Goal: Communication & Community: Answer question/provide support

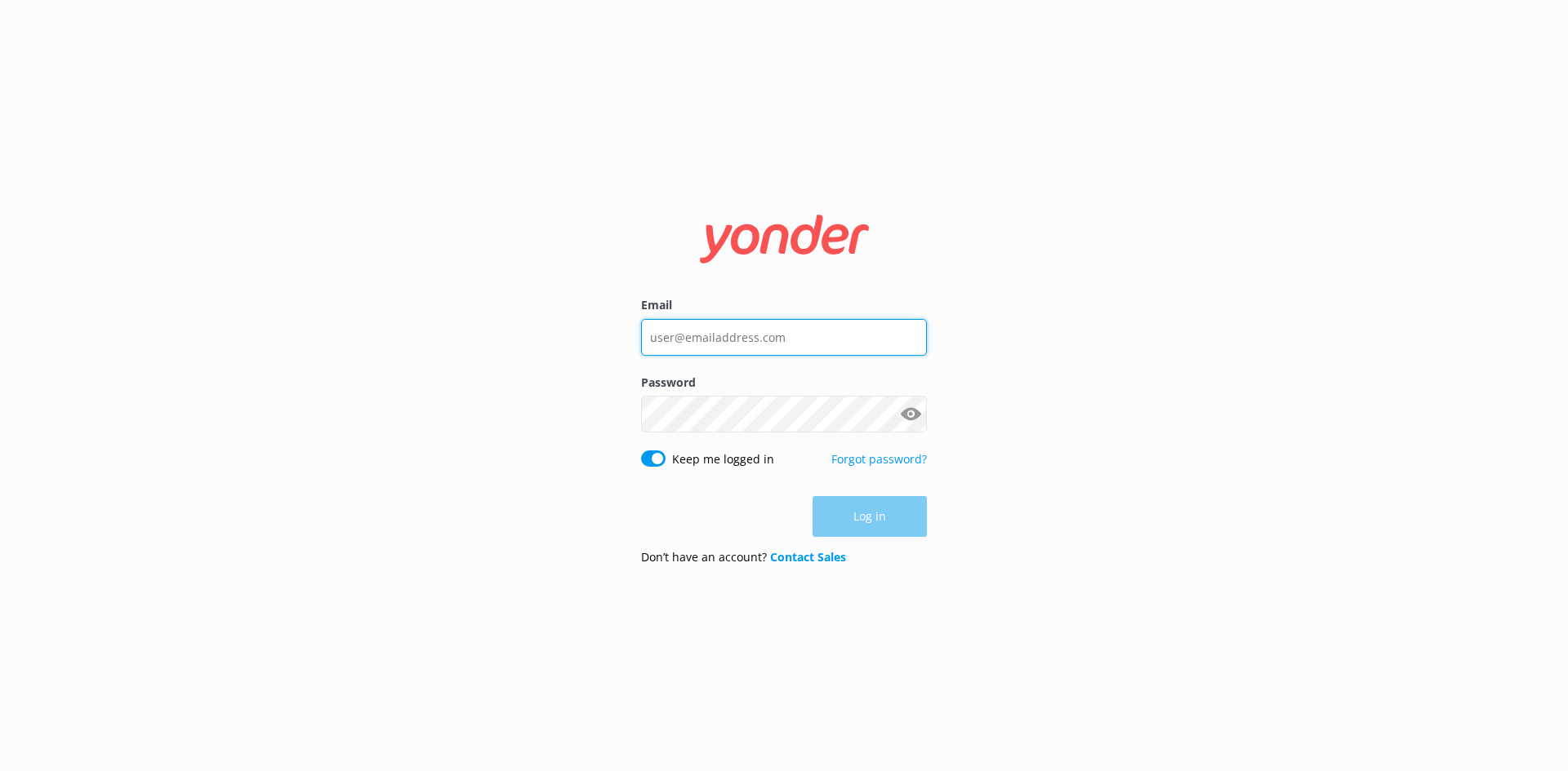
type input "[EMAIL_ADDRESS][DOMAIN_NAME]"
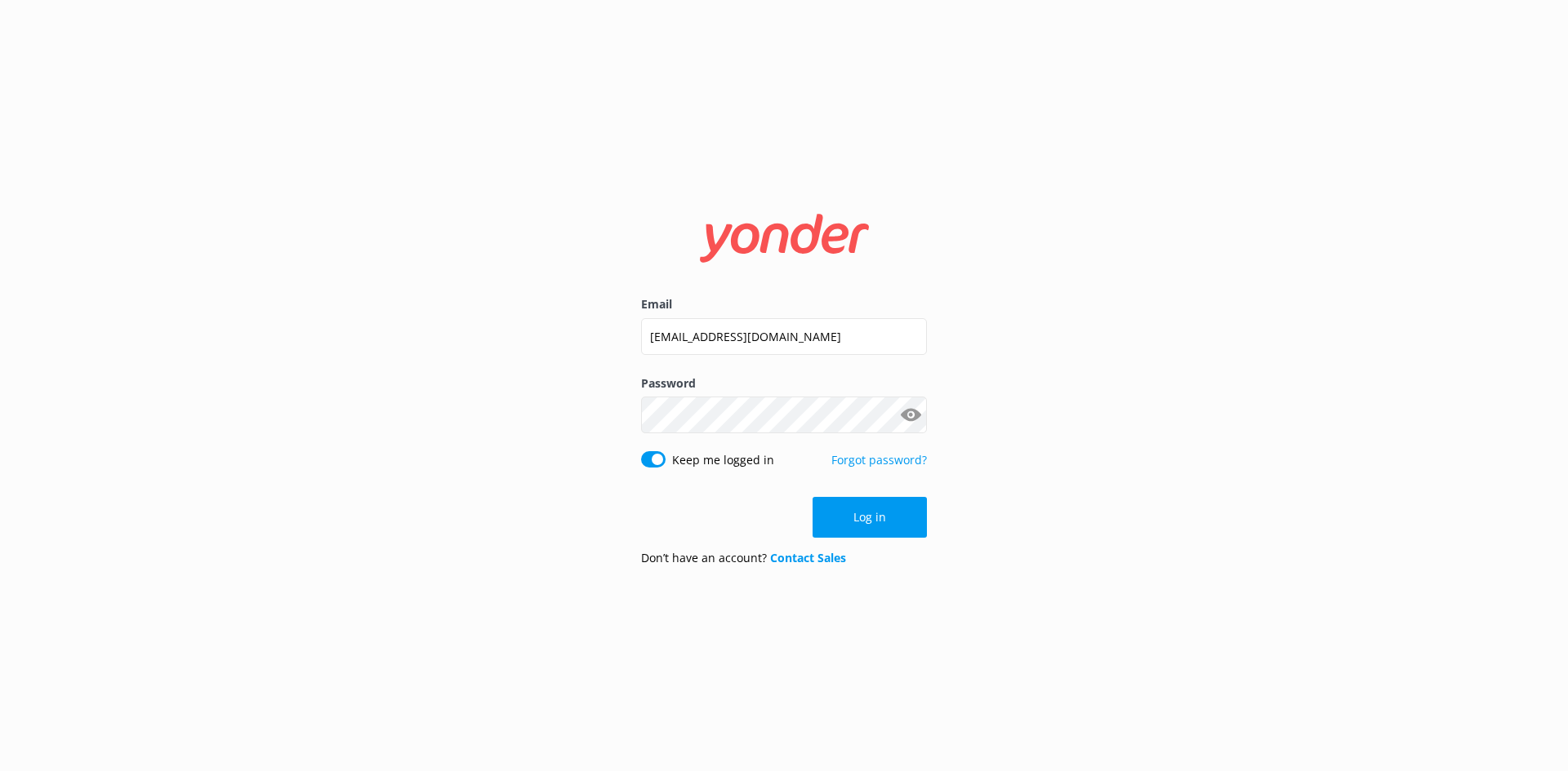
drag, startPoint x: 870, startPoint y: 516, endPoint x: 875, endPoint y: 503, distance: 13.9
click at [869, 516] on button "Log in" at bounding box center [870, 517] width 114 height 41
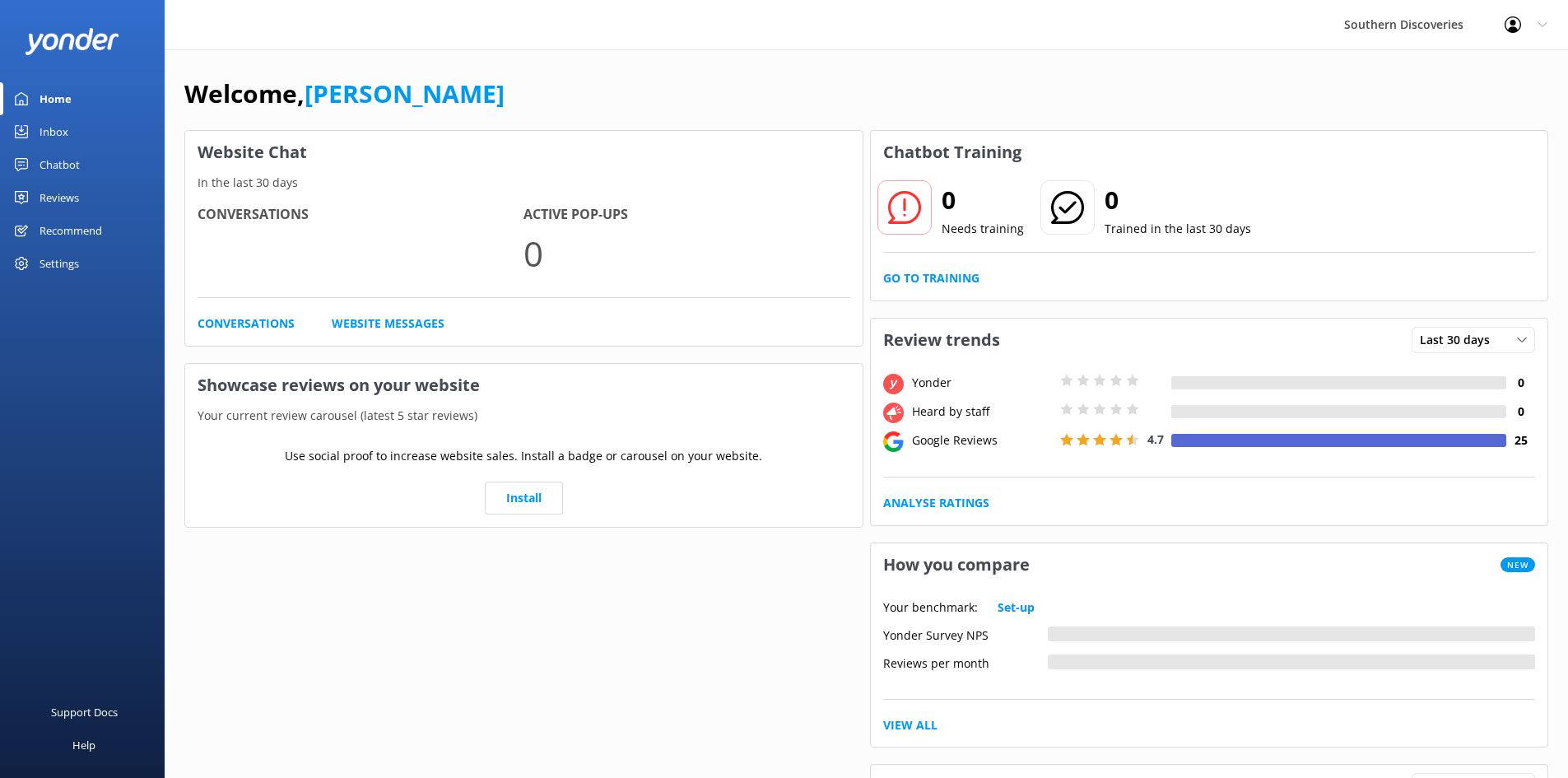
click at [60, 126] on div "Inbox" at bounding box center [54, 132] width 29 height 33
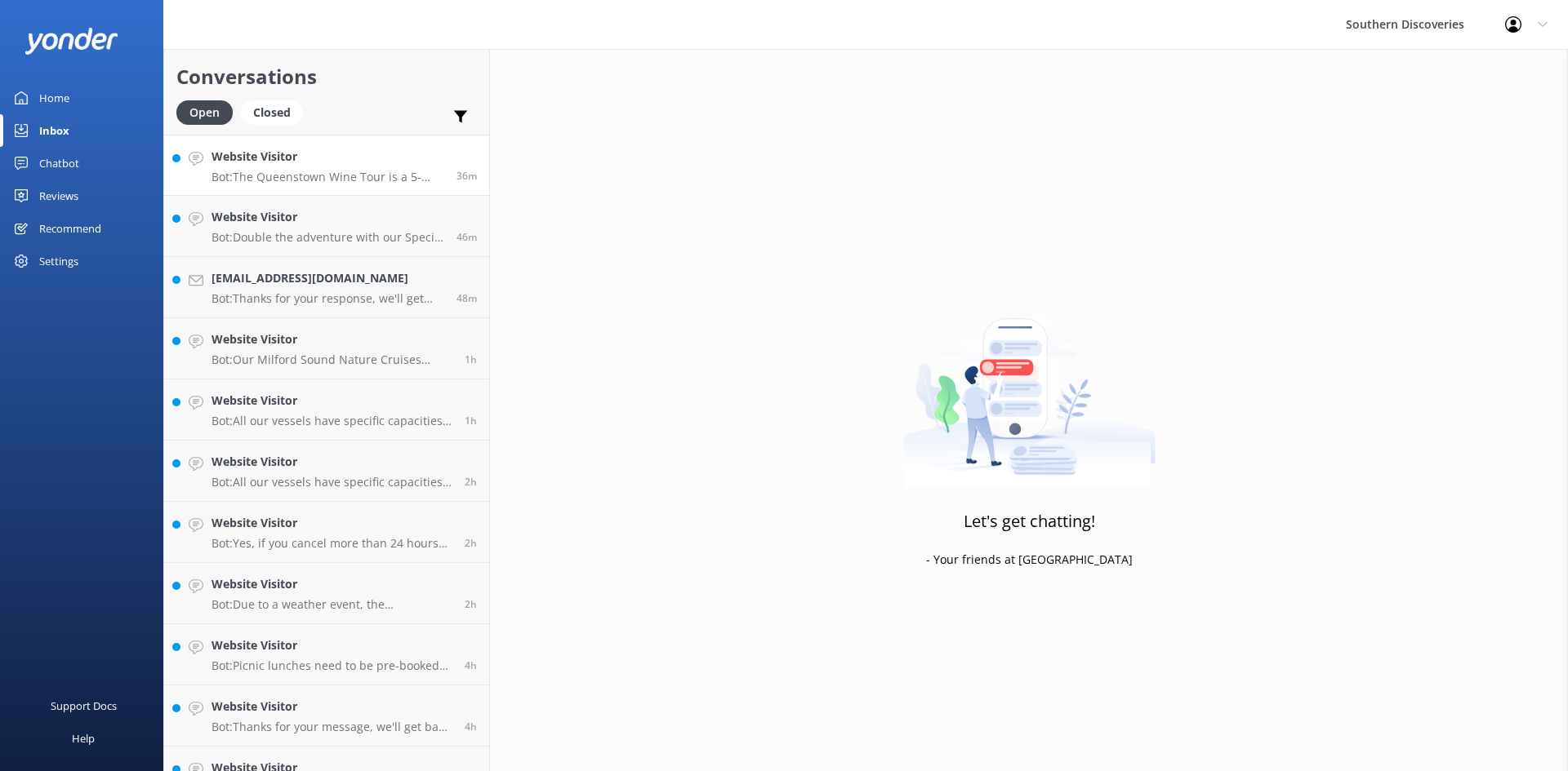
click at [316, 186] on link "Website Visitor Bot: The Queenstown Wine Tour is a 5-hour exclusive experience …" at bounding box center [326, 166] width 325 height 61
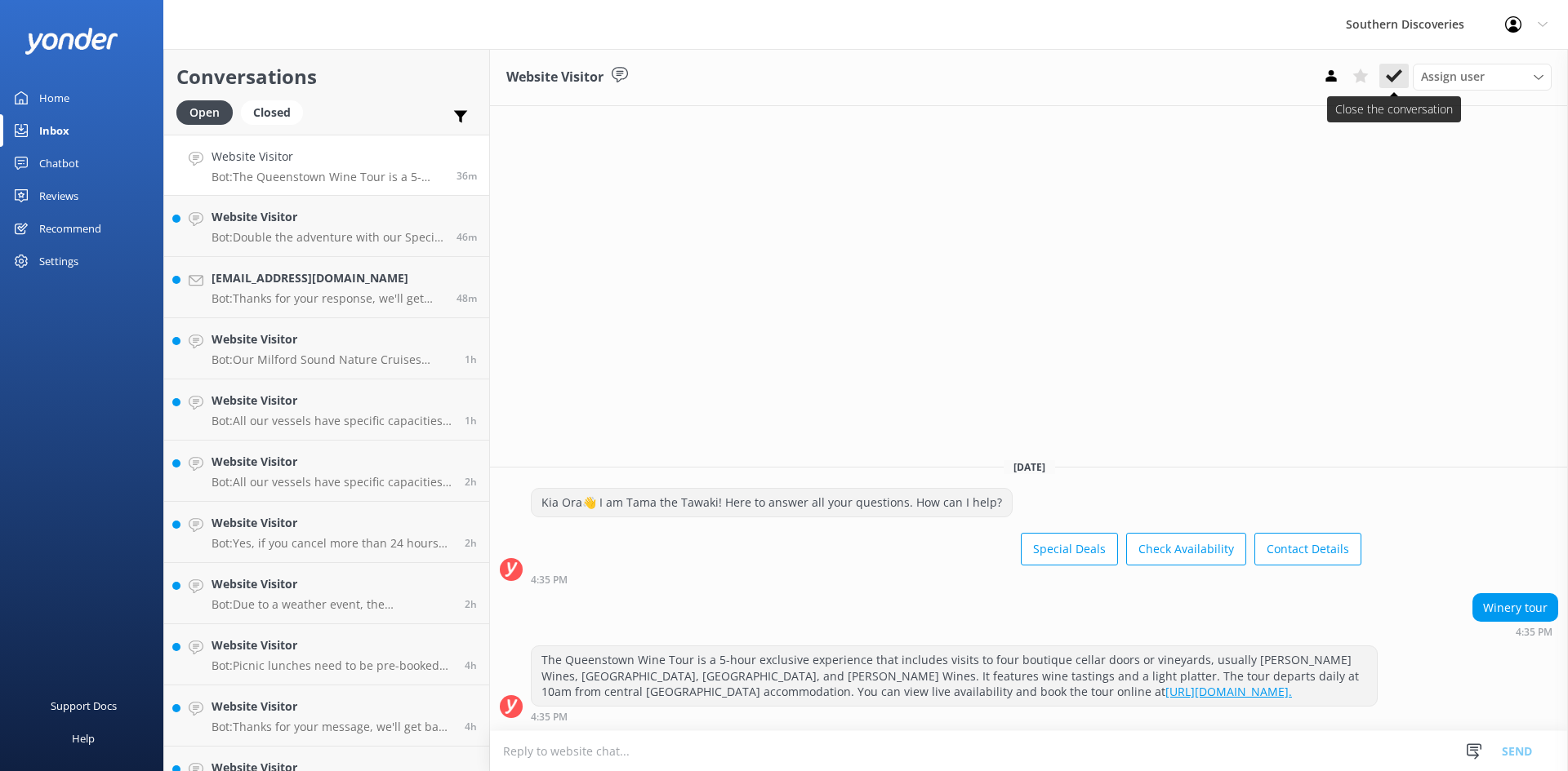
click at [1385, 74] on button at bounding box center [1394, 76] width 30 height 24
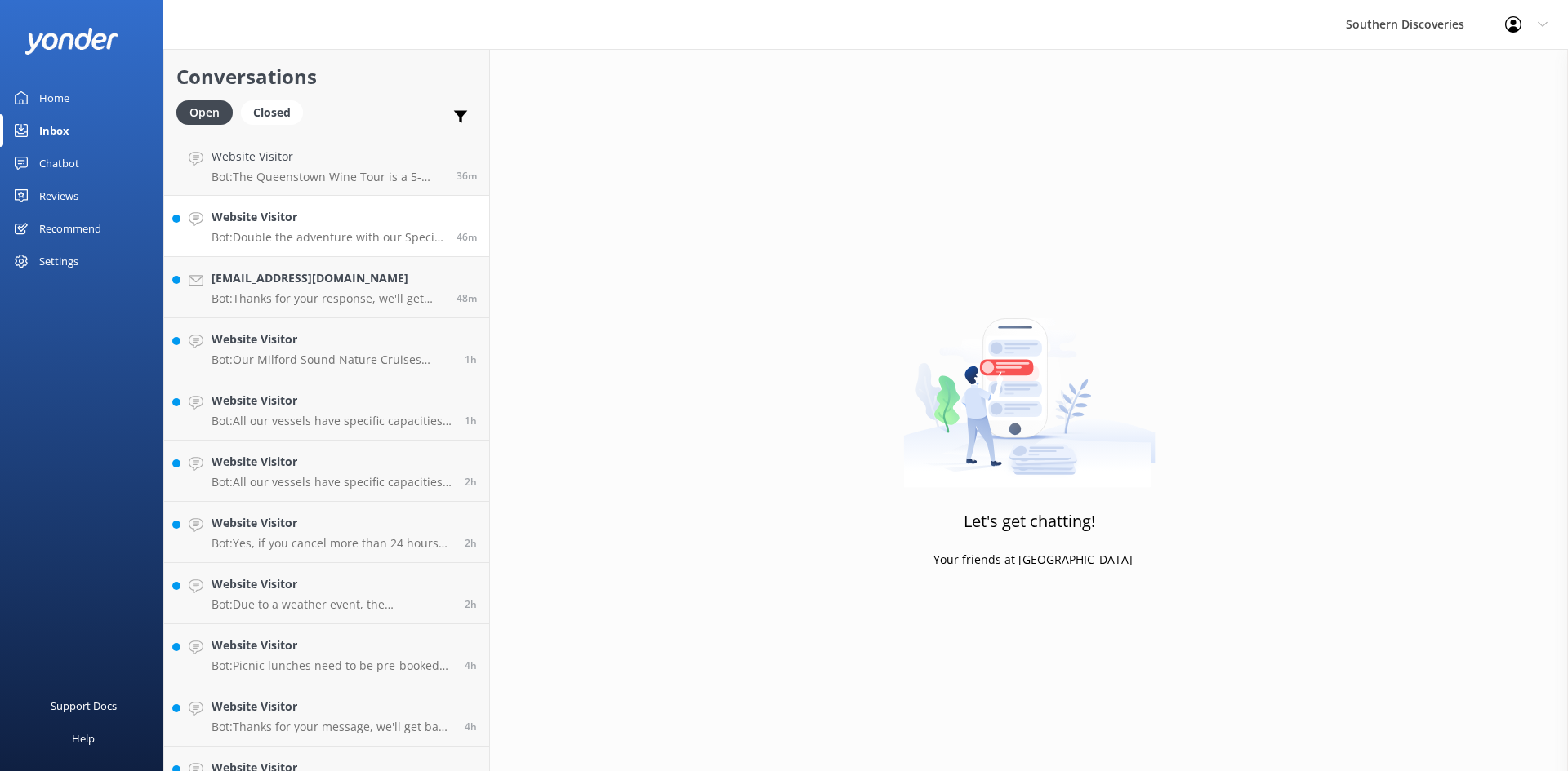
click at [270, 238] on p "Bot: Double the adventure with our Special Deals! Visit [URL][DOMAIN_NAME]." at bounding box center [328, 238] width 232 height 14
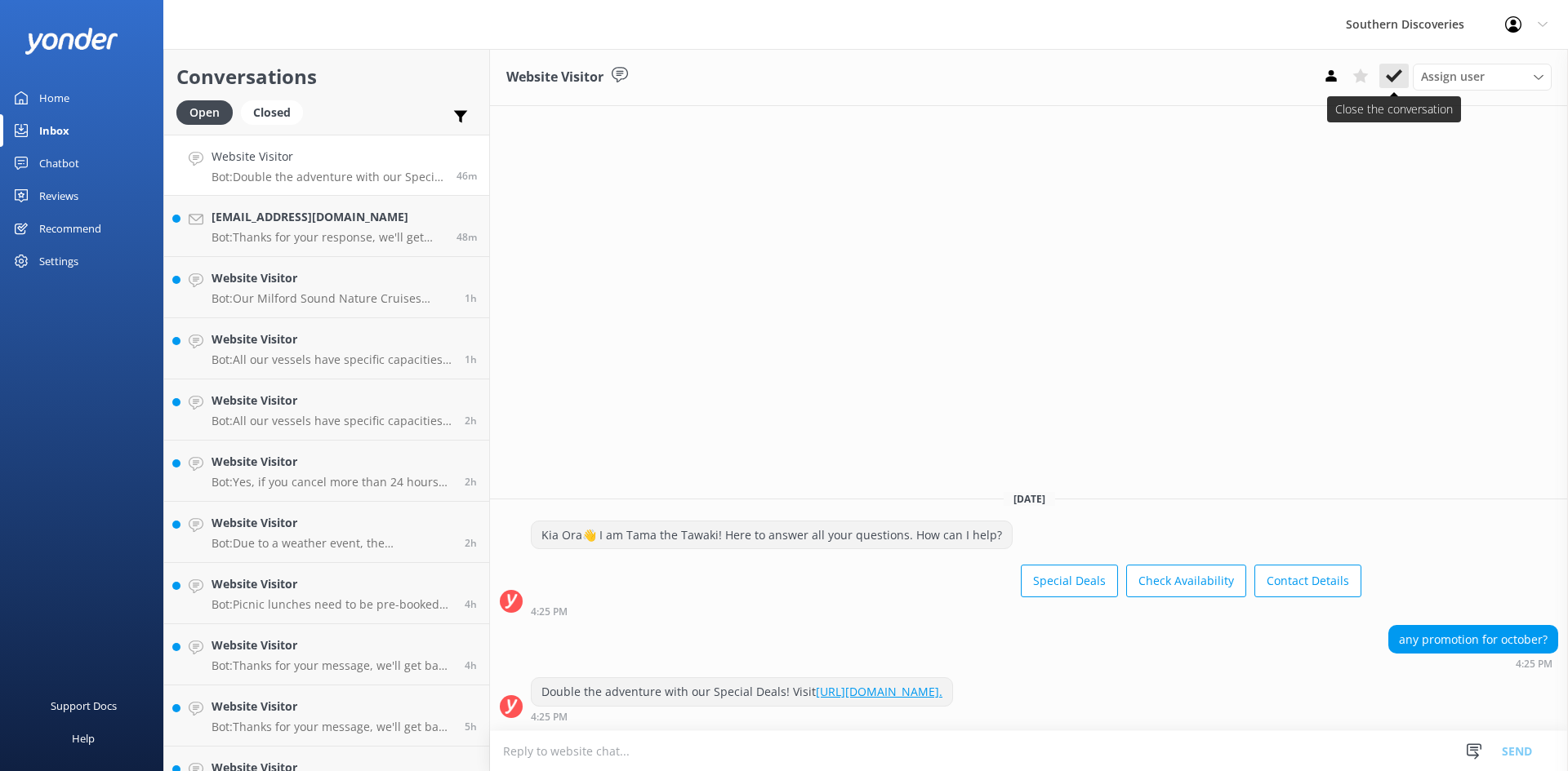
click at [1390, 77] on use at bounding box center [1394, 76] width 16 height 13
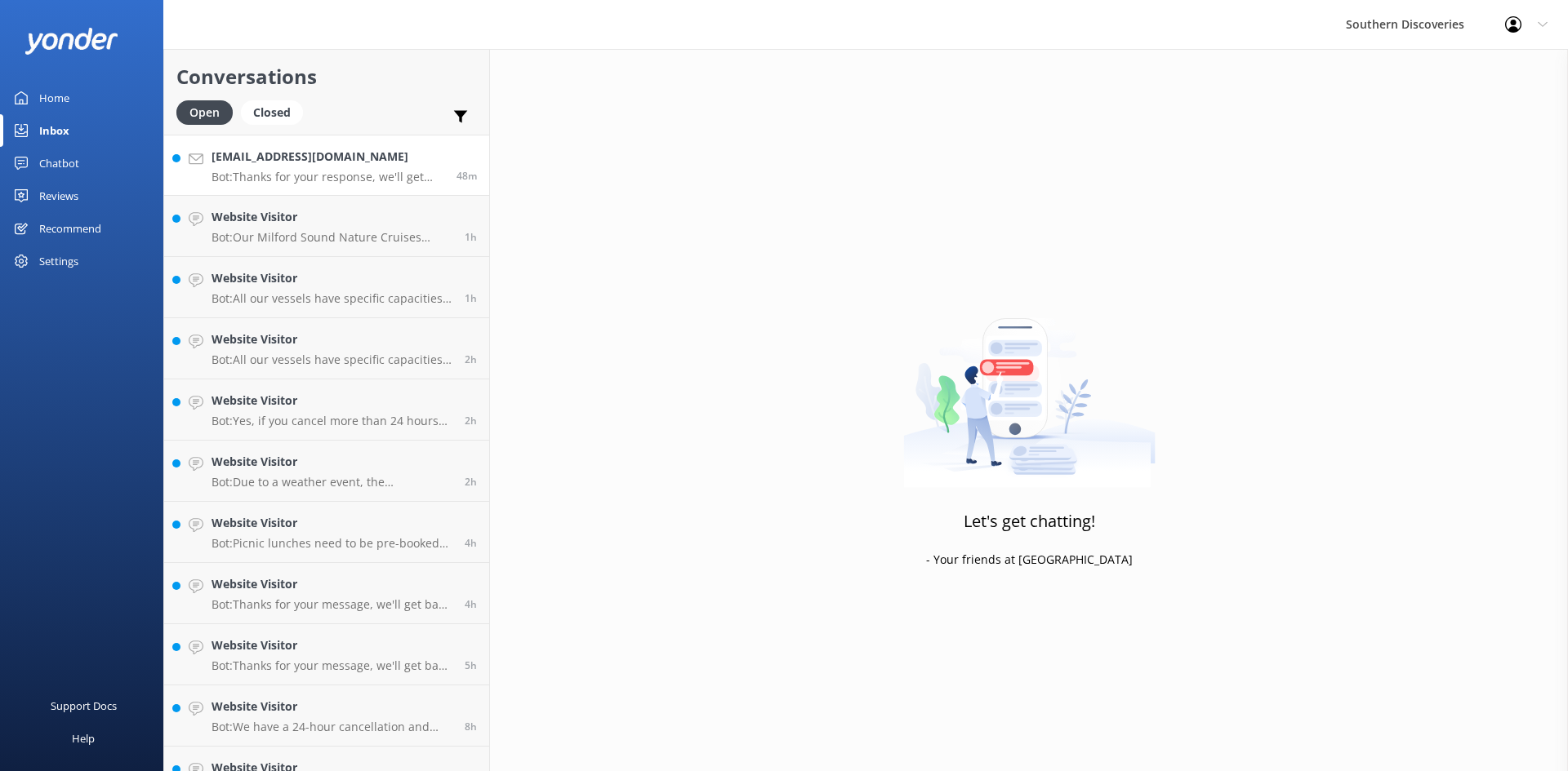
click at [348, 182] on p "Bot: Thanks for your response, we'll get back to you as soon as we can during o…" at bounding box center [328, 177] width 232 height 14
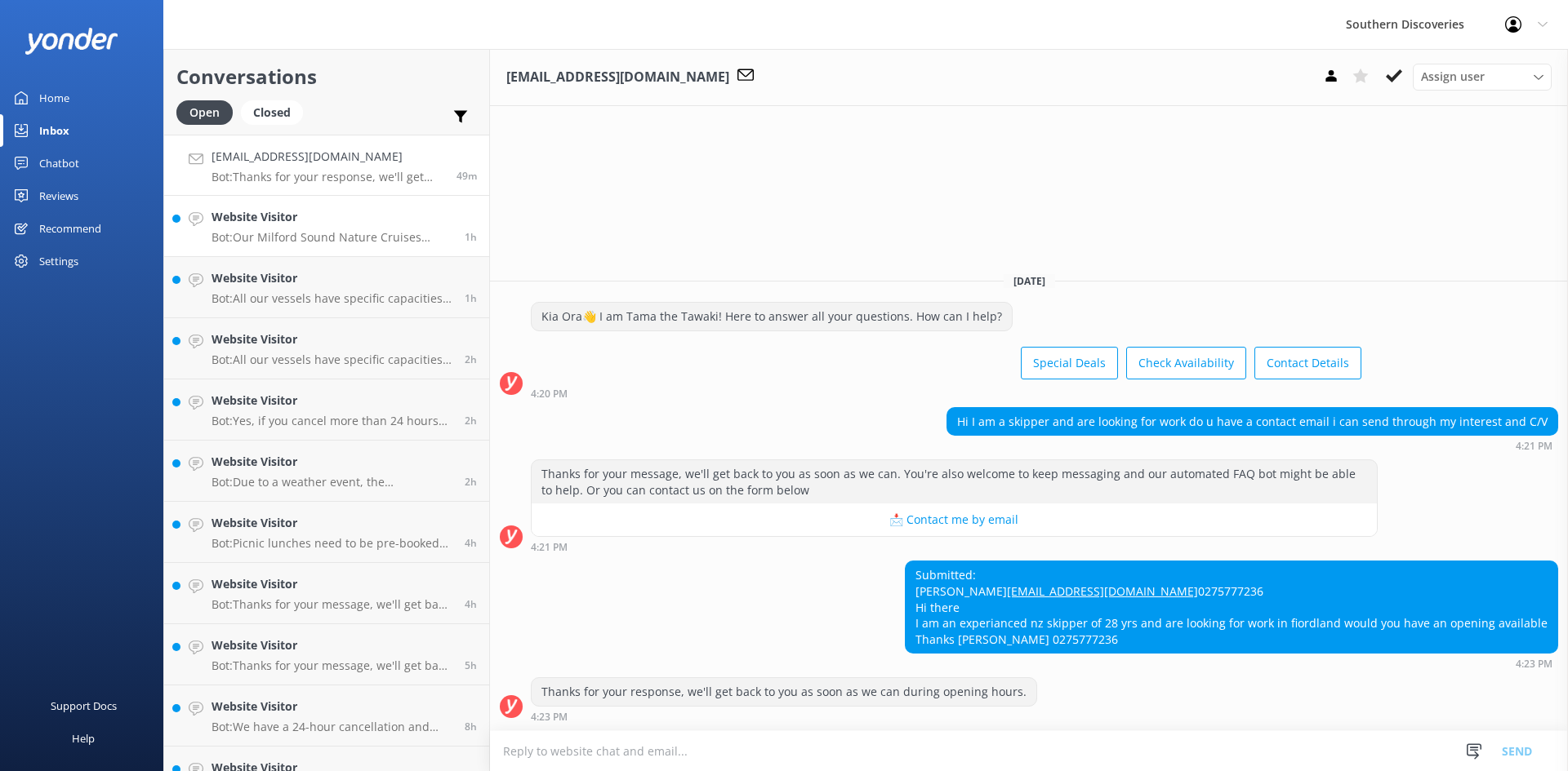
click at [333, 227] on div "Website Visitor Bot: Our Milford Sound Nature Cruises depart from [GEOGRAPHIC_D…" at bounding box center [332, 226] width 241 height 36
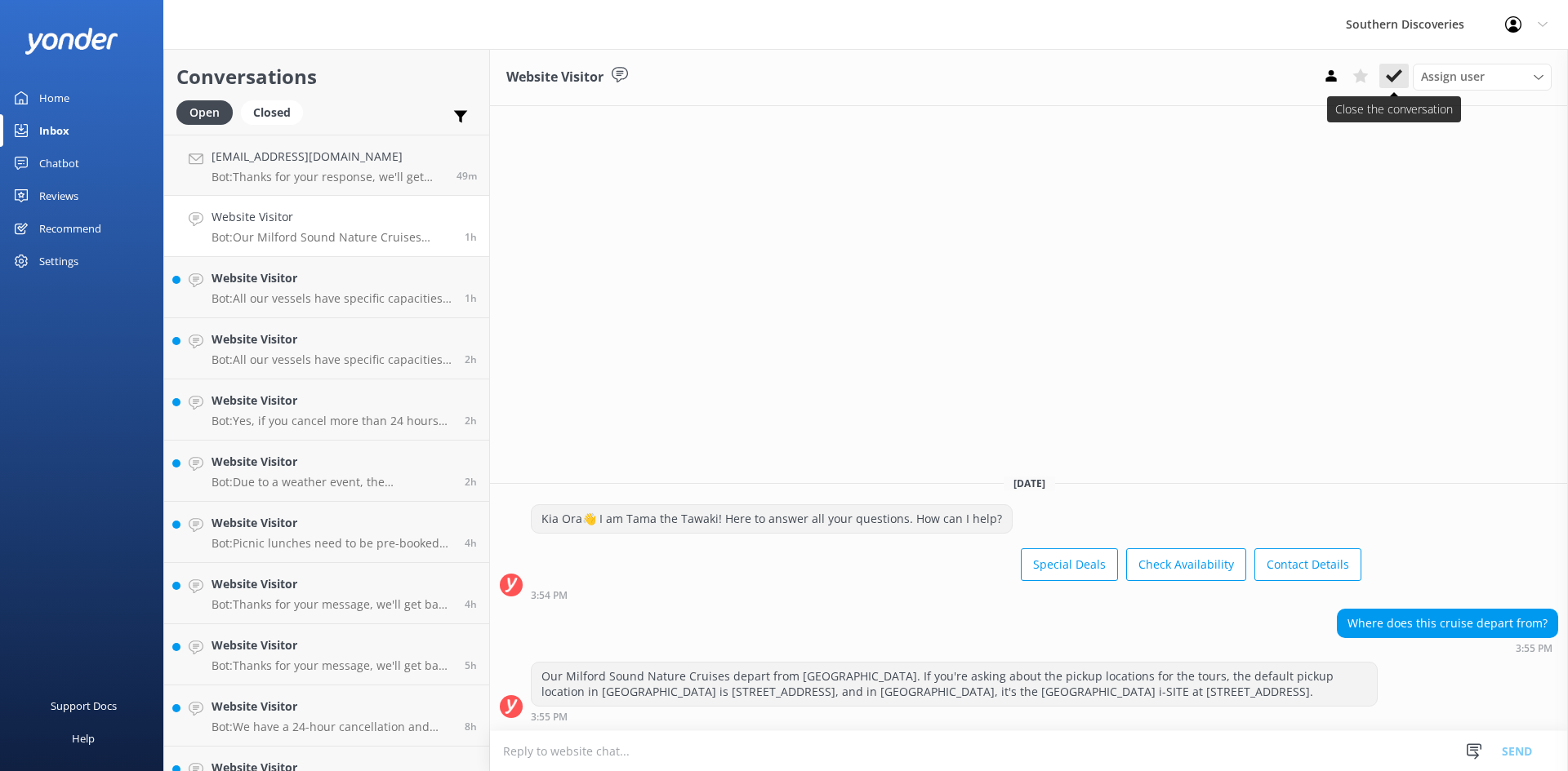
click at [1395, 76] on use at bounding box center [1394, 76] width 16 height 13
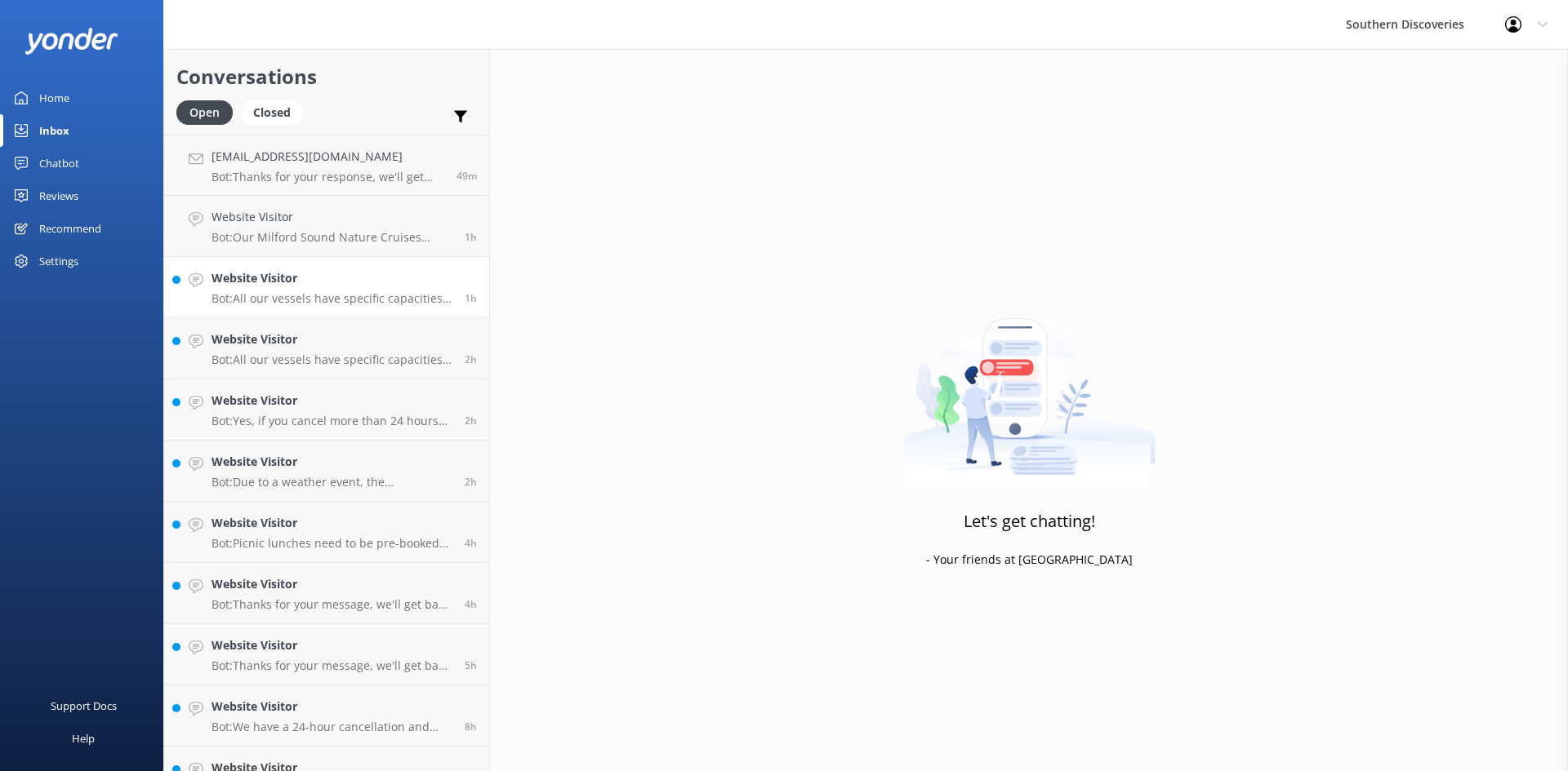
click at [309, 277] on h4 "Website Visitor" at bounding box center [332, 278] width 241 height 18
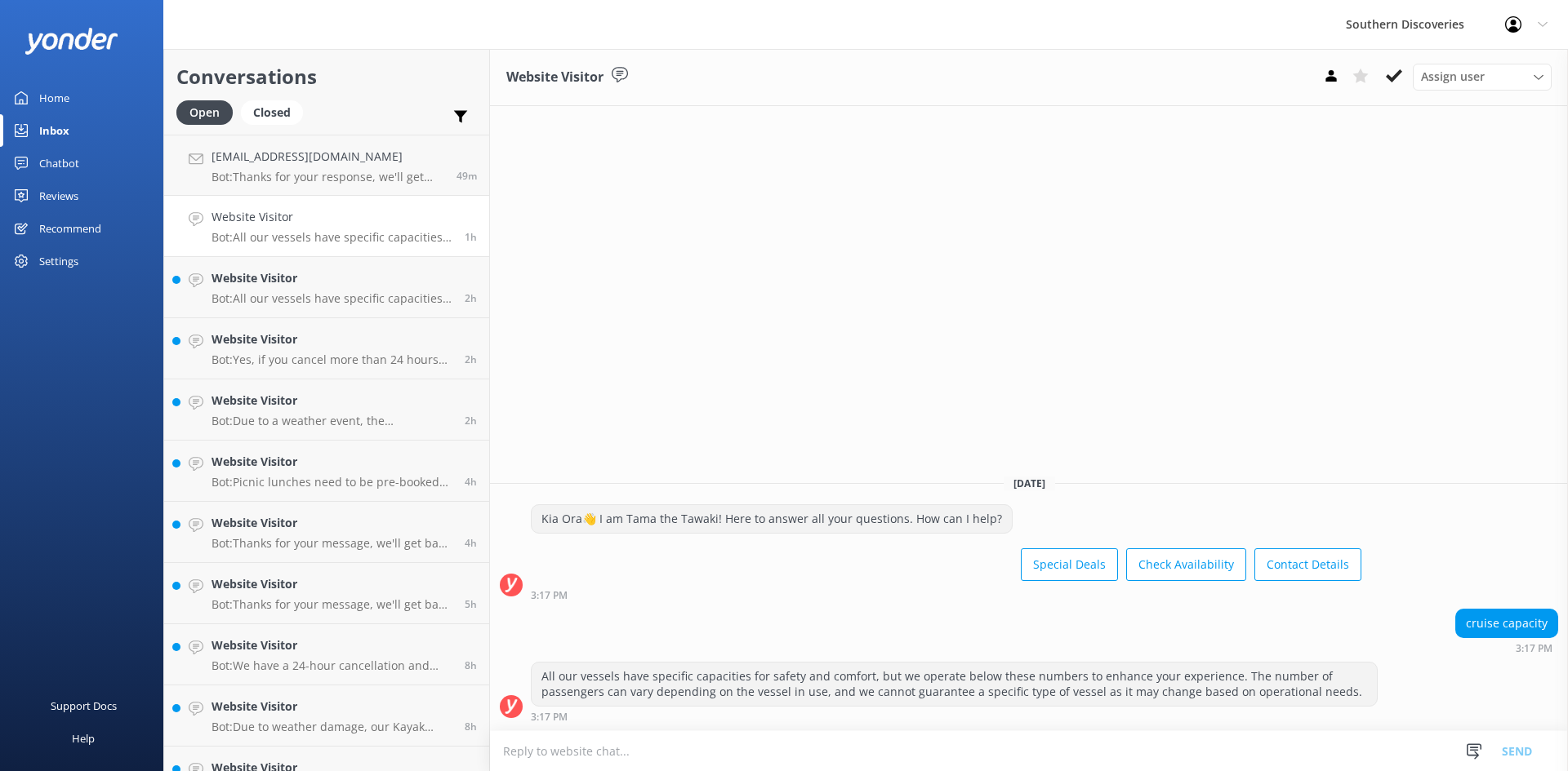
click at [1391, 70] on icon at bounding box center [1394, 76] width 16 height 16
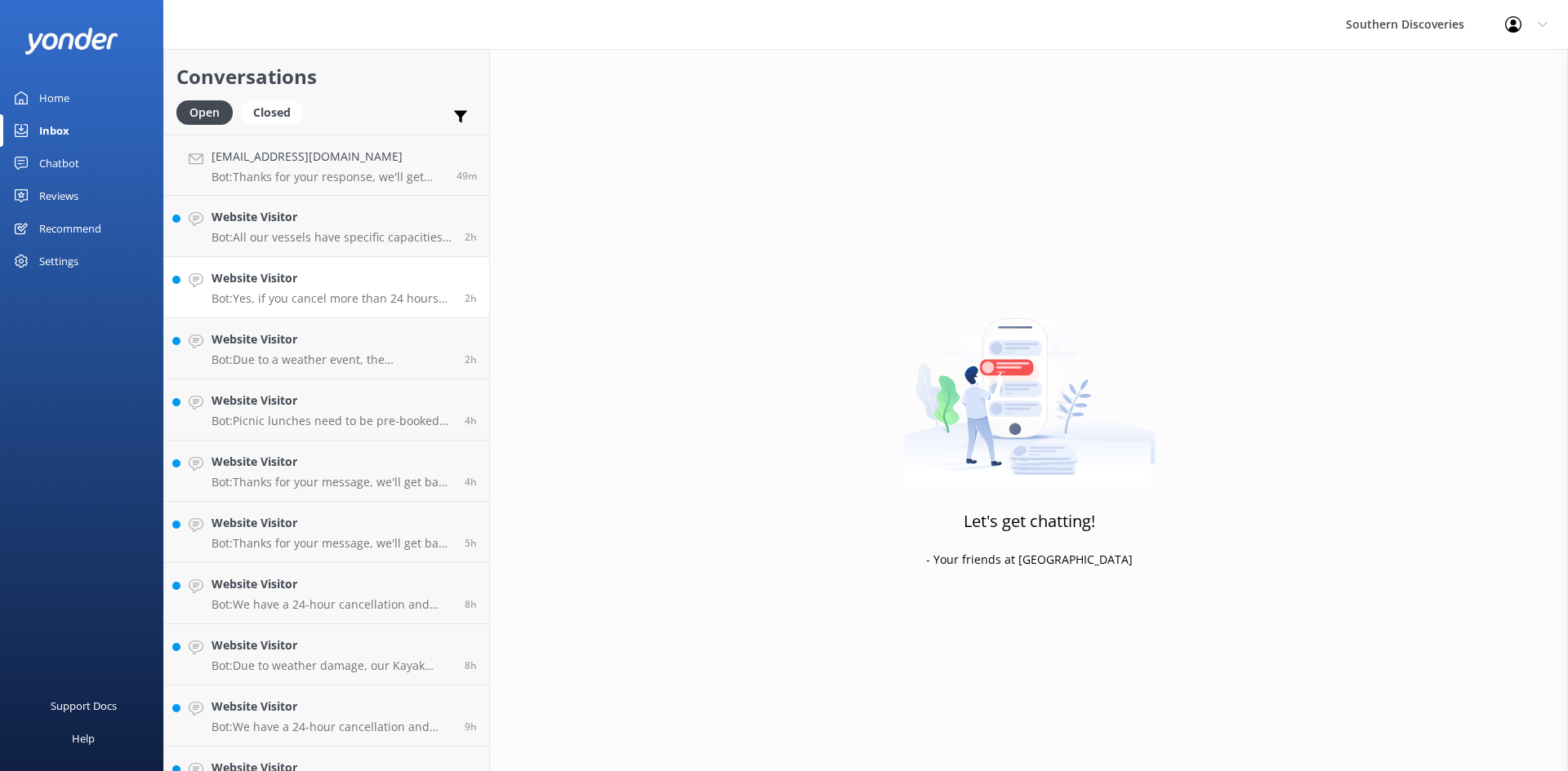
drag, startPoint x: 372, startPoint y: 282, endPoint x: 414, endPoint y: 279, distance: 42.1
click at [295, 204] on link "Website Visitor Bot: All our vessels have specific capacities and the number of…" at bounding box center [326, 226] width 325 height 61
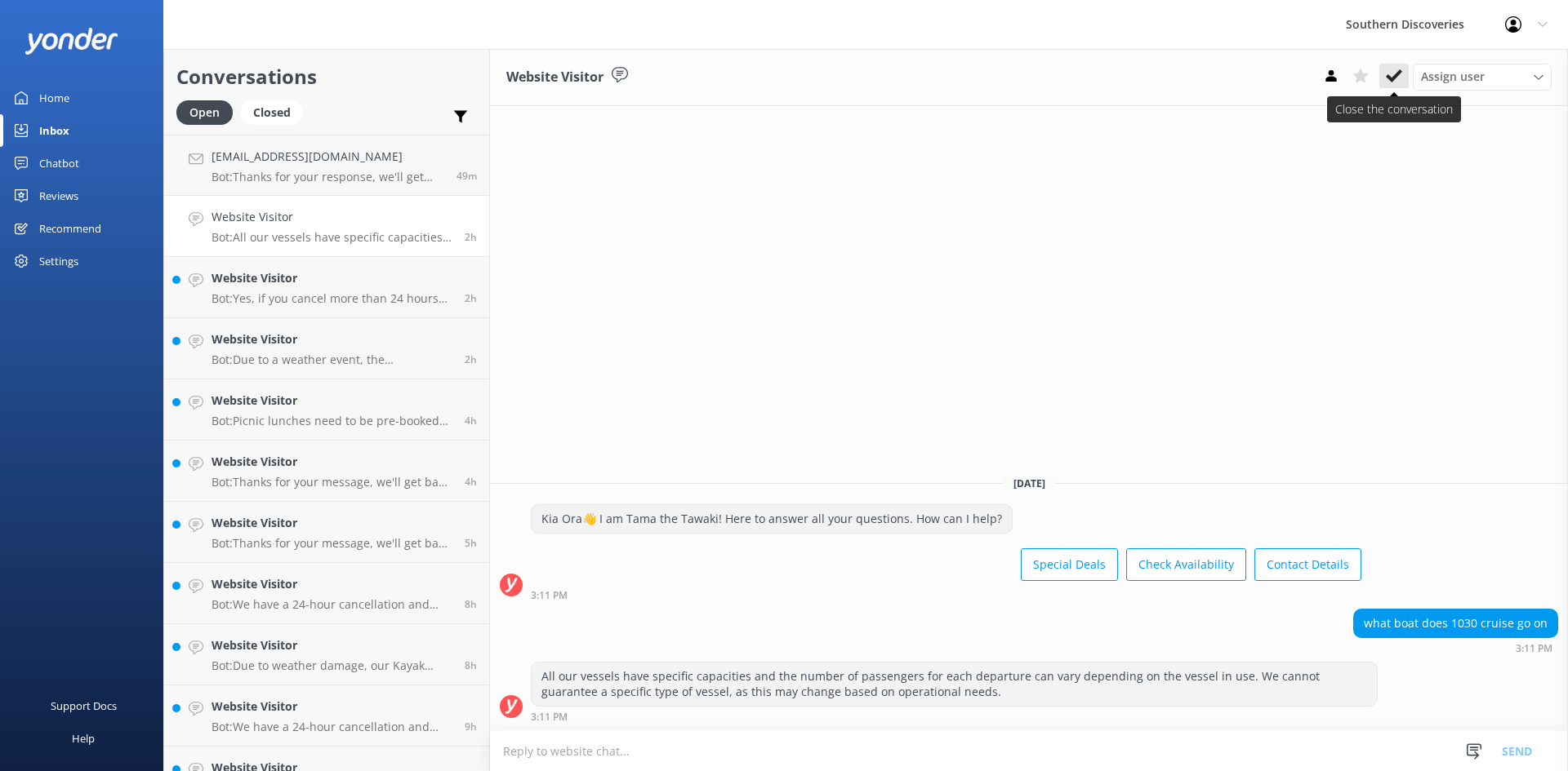
click at [1397, 79] on icon at bounding box center [1394, 76] width 16 height 16
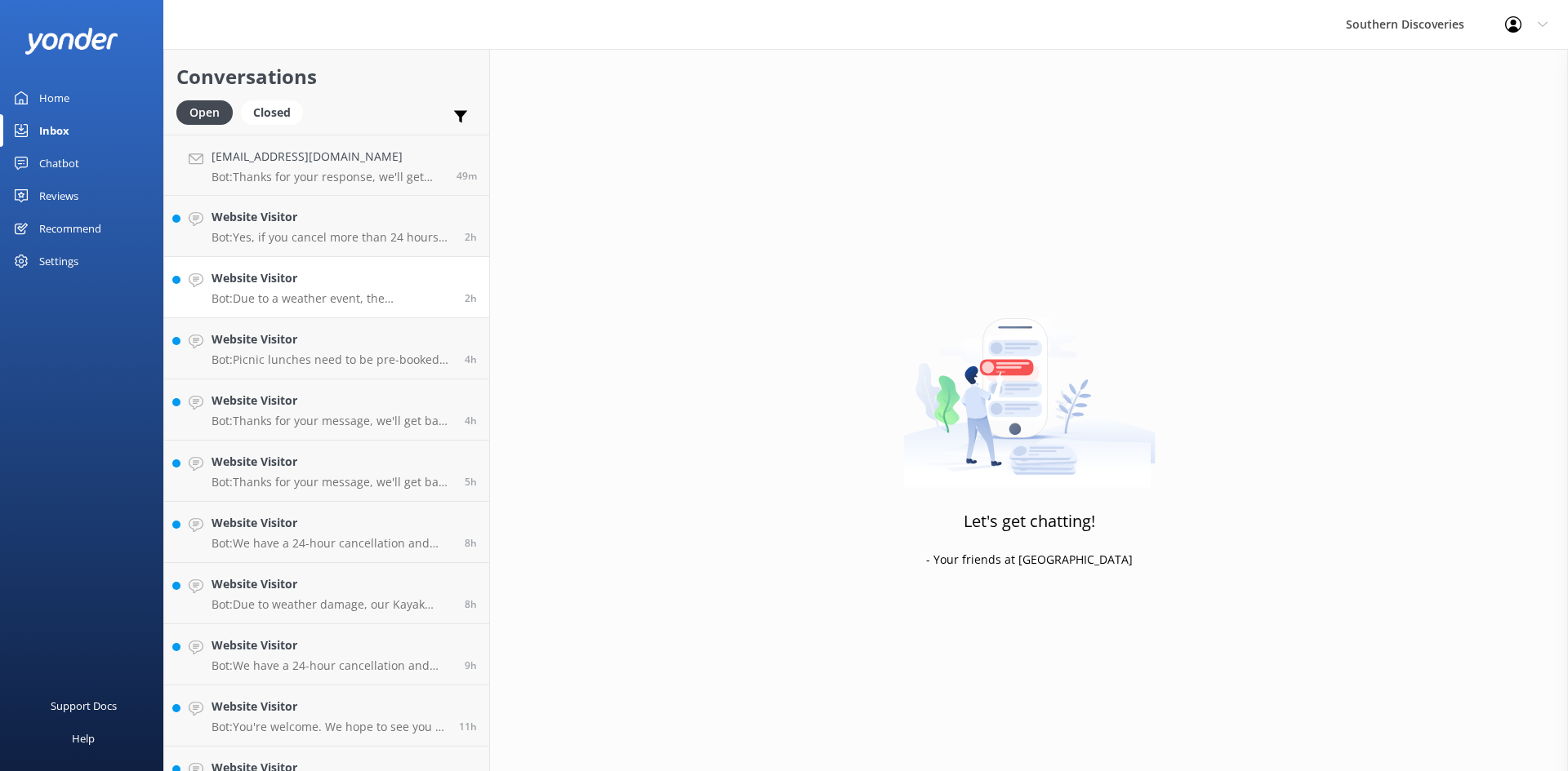
click at [260, 292] on p "Bot: Due to a weather event, the [GEOGRAPHIC_DATA] has sustained some damage an…" at bounding box center [332, 299] width 241 height 14
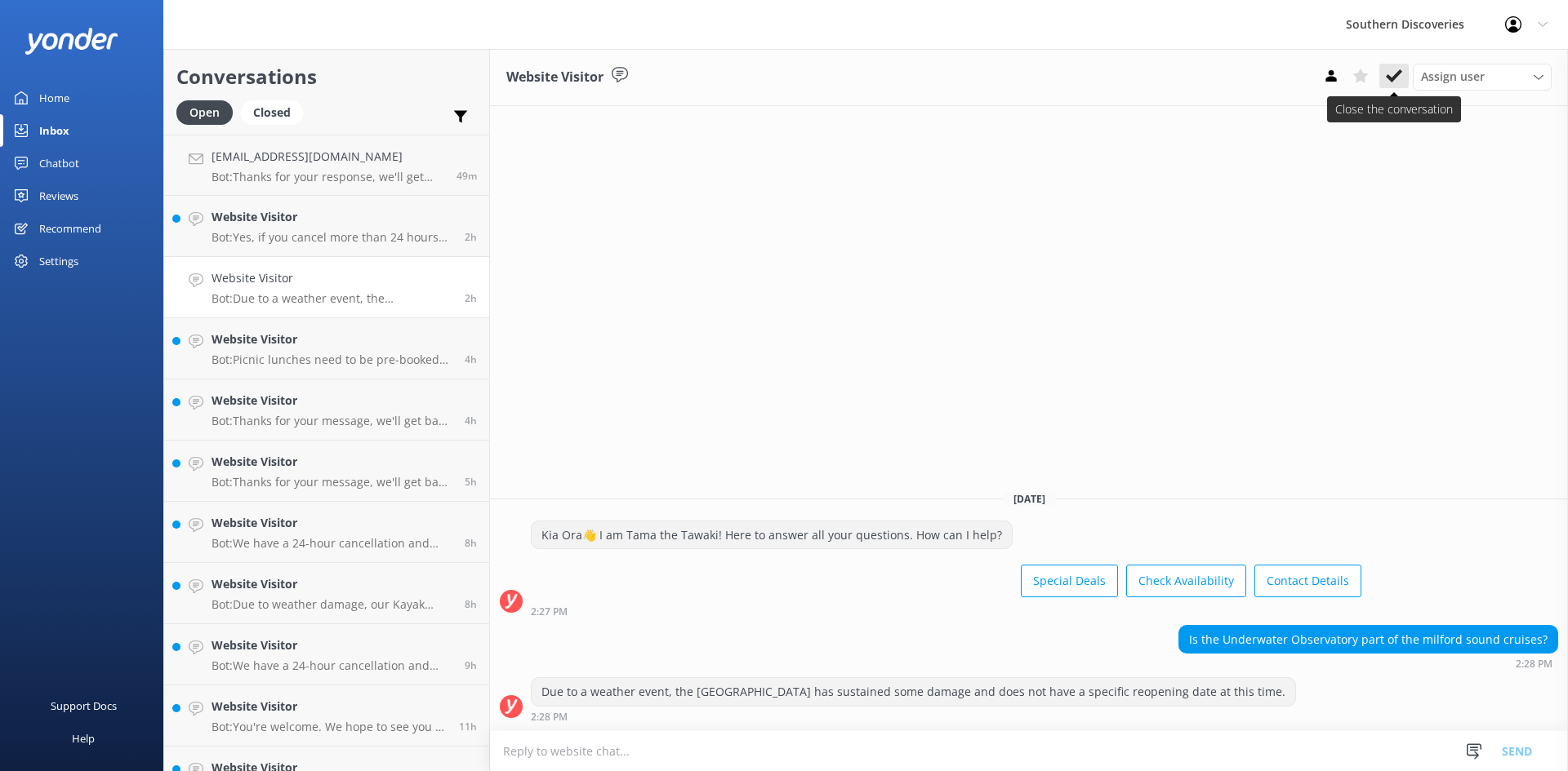
drag, startPoint x: 1394, startPoint y: 74, endPoint x: 604, endPoint y: 130, distance: 792.0
click at [1393, 74] on icon at bounding box center [1394, 76] width 16 height 16
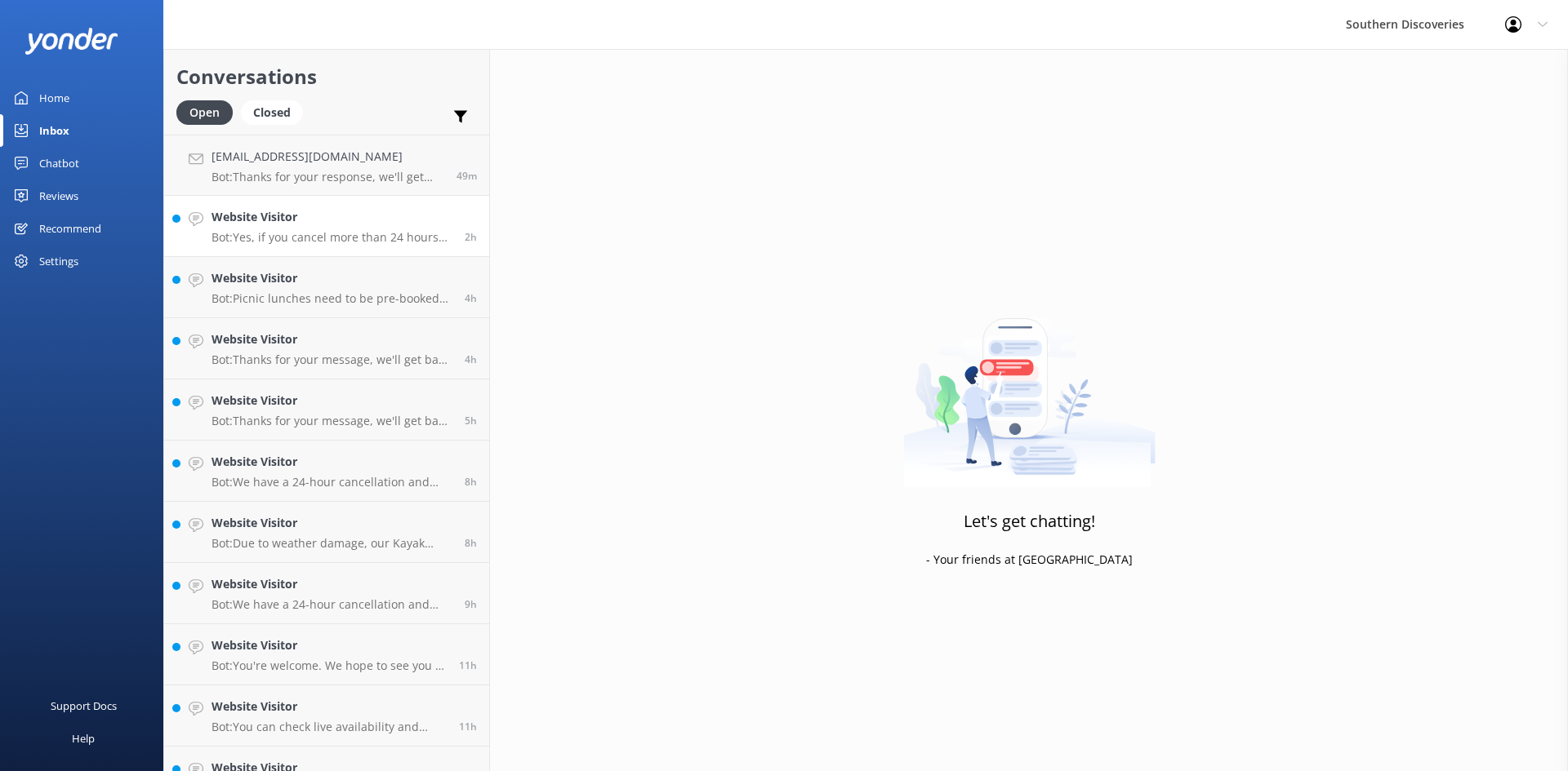
click at [323, 213] on h4 "Website Visitor" at bounding box center [332, 217] width 241 height 18
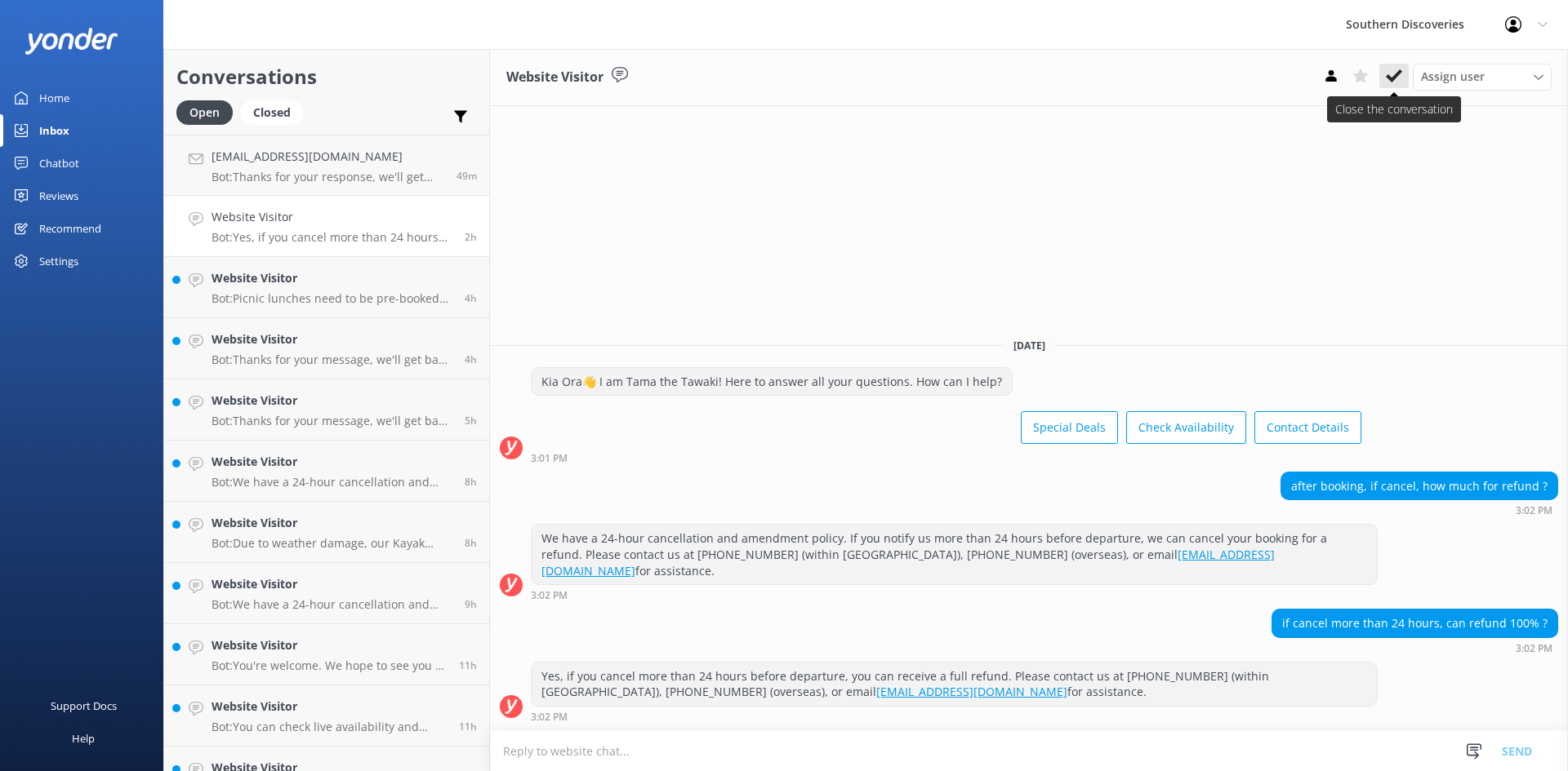
click at [1397, 75] on use at bounding box center [1394, 76] width 16 height 13
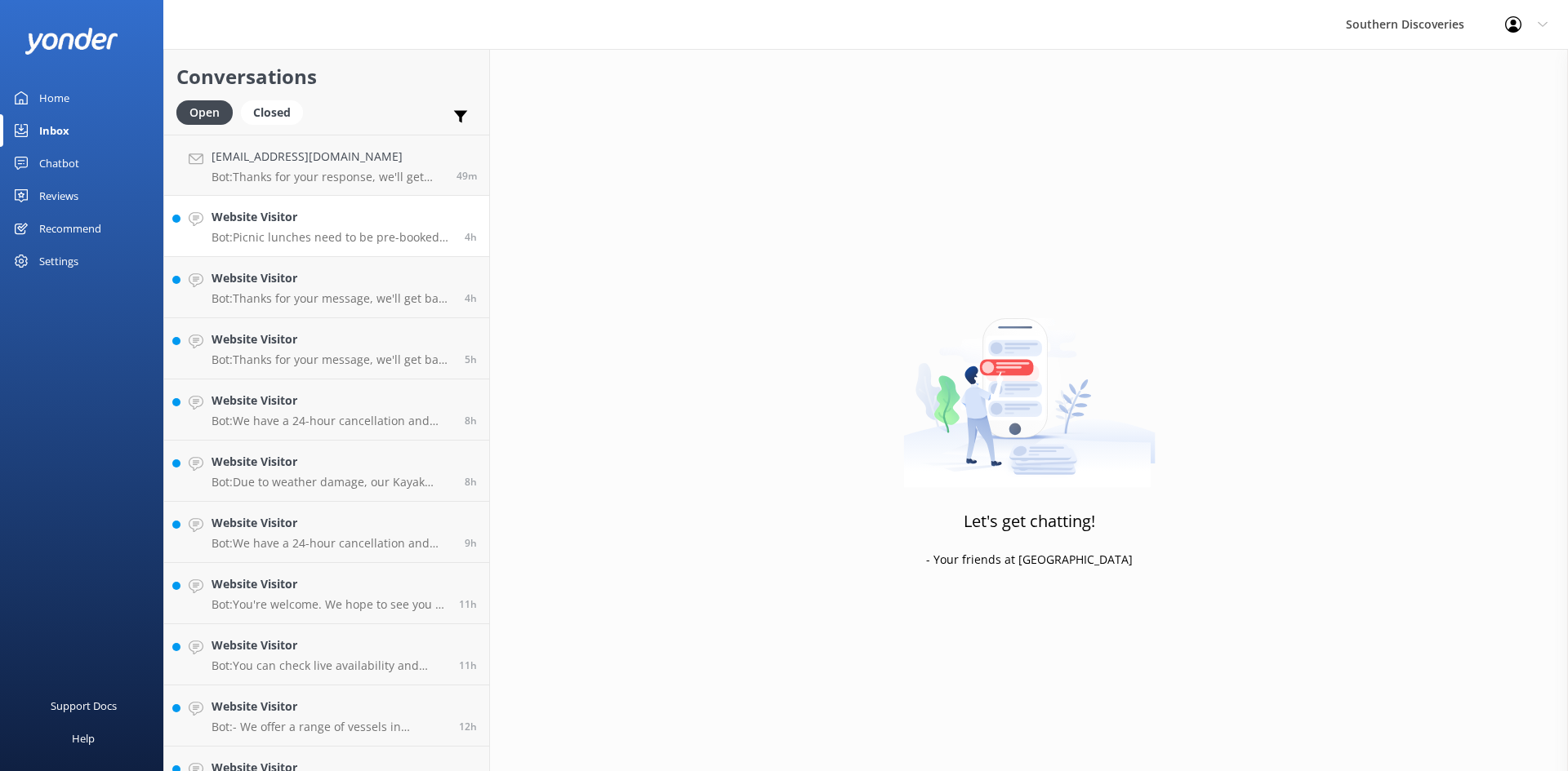
click at [274, 223] on h4 "Website Visitor" at bounding box center [332, 217] width 241 height 18
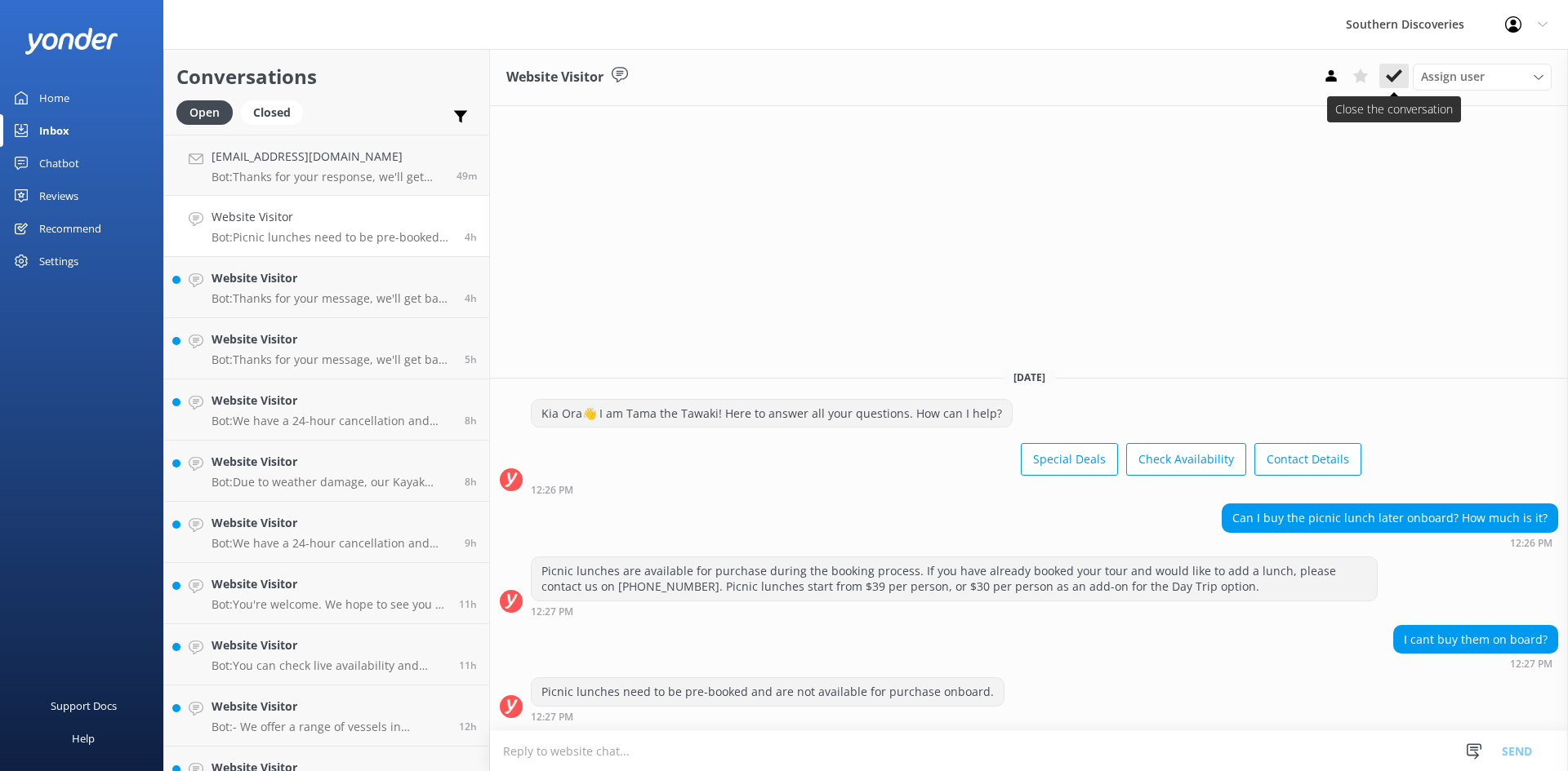
click at [1384, 74] on button at bounding box center [1394, 76] width 30 height 24
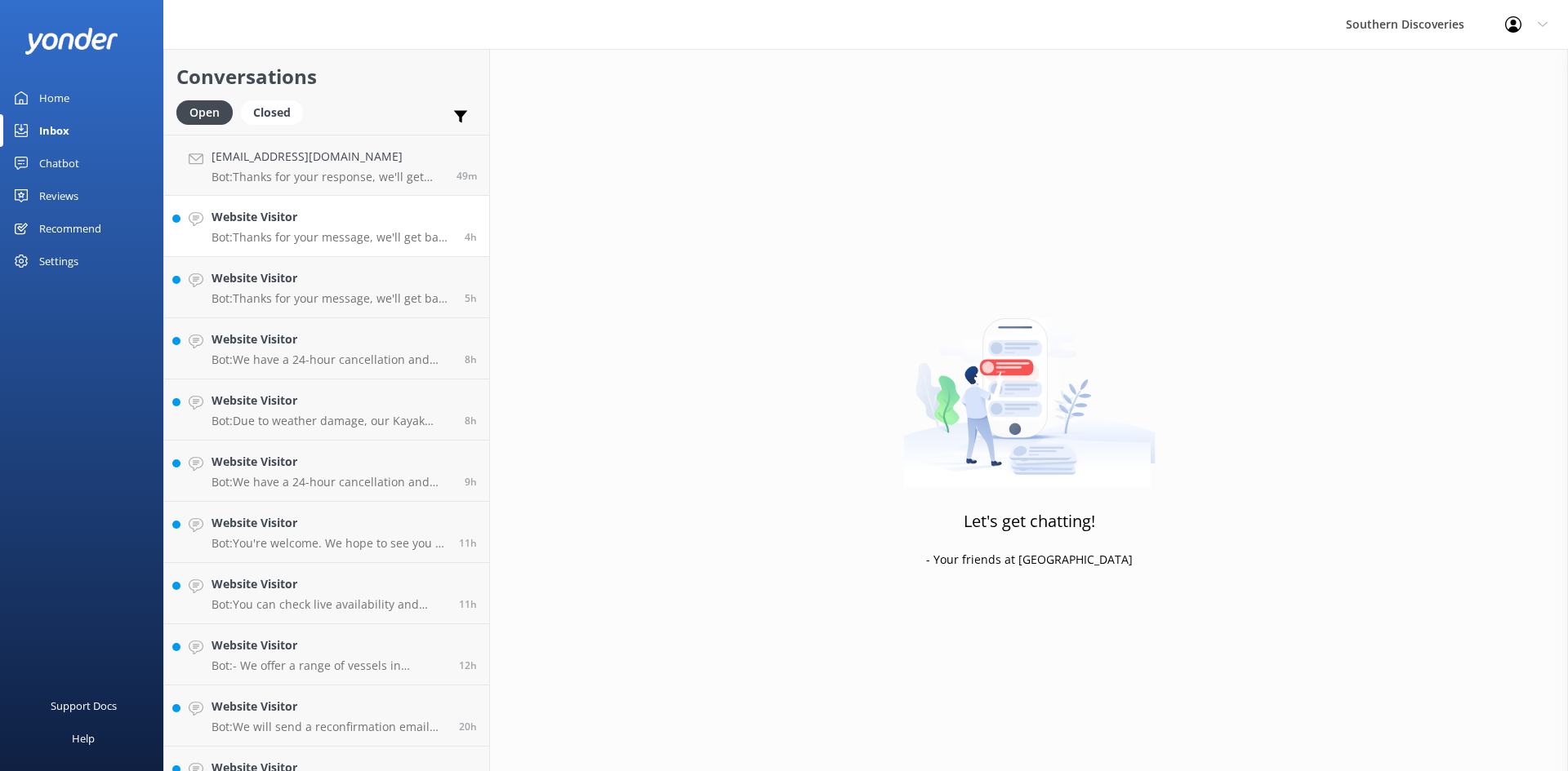
click at [318, 244] on p "Bot: Thanks for your message, we'll get back to you as soon as we can. You're a…" at bounding box center [332, 238] width 241 height 14
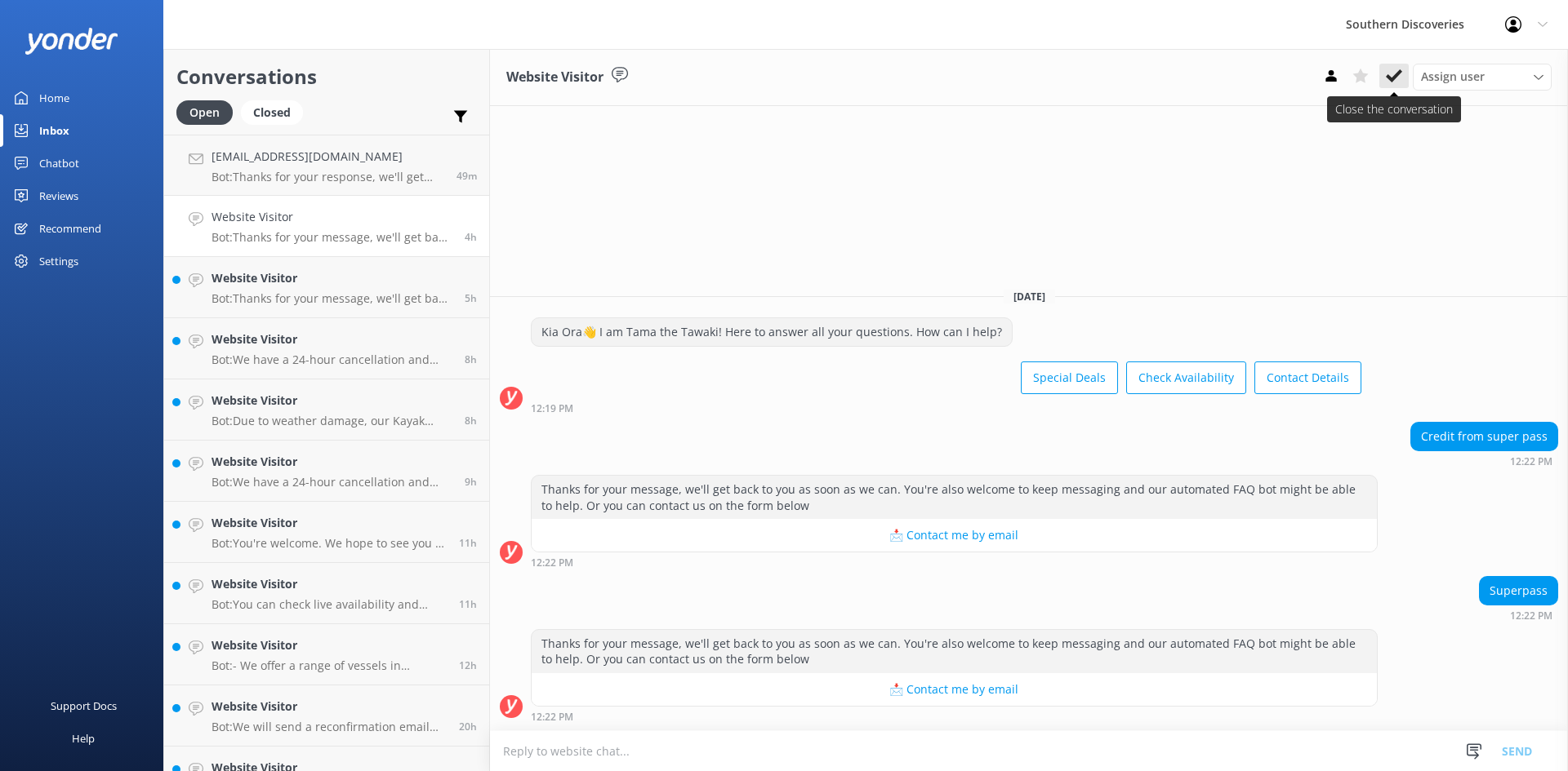
click at [1394, 79] on use at bounding box center [1394, 76] width 16 height 13
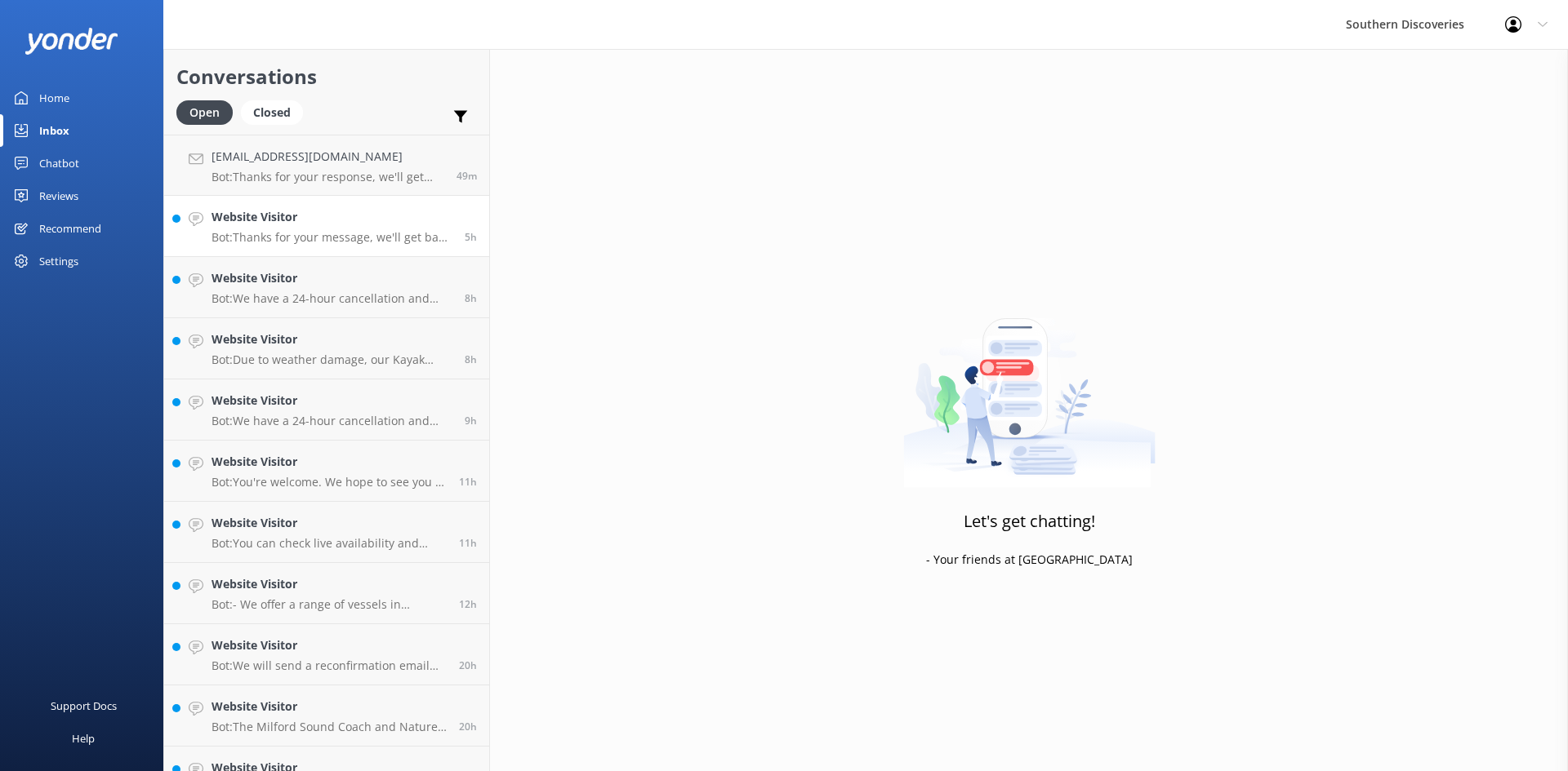
click at [328, 231] on p "Bot: Thanks for your message, we'll get back to you as soon as we can. You're a…" at bounding box center [332, 238] width 241 height 14
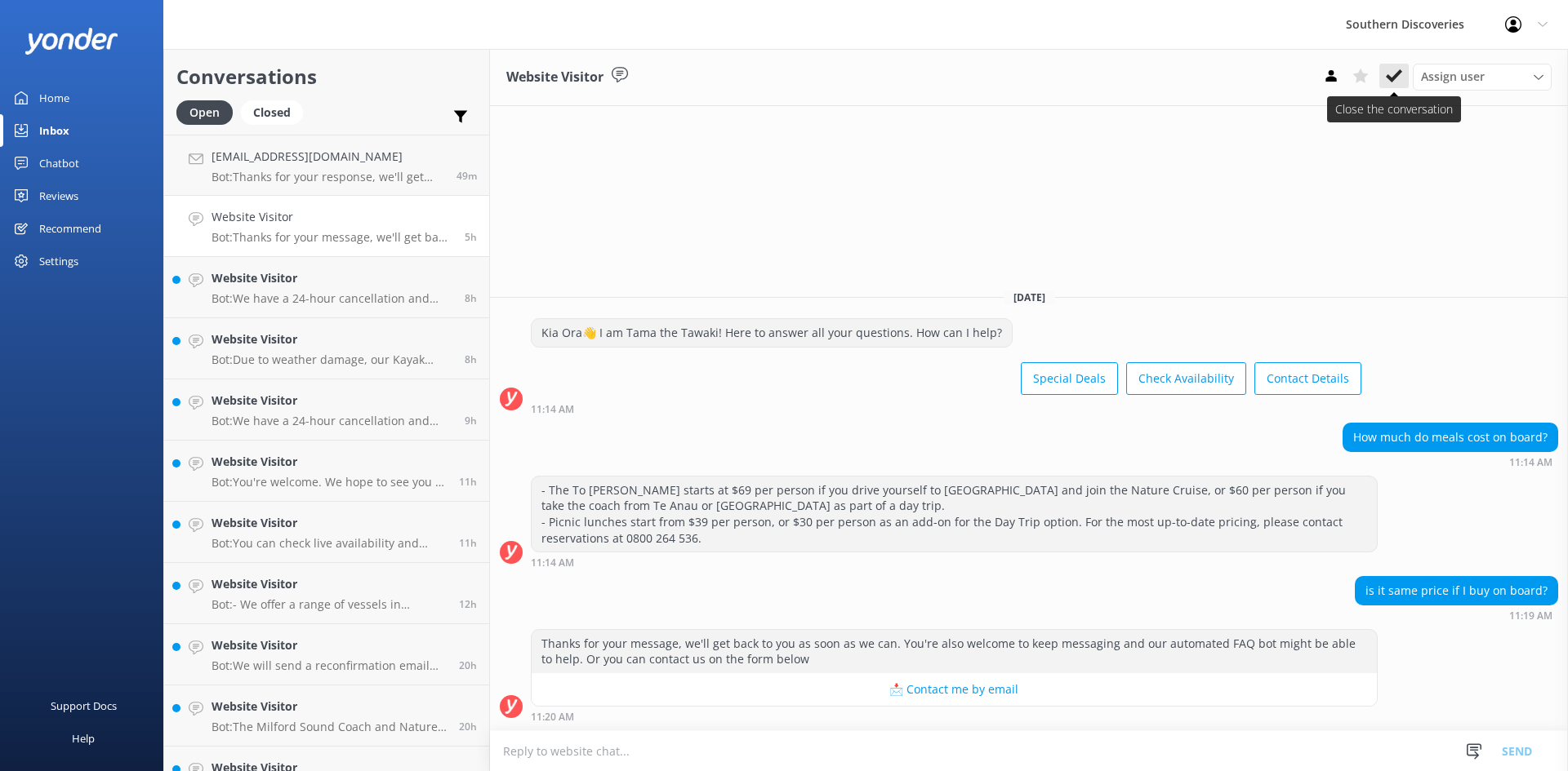
click at [1399, 68] on icon at bounding box center [1394, 76] width 16 height 16
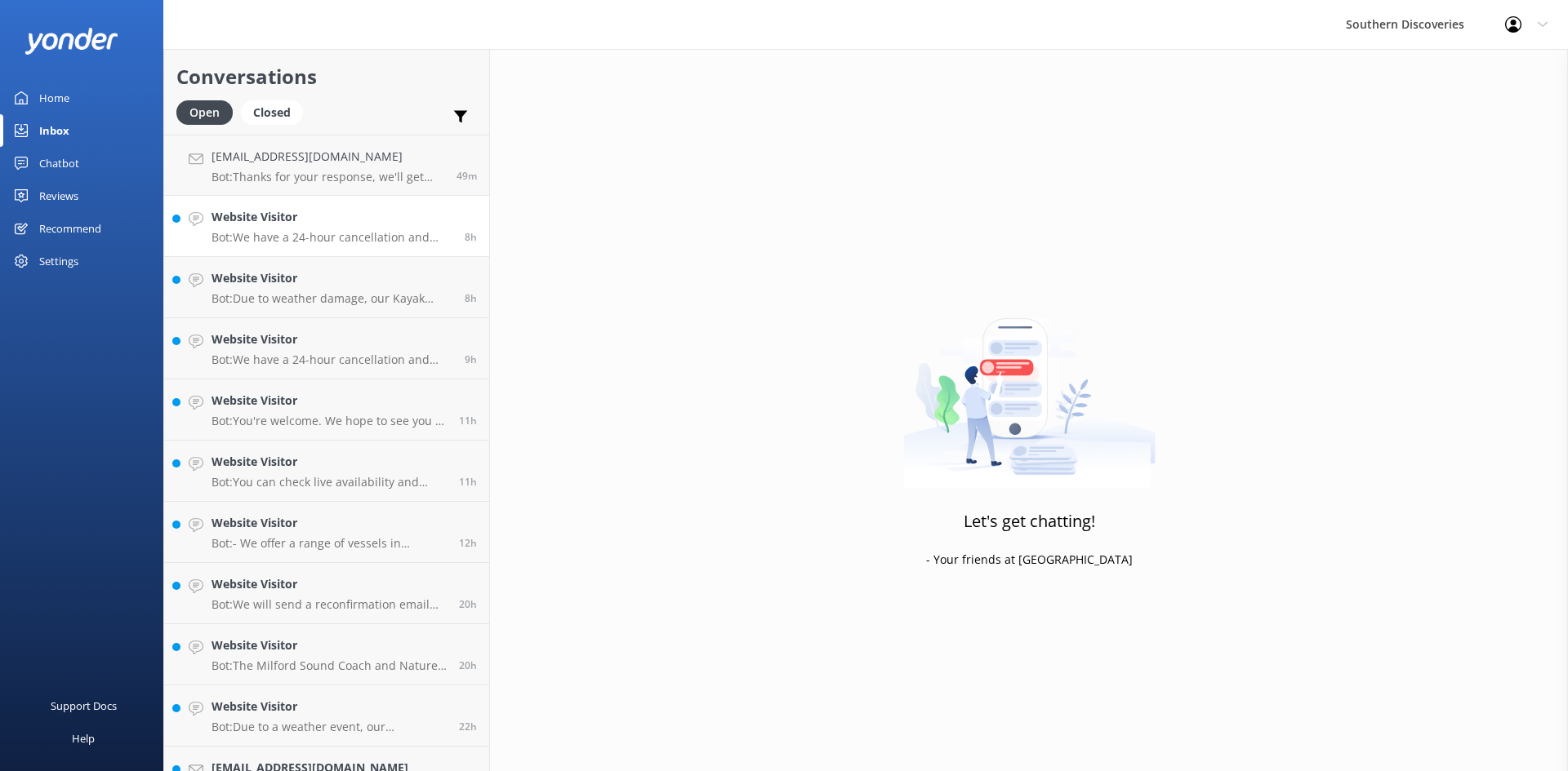
click at [285, 229] on div "Website Visitor Bot: We have a 24-hour cancellation and amendment policy. If th…" at bounding box center [332, 226] width 241 height 36
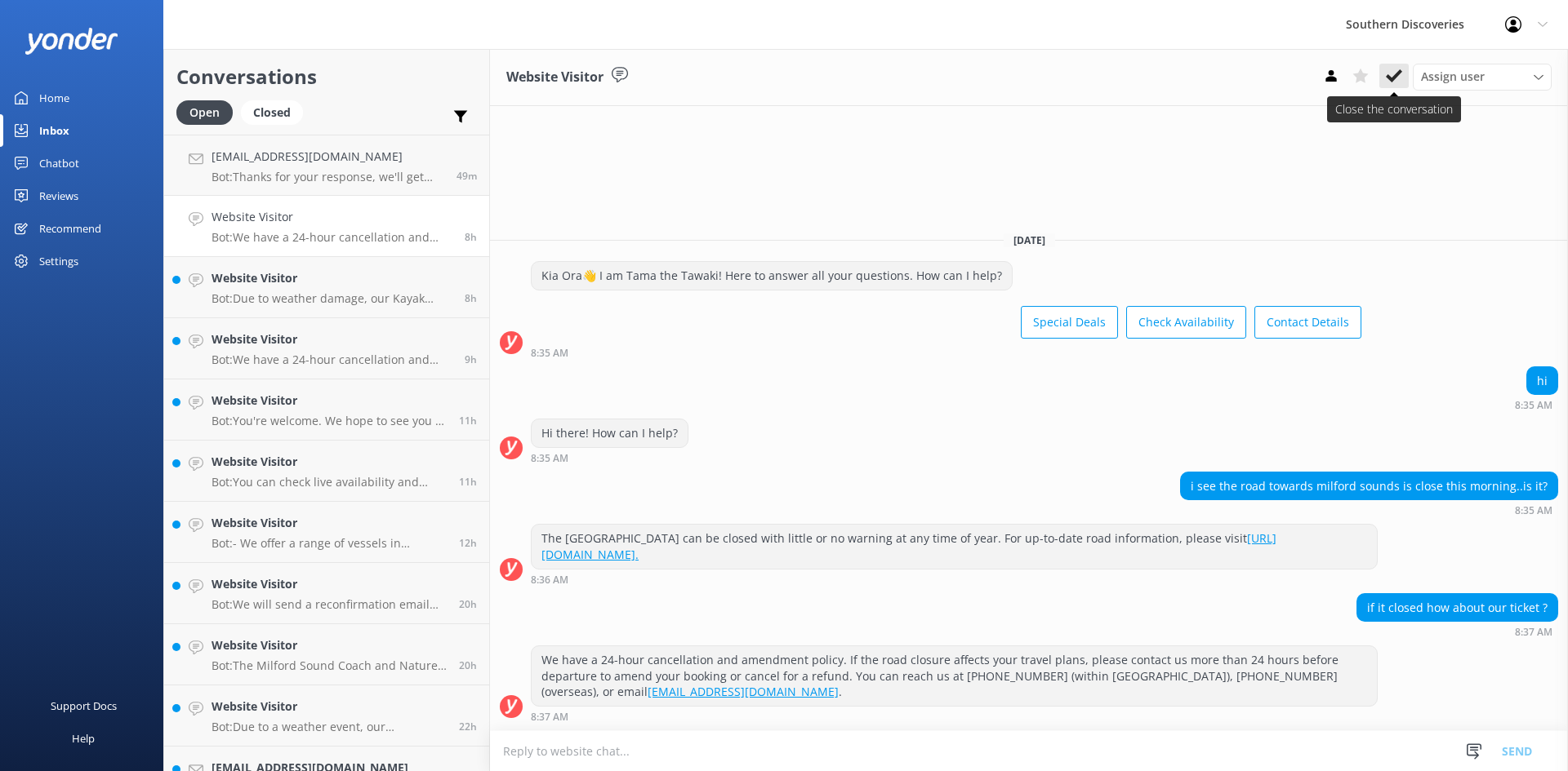
click at [1387, 78] on icon at bounding box center [1394, 76] width 16 height 16
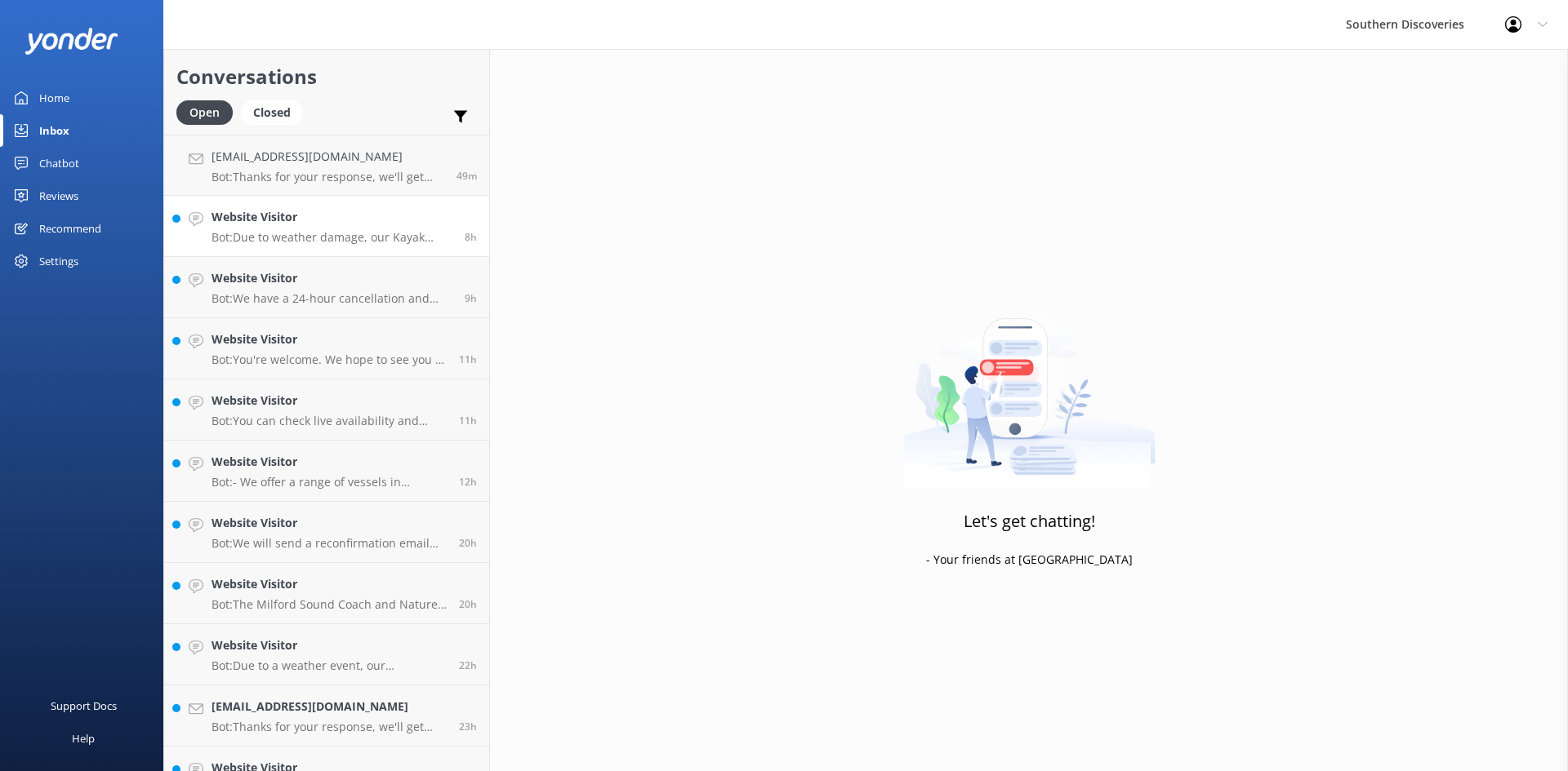
click at [285, 234] on p "Bot: Due to weather damage, our Kayak Shed is temporarily closed, and we don’t …" at bounding box center [332, 238] width 241 height 14
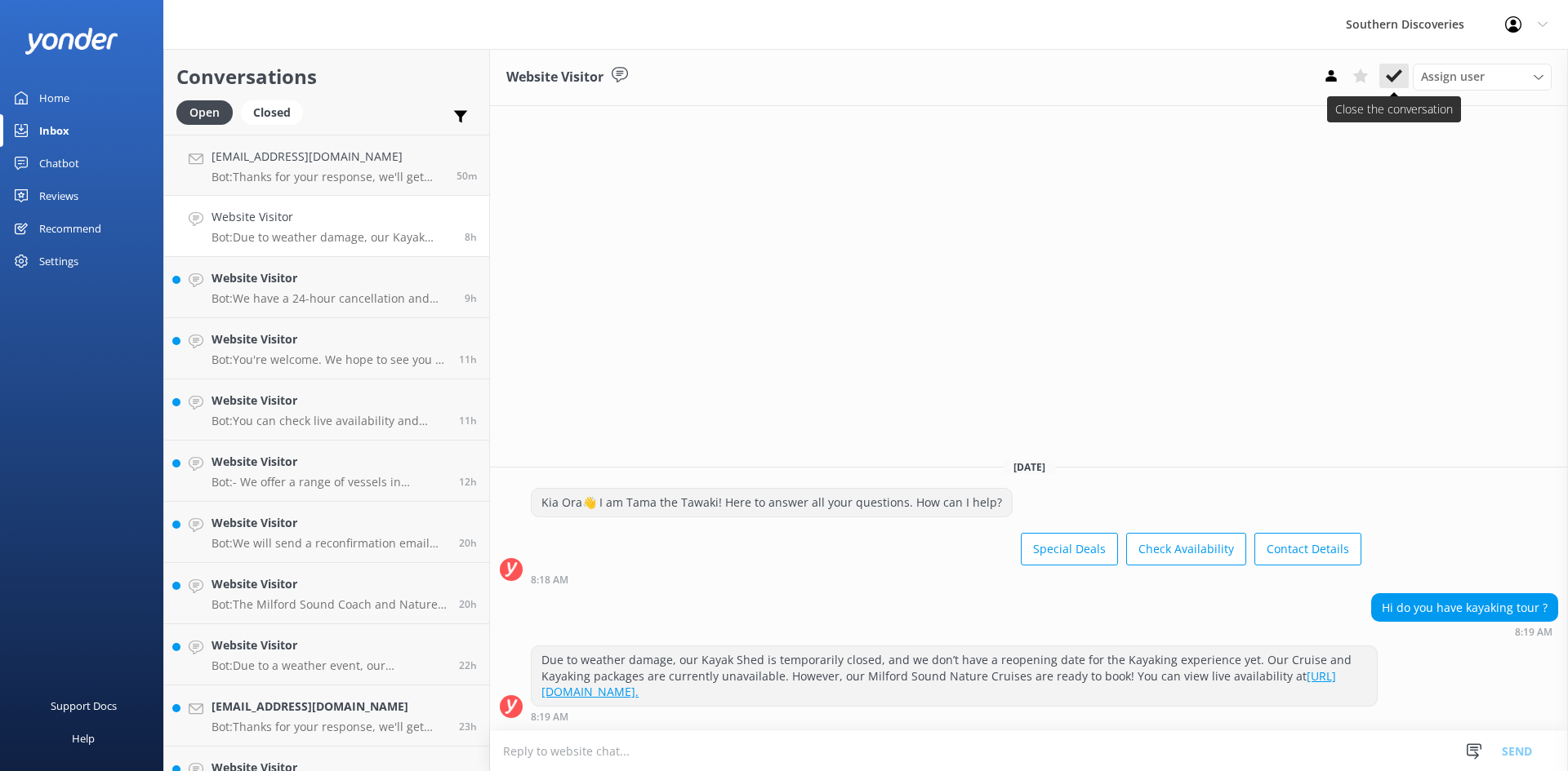
click at [1396, 69] on icon at bounding box center [1394, 76] width 16 height 16
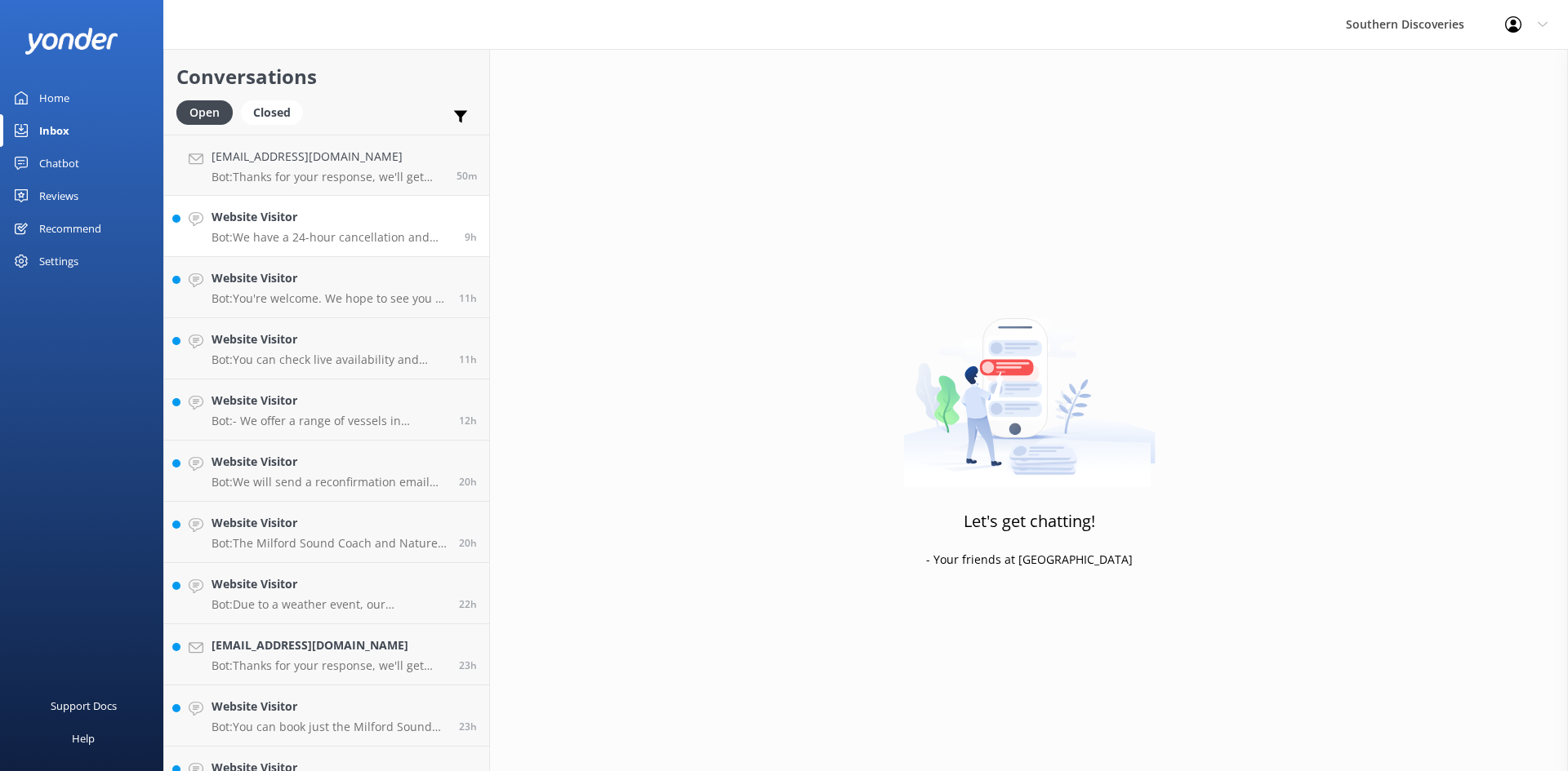
click at [300, 240] on p "Bot: We have a 24-hour cancellation and amendment policy. If you notify us more…" at bounding box center [332, 238] width 241 height 14
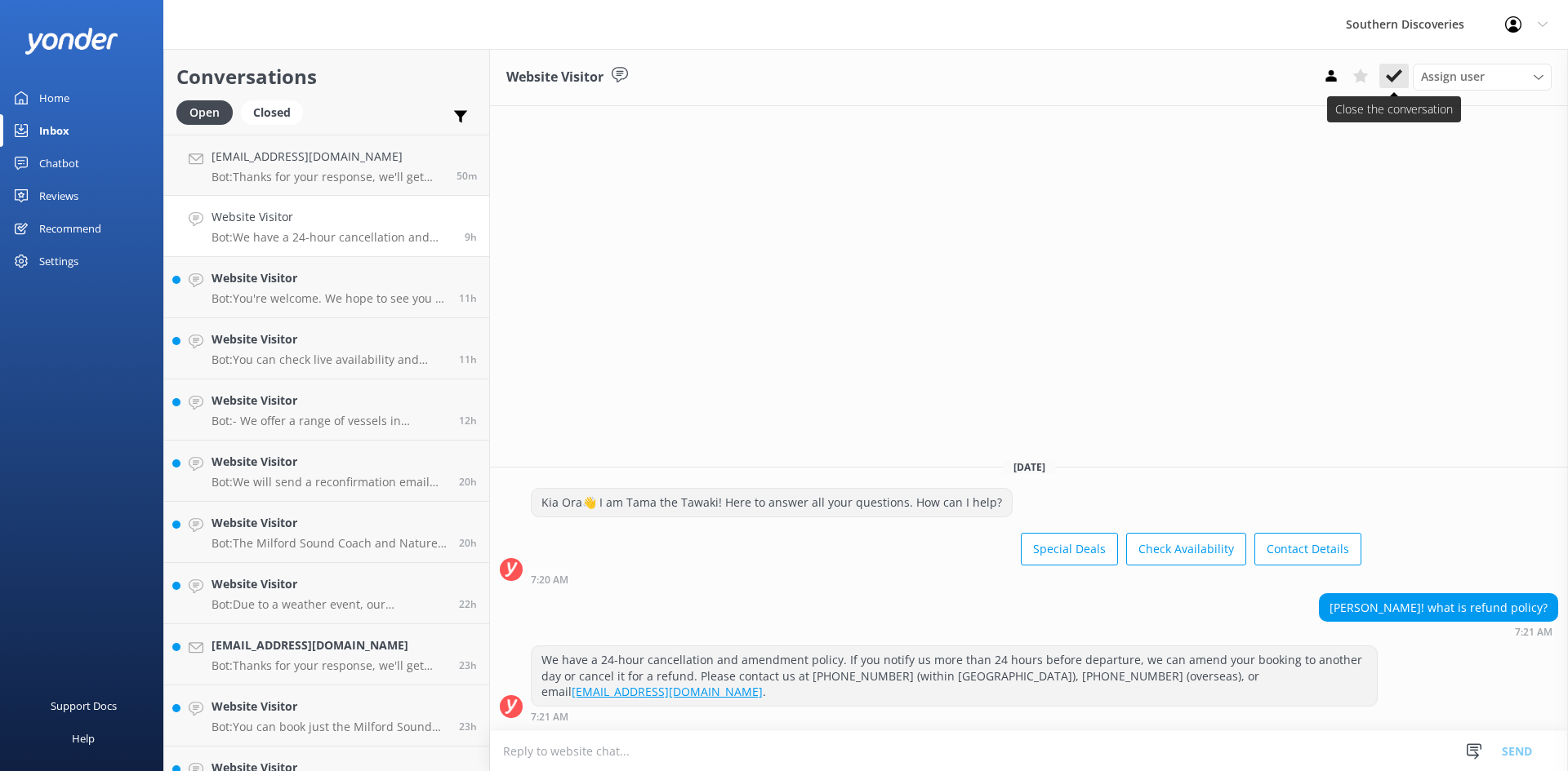
click at [1390, 75] on icon at bounding box center [1394, 76] width 16 height 16
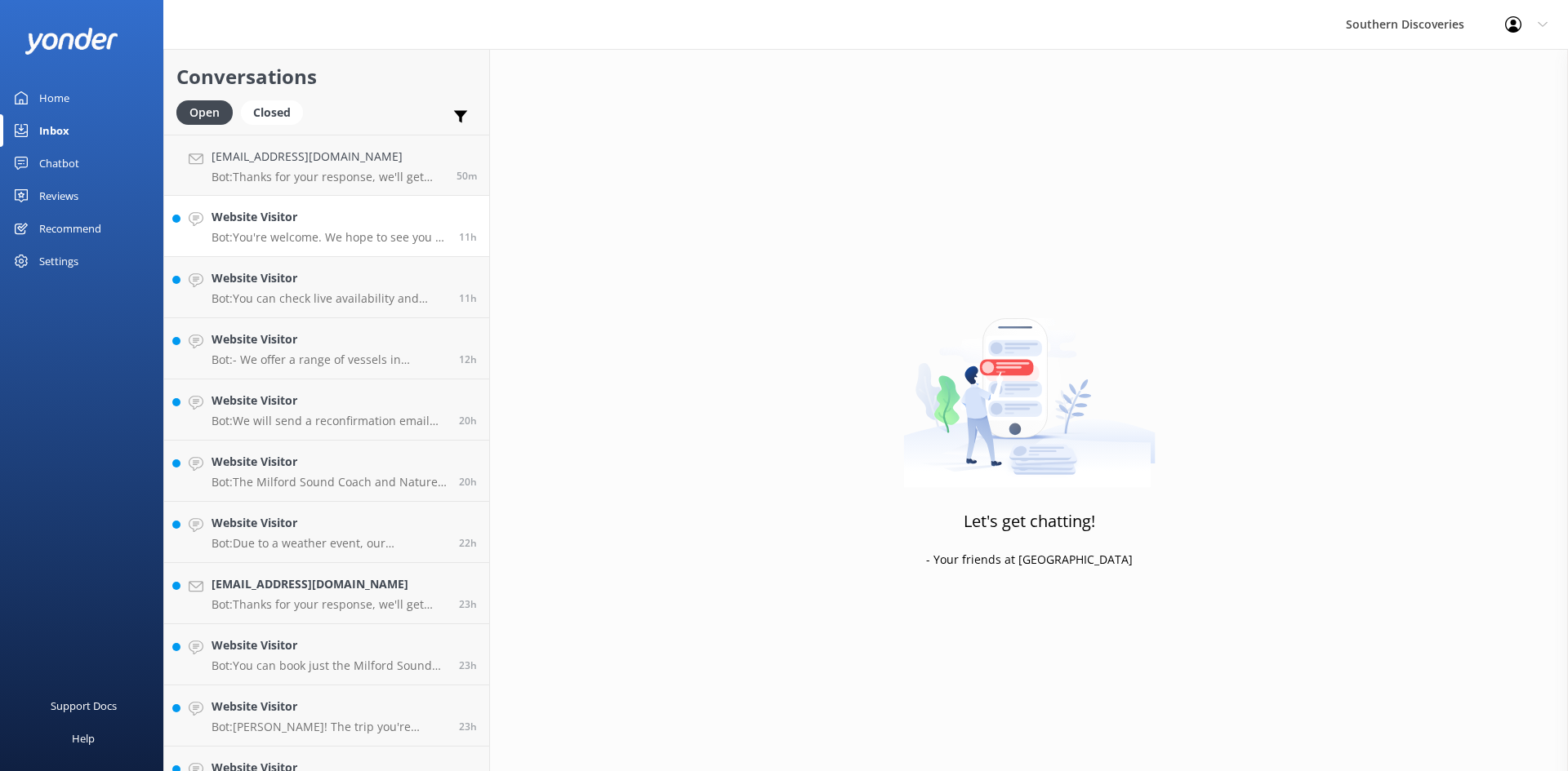
click at [282, 237] on p "Bot: You're welcome. We hope to see you at Southern Discoveries soon!" at bounding box center [329, 238] width 235 height 14
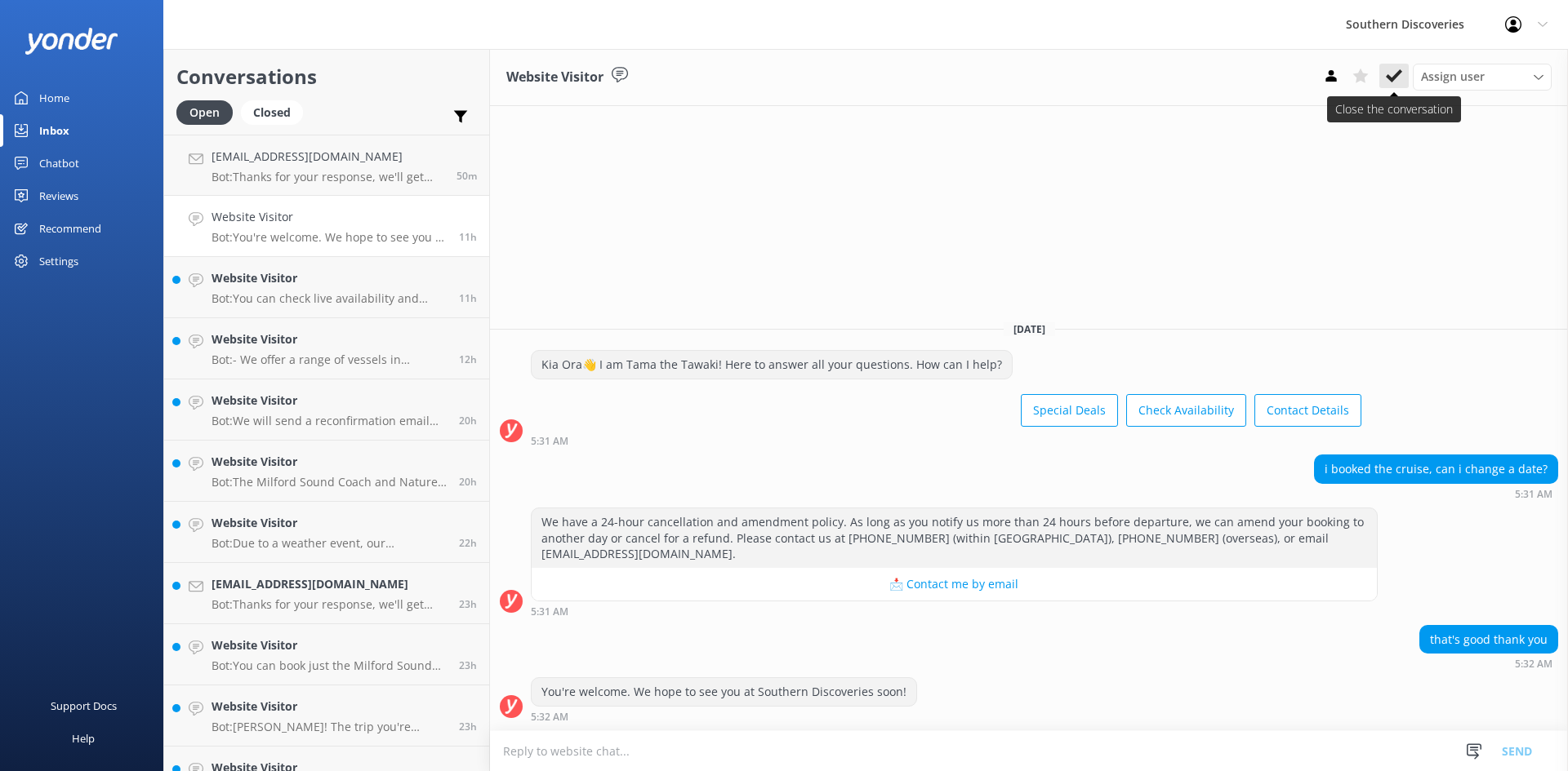
click at [1391, 76] on icon at bounding box center [1394, 76] width 16 height 16
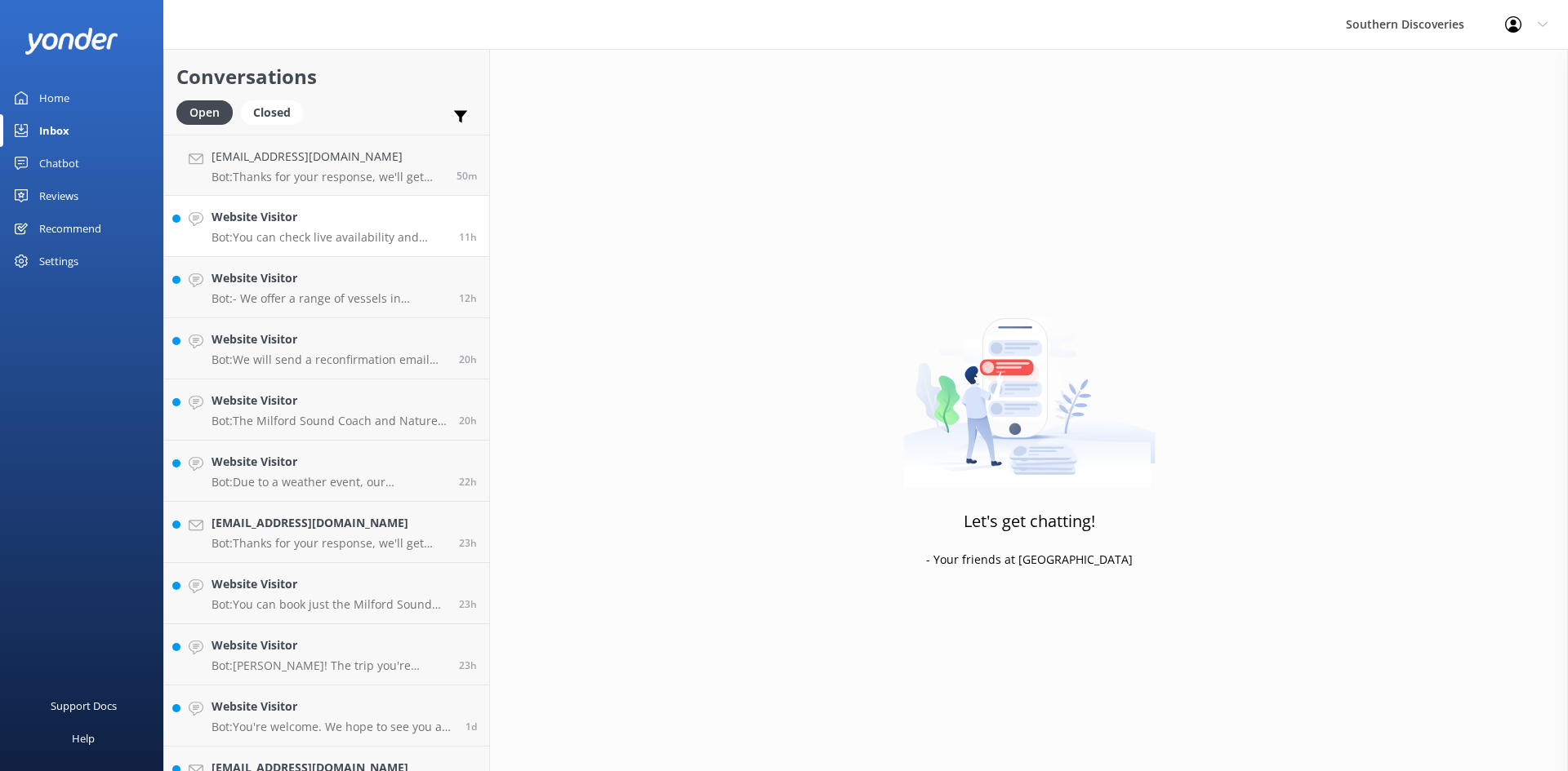
click at [278, 231] on p "Bot: You can check live availability and book your Milford Sound adventure on o…" at bounding box center [329, 238] width 235 height 14
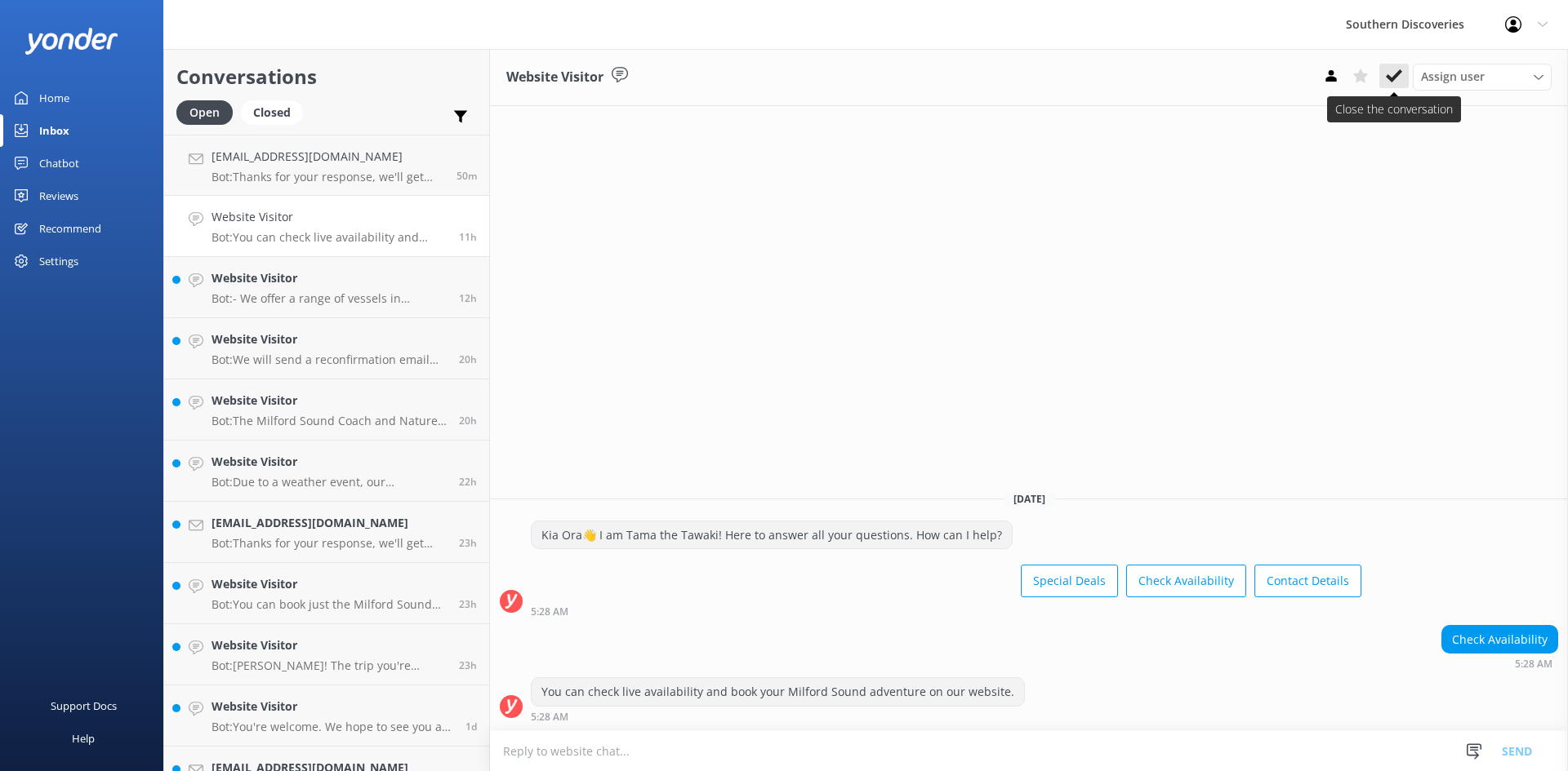
click at [1395, 74] on icon at bounding box center [1394, 76] width 16 height 16
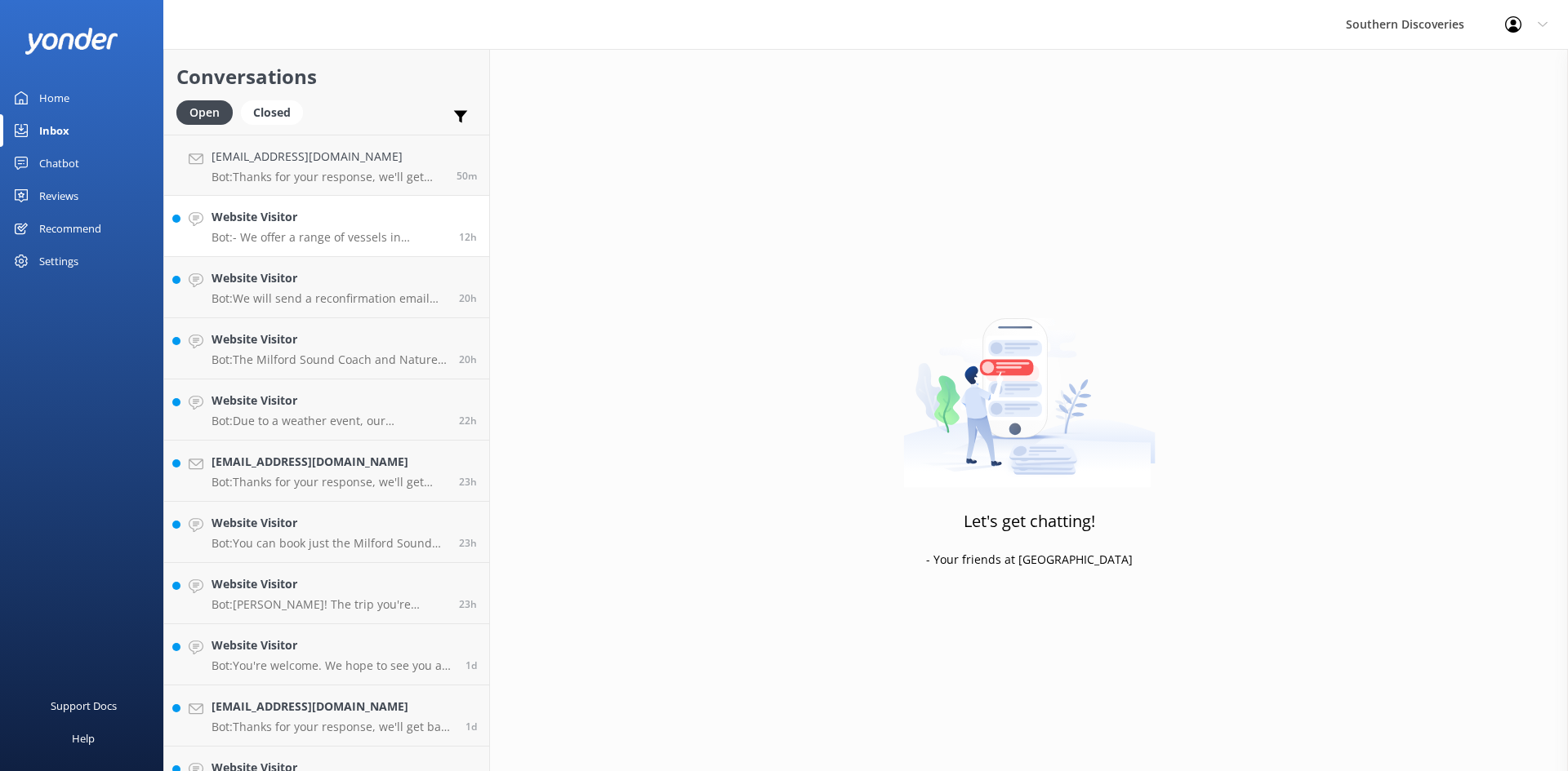
click at [267, 223] on h4 "Website Visitor" at bounding box center [329, 217] width 235 height 18
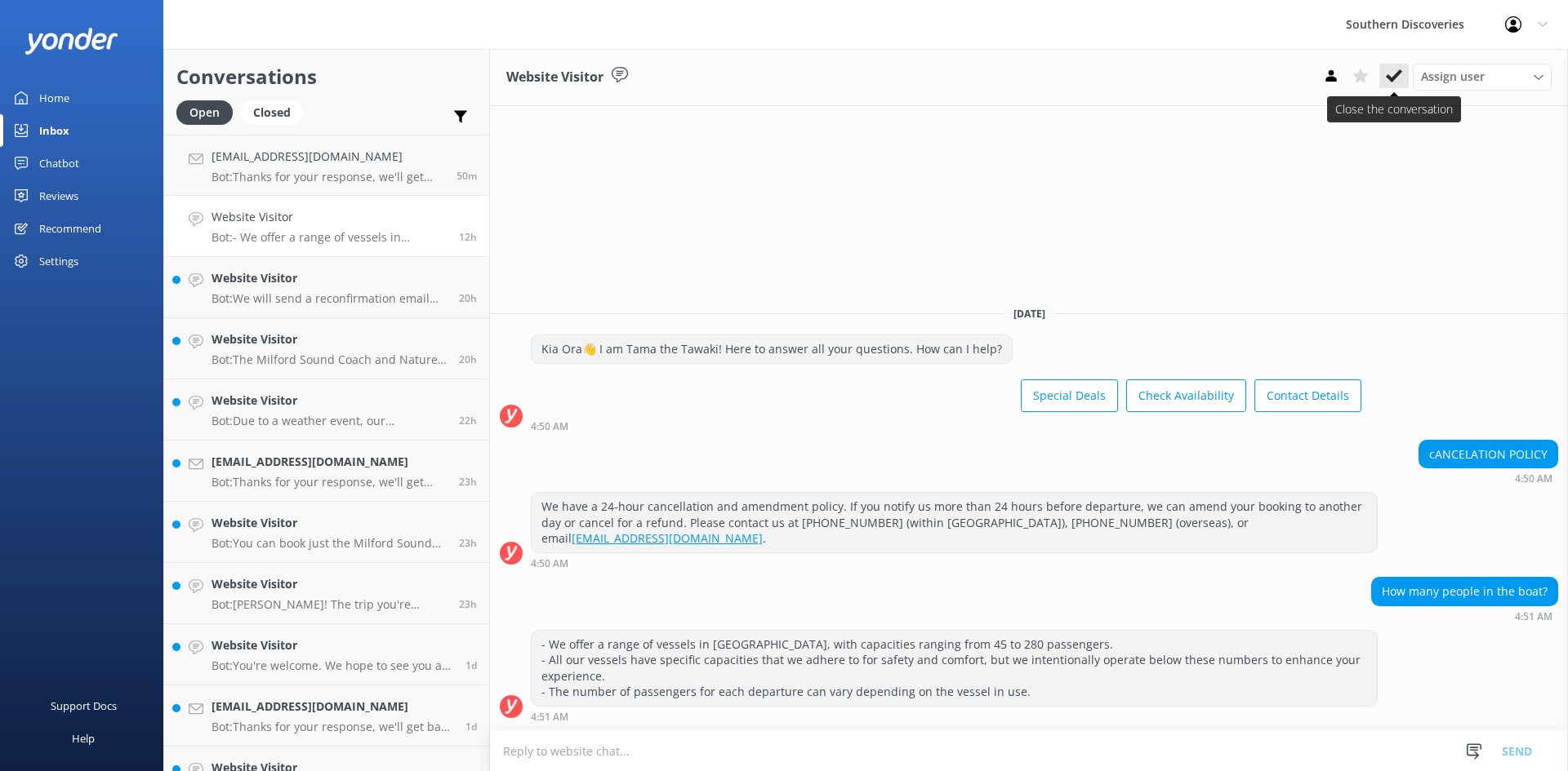
click at [1392, 65] on button at bounding box center [1394, 76] width 30 height 24
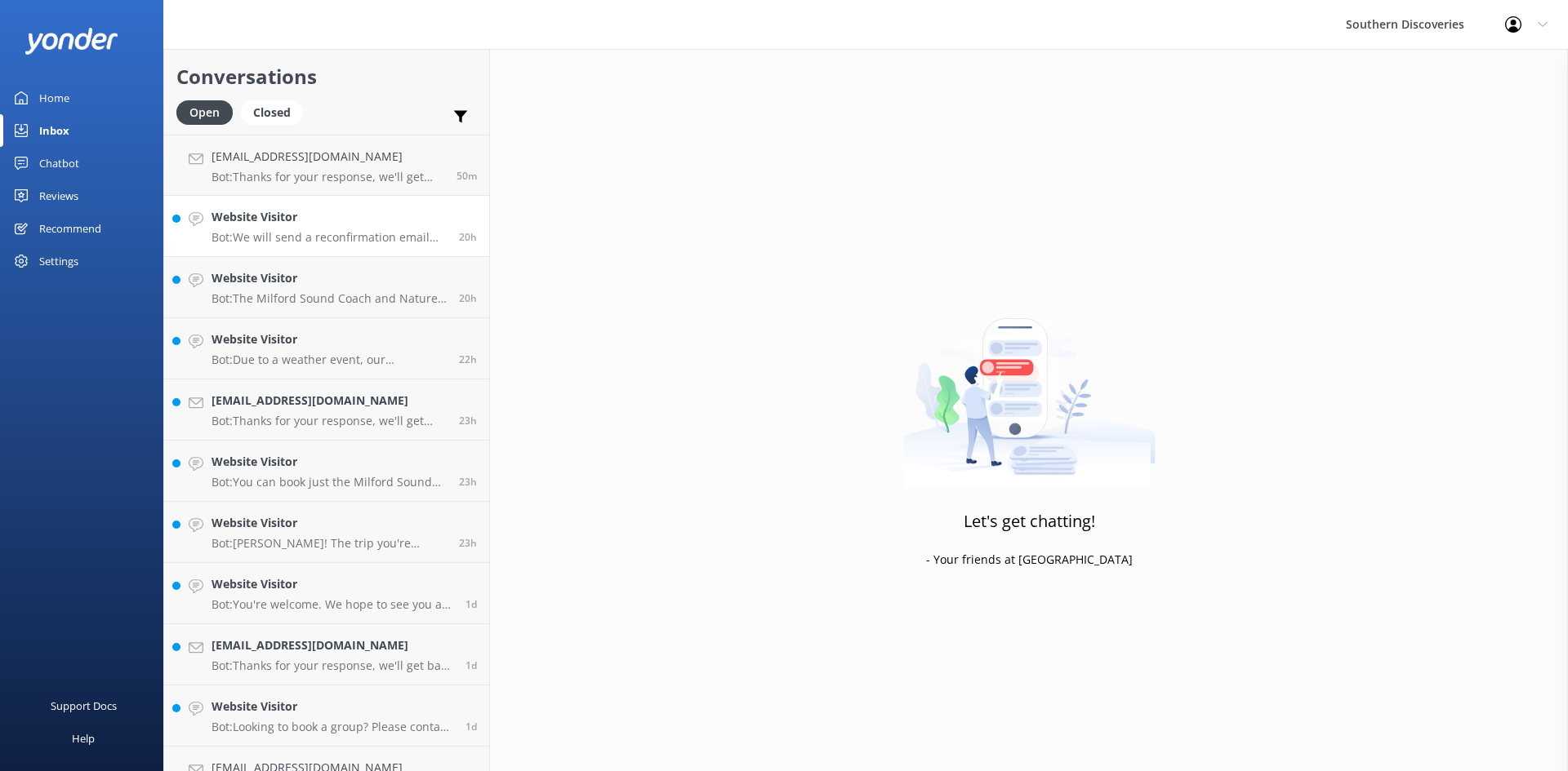
click at [322, 238] on p "Bot: We will send a reconfirmation email out 24 hours prior to your trip. If yo…" at bounding box center [329, 238] width 235 height 14
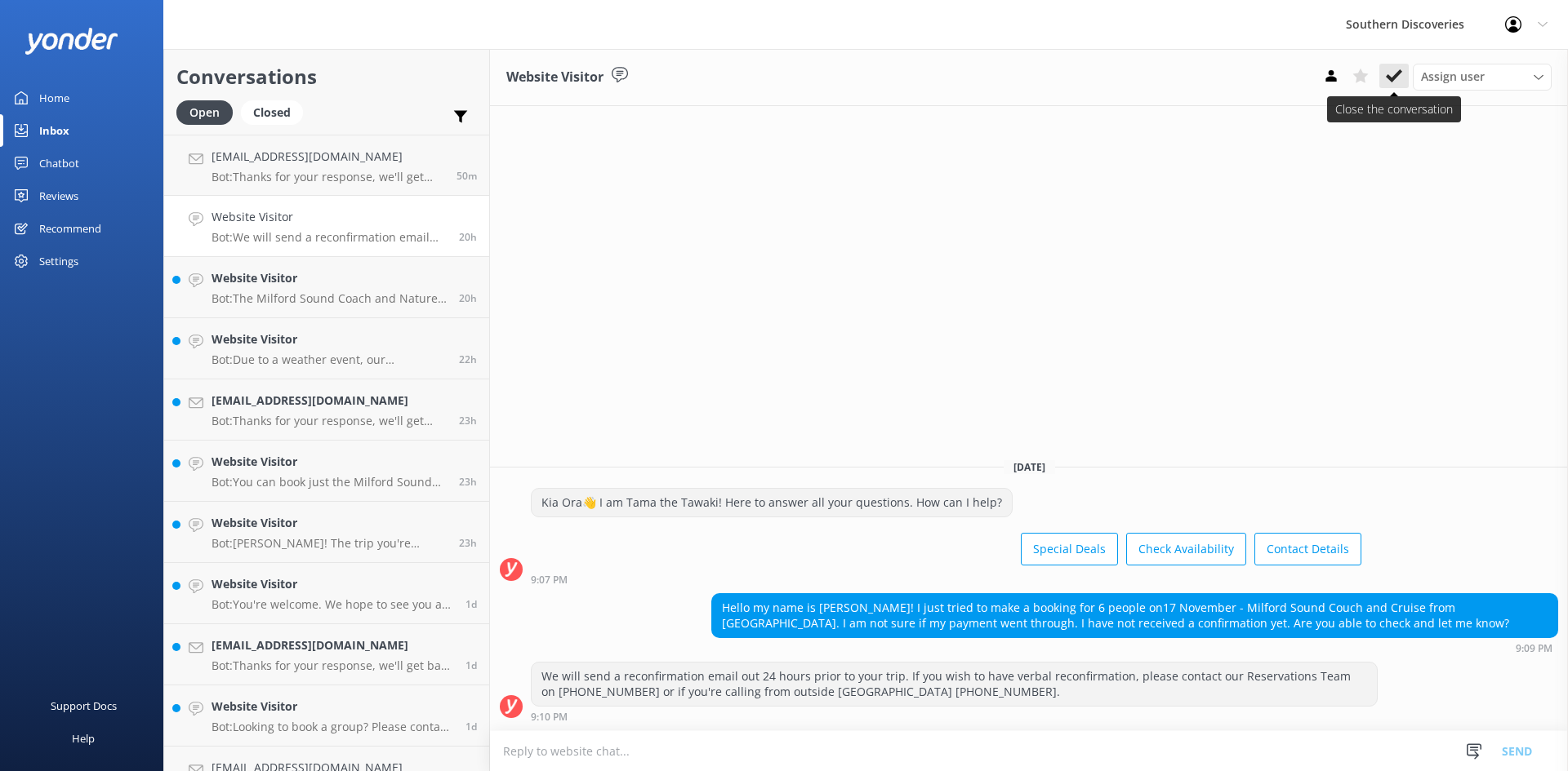
click at [1399, 87] on button at bounding box center [1394, 76] width 30 height 24
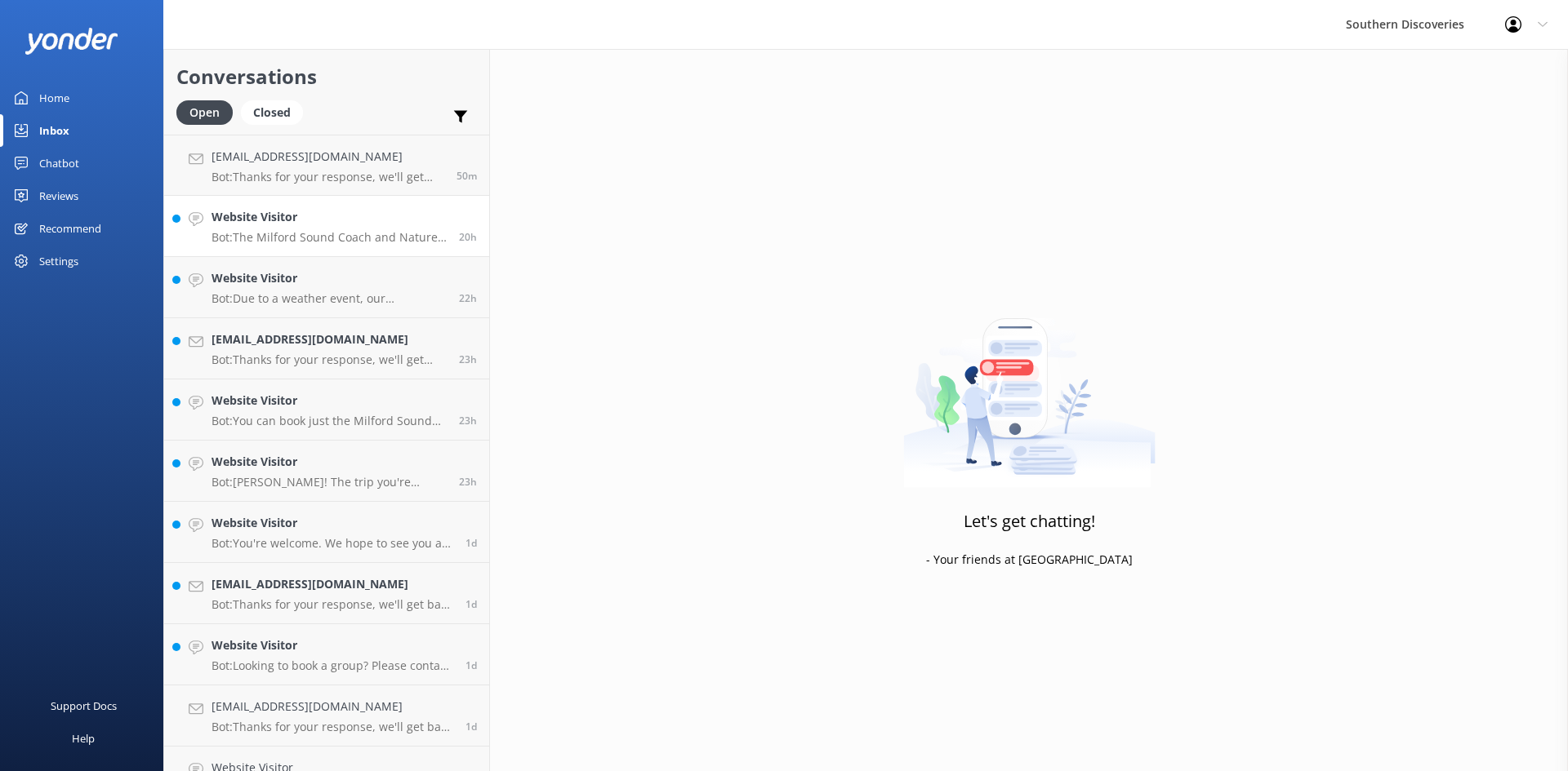
click at [324, 230] on div "Website Visitor Bot: The Milford Sound Coach and Nature Cruise departing from […" at bounding box center [329, 226] width 235 height 36
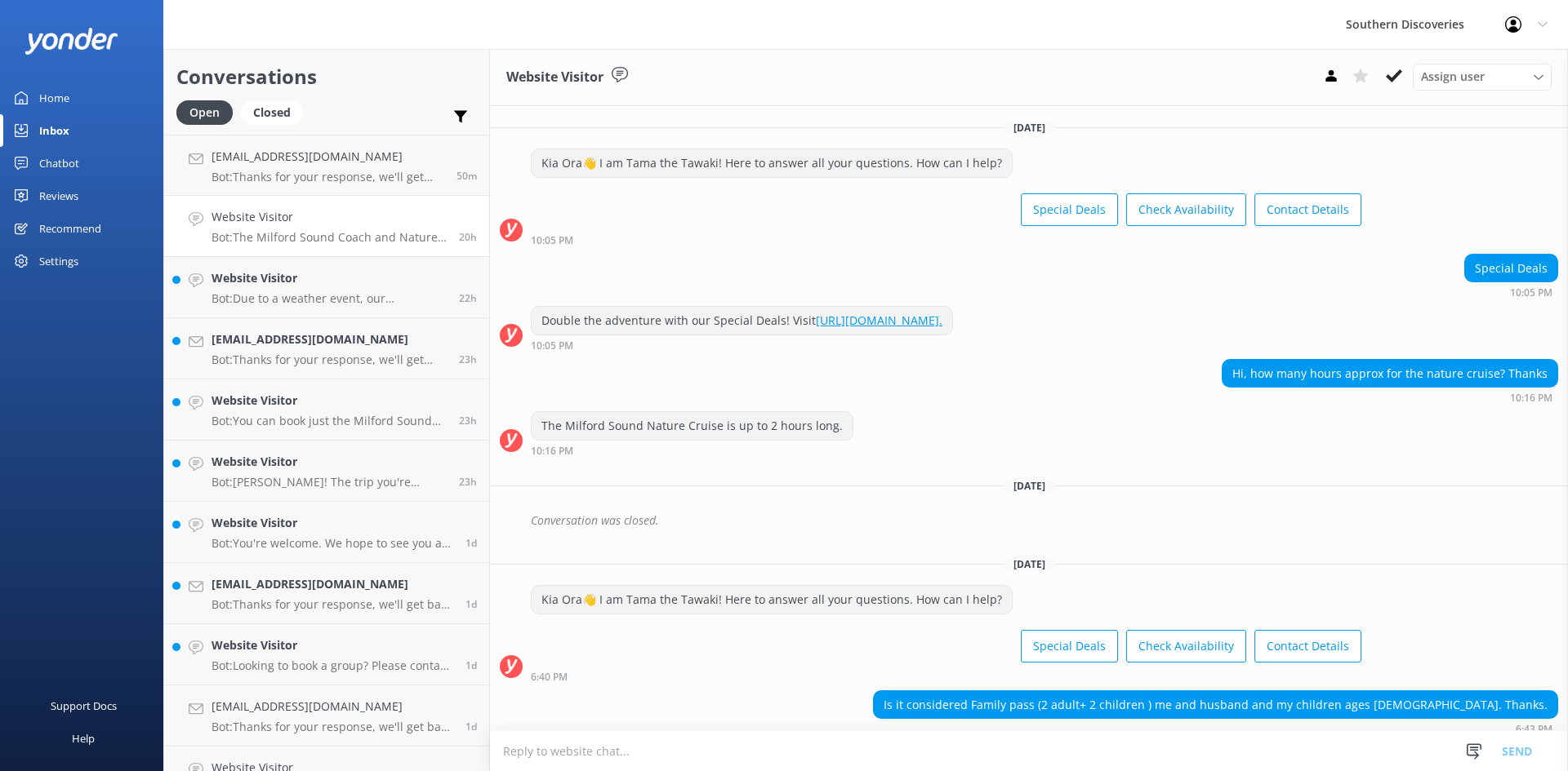
scroll to position [203, 0]
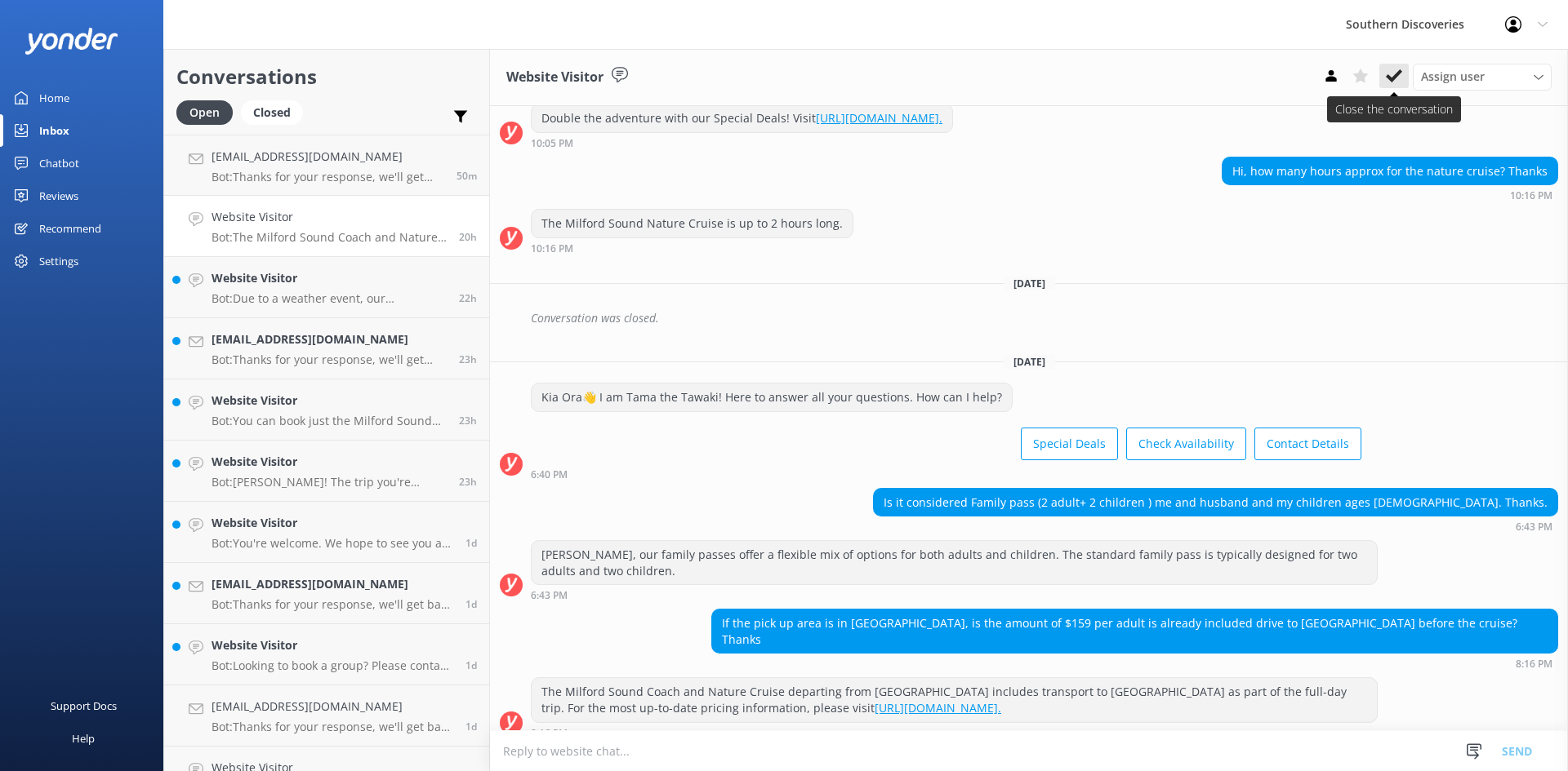
click at [1390, 77] on icon at bounding box center [1394, 76] width 16 height 16
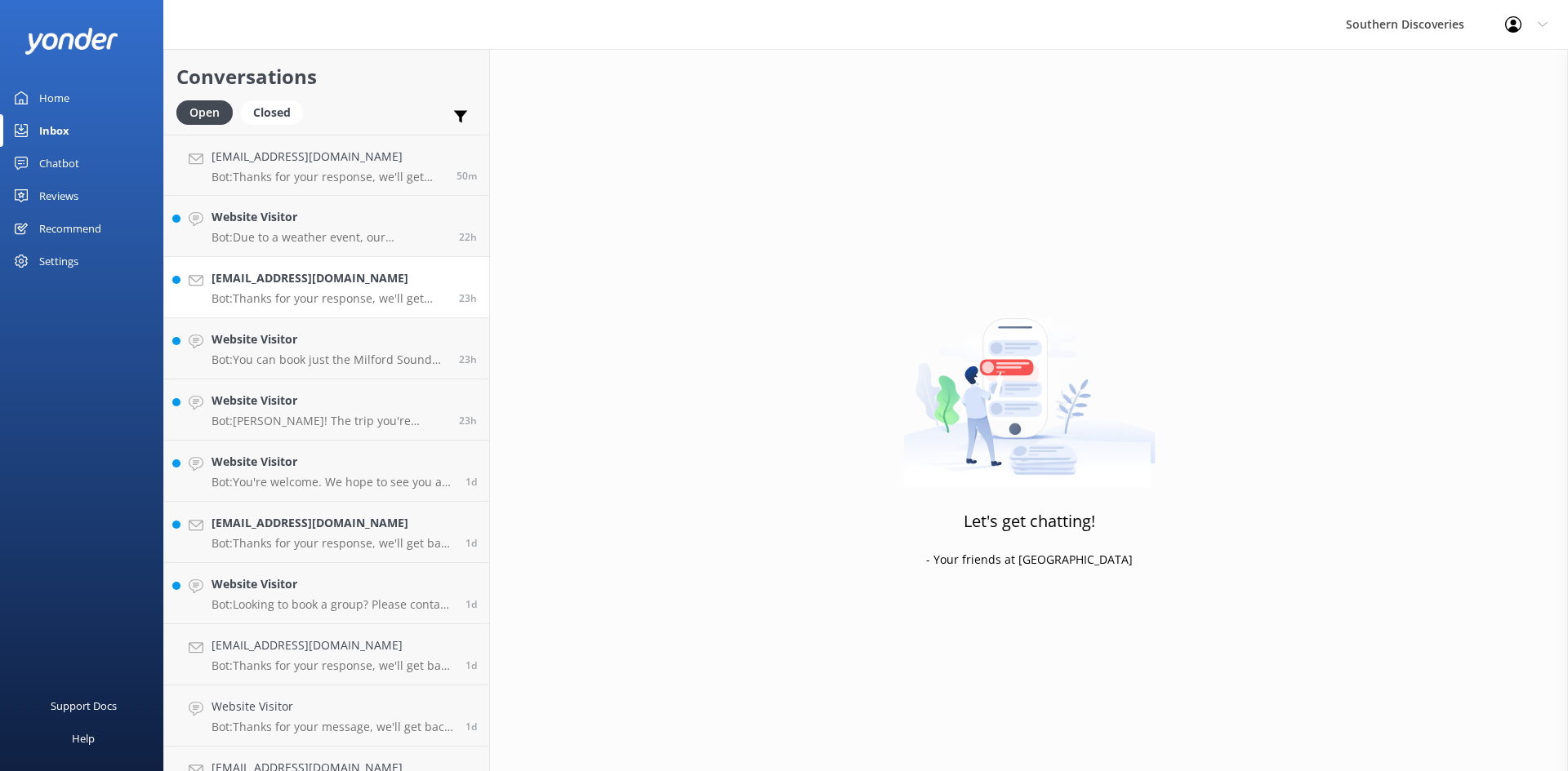
click at [267, 287] on h4 "[EMAIL_ADDRESS][DOMAIN_NAME]" at bounding box center [329, 278] width 235 height 18
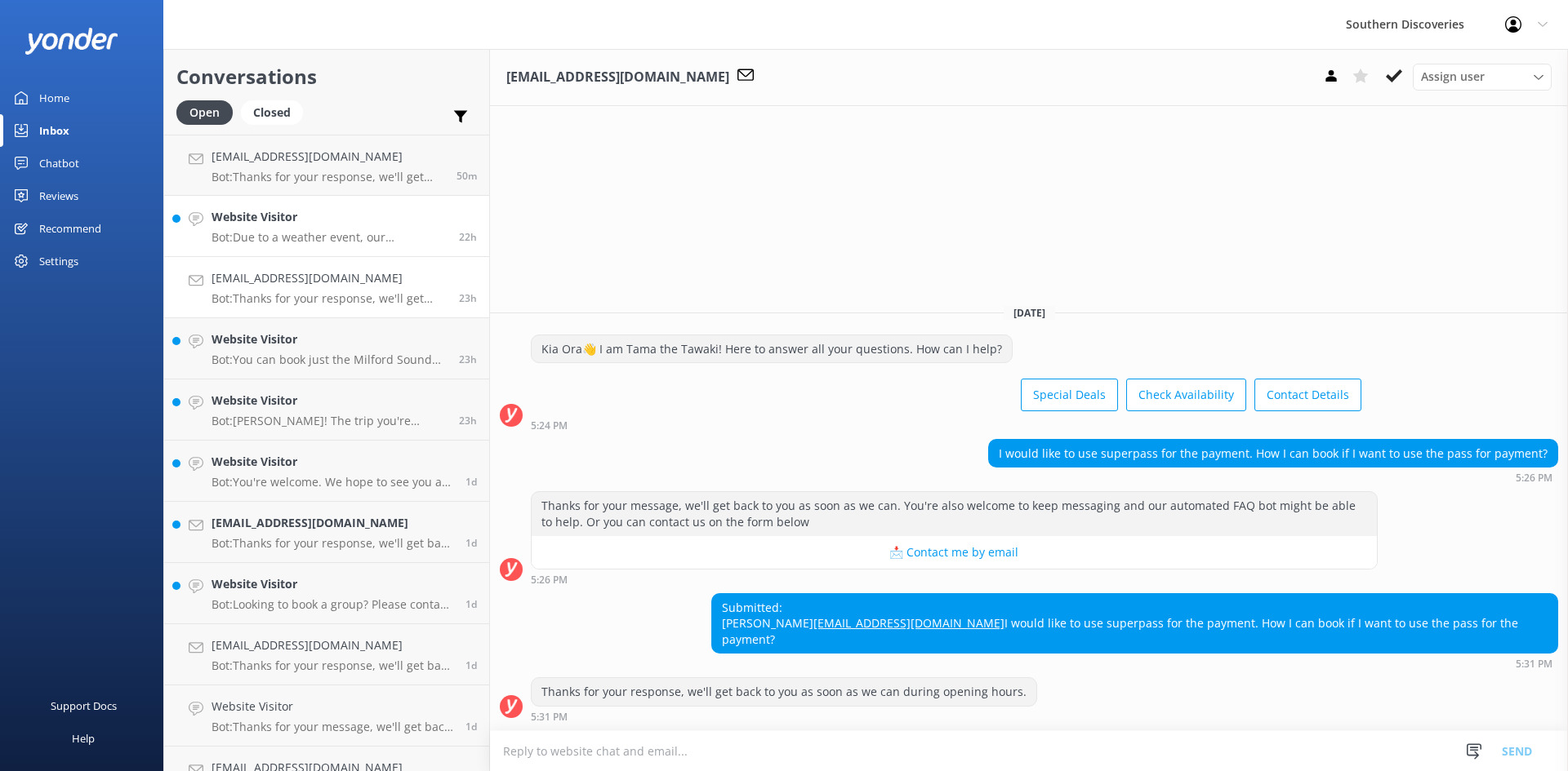
click at [299, 217] on h4 "Website Visitor" at bounding box center [329, 217] width 235 height 18
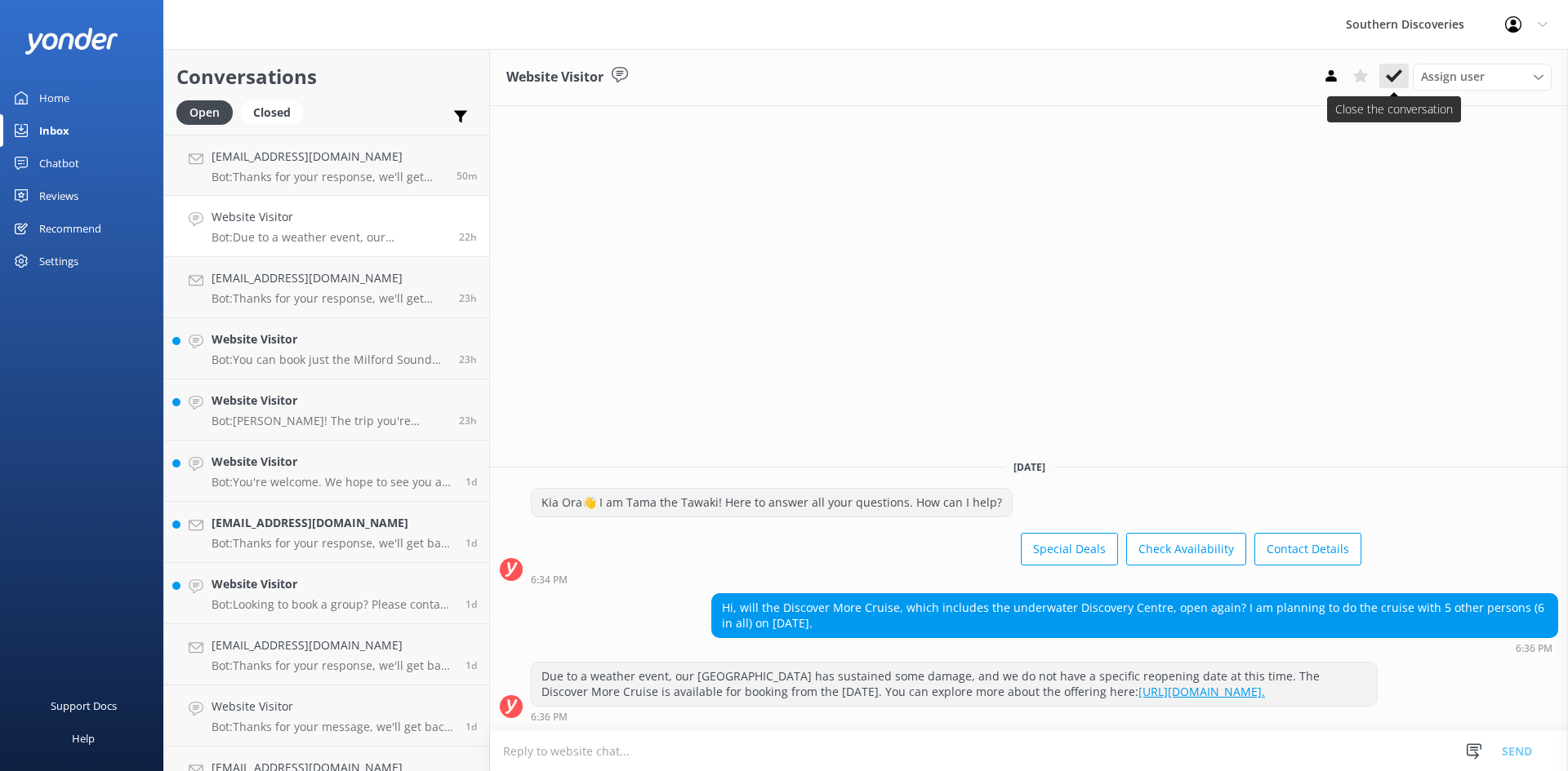
click at [1399, 73] on use at bounding box center [1394, 76] width 16 height 13
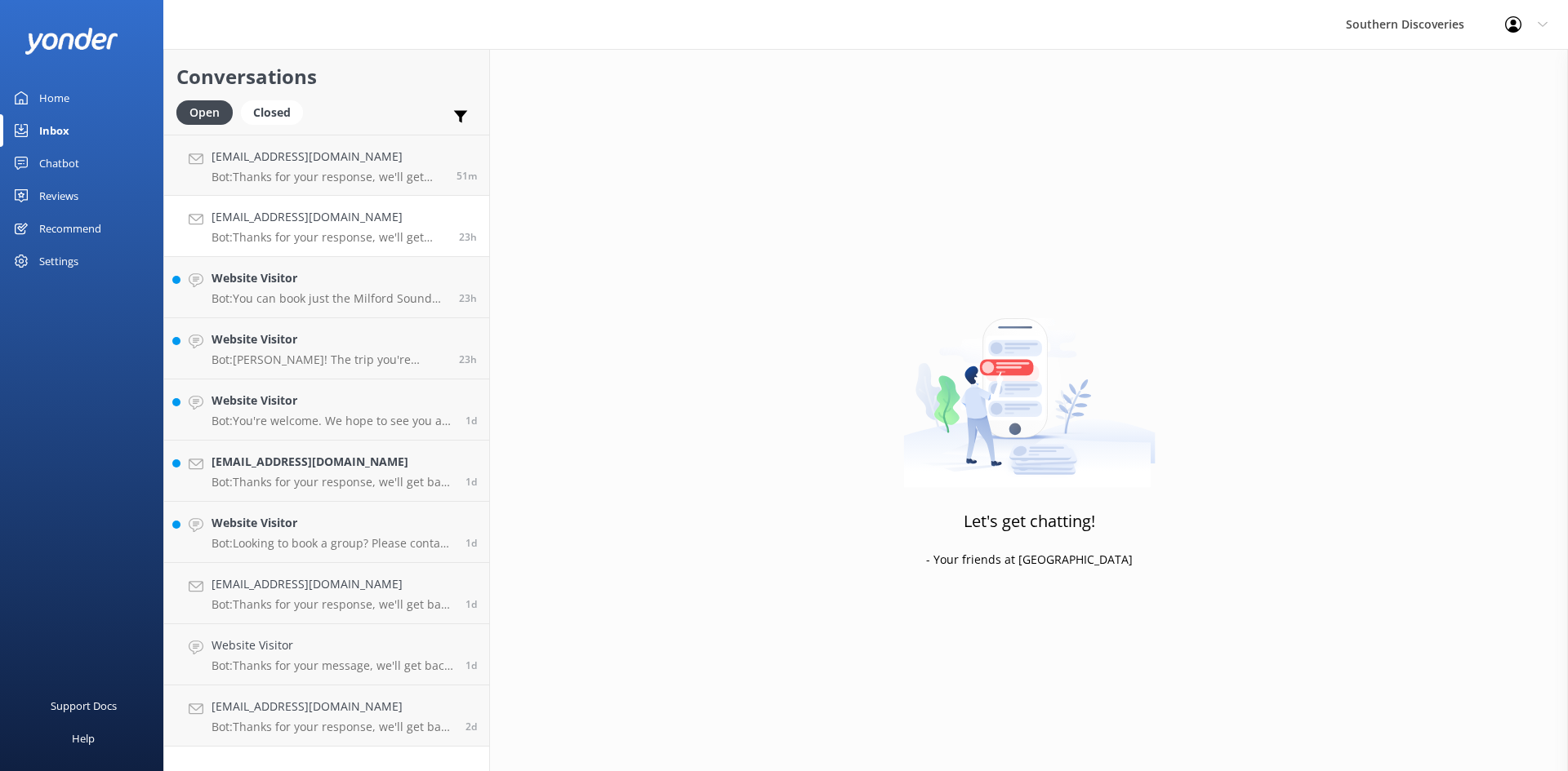
click at [285, 235] on p "Bot: Thanks for your response, we'll get back to you as soon as we can during o…" at bounding box center [329, 238] width 235 height 14
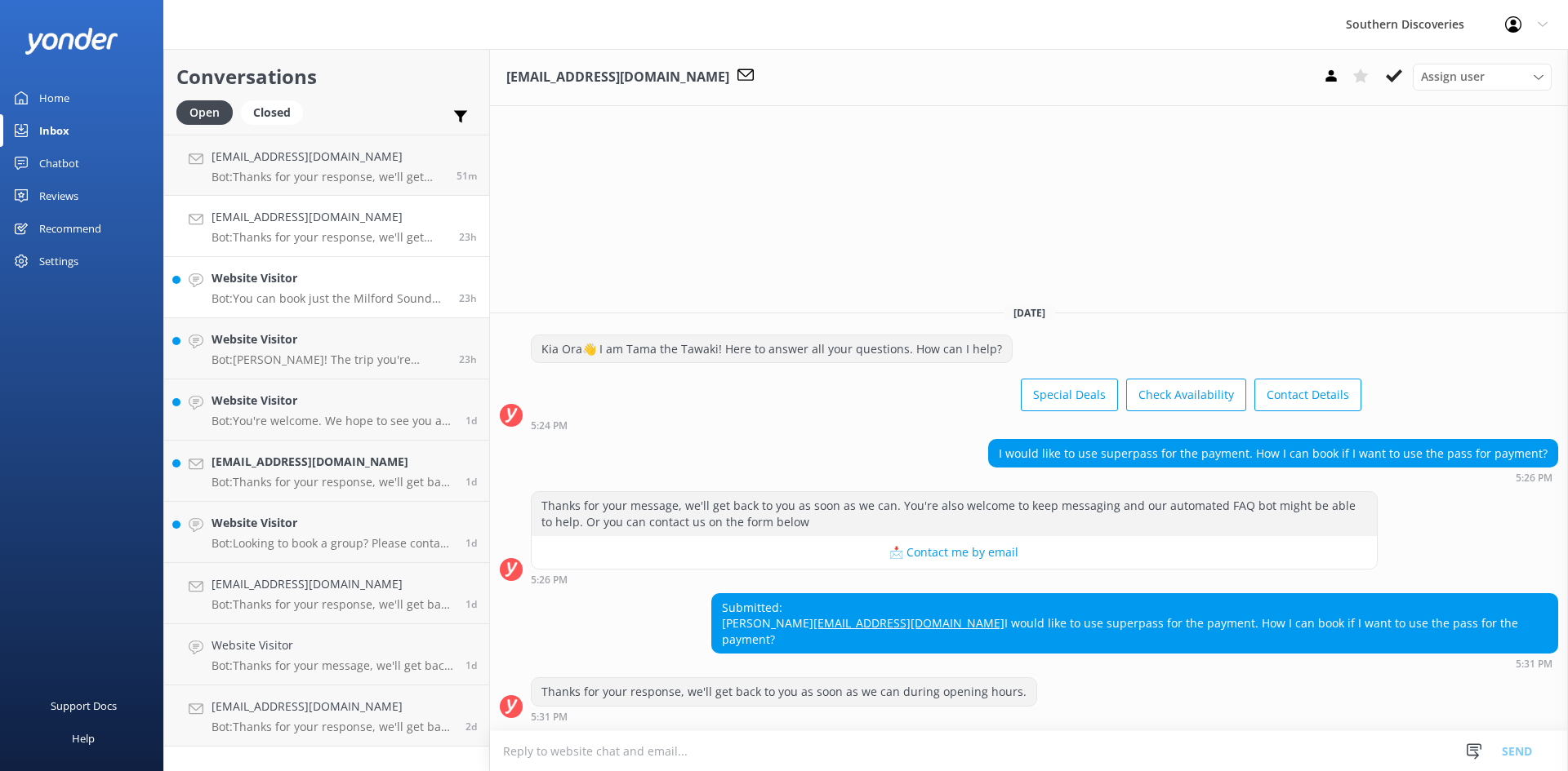
click at [272, 298] on p "Bot: You can book just the Milford Sound Nature Cruise without the coach. For p…" at bounding box center [329, 299] width 235 height 14
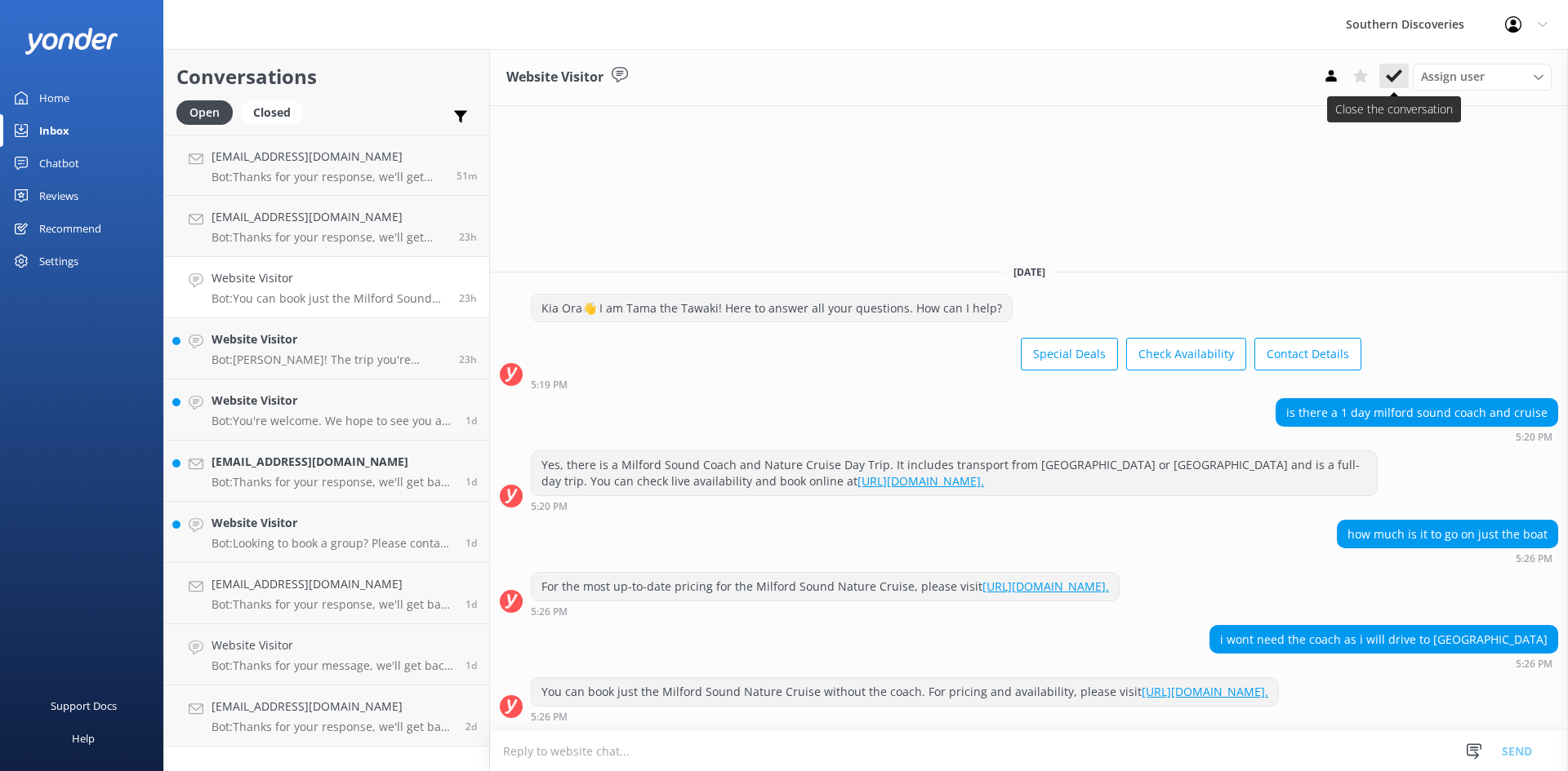
click at [1390, 78] on use at bounding box center [1394, 76] width 16 height 13
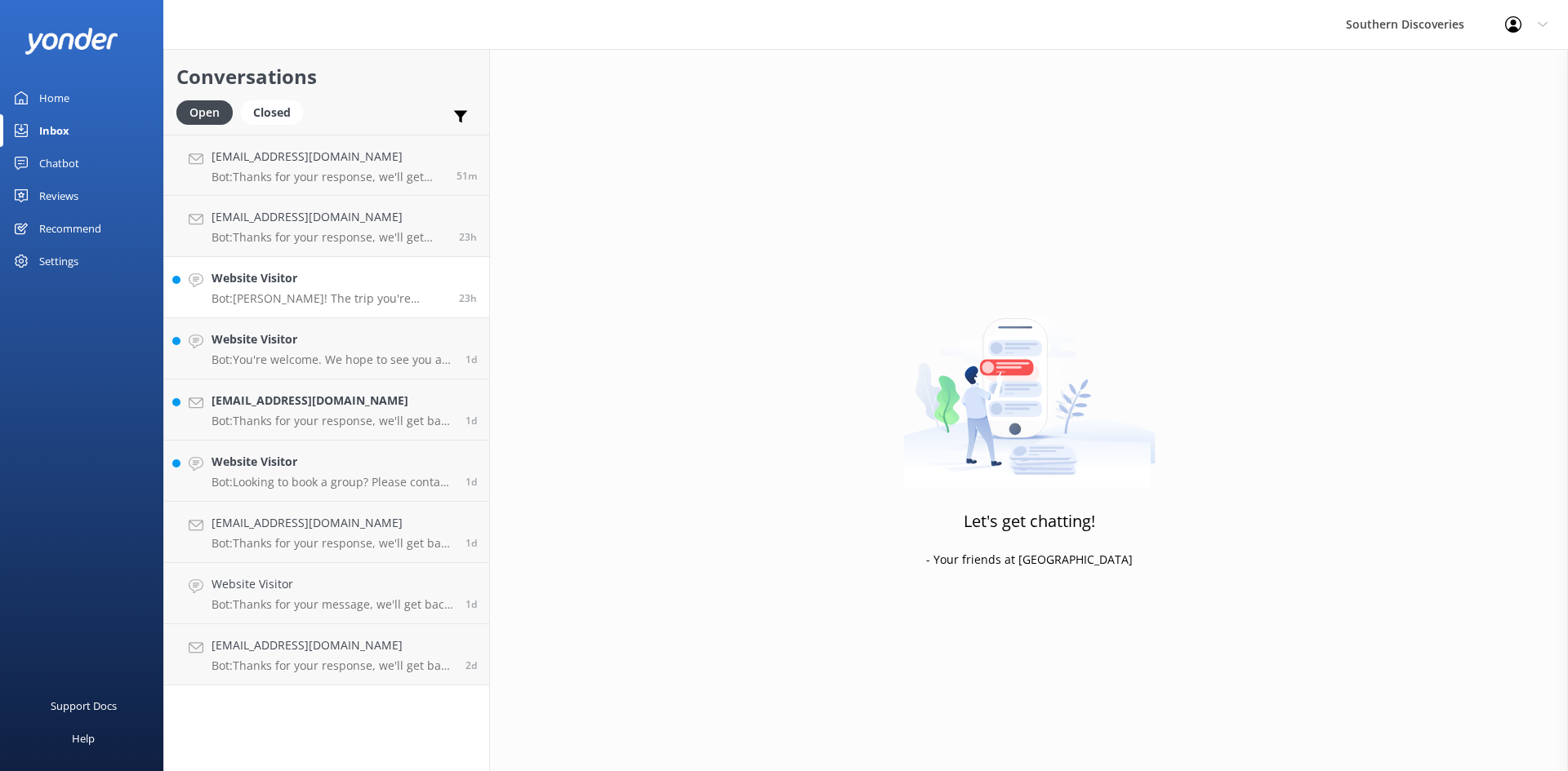
click at [269, 301] on p "Bot: Kia Ora! The trip you're referring to is called the "Milford Sound Coach &…" at bounding box center [329, 299] width 235 height 14
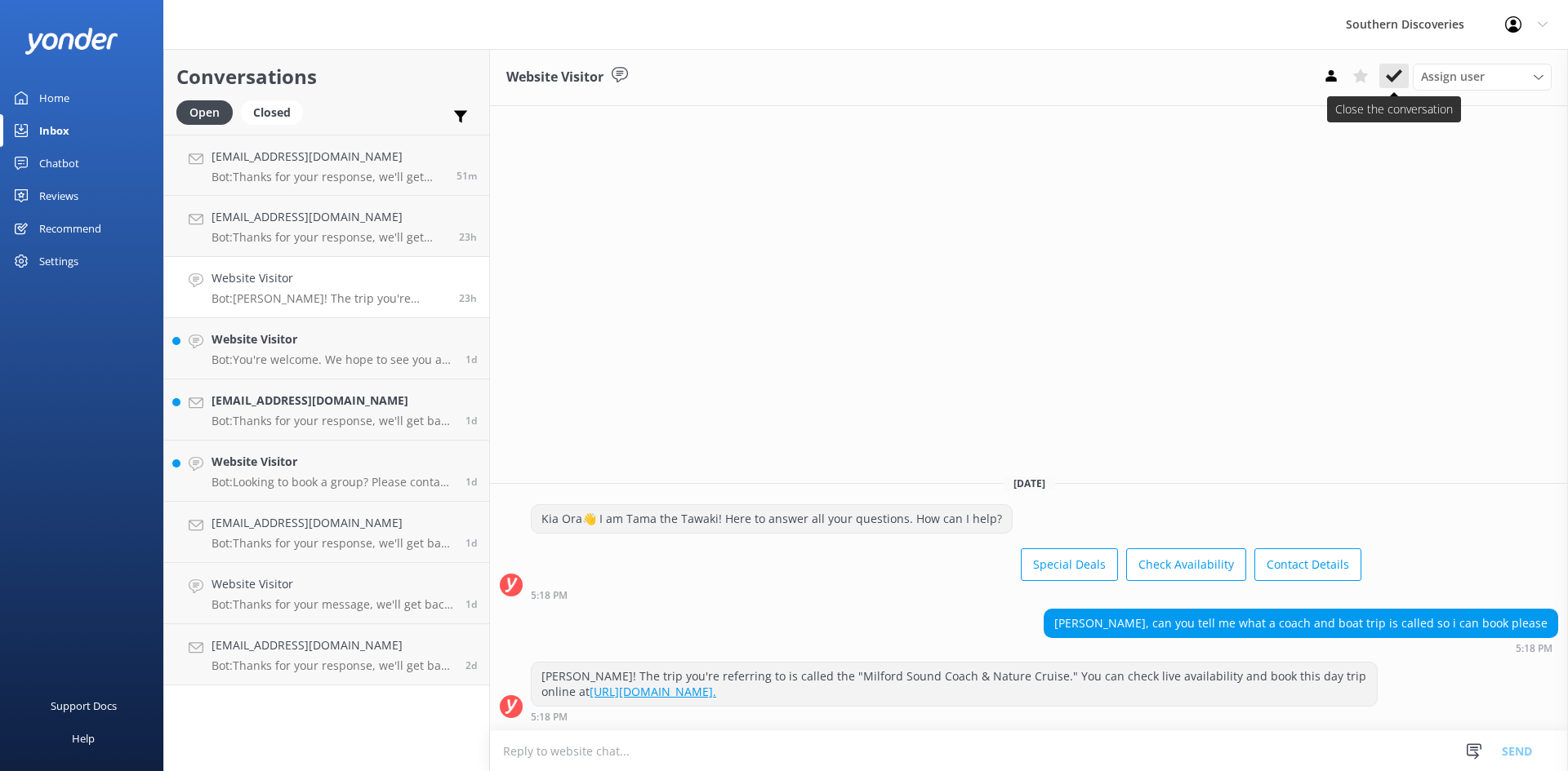
click at [1393, 70] on icon at bounding box center [1394, 76] width 16 height 16
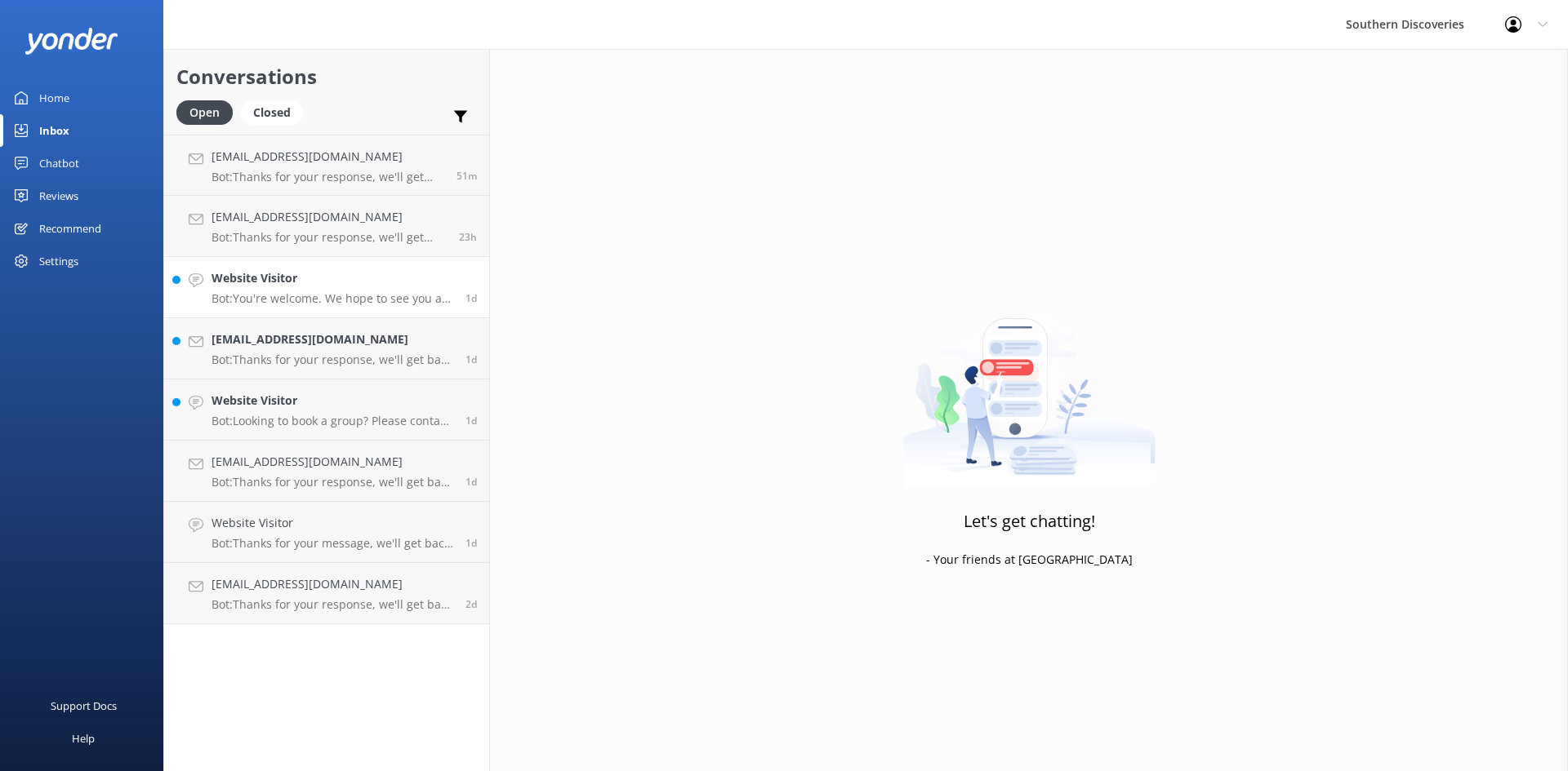
click at [264, 283] on h4 "Website Visitor" at bounding box center [333, 278] width 242 height 18
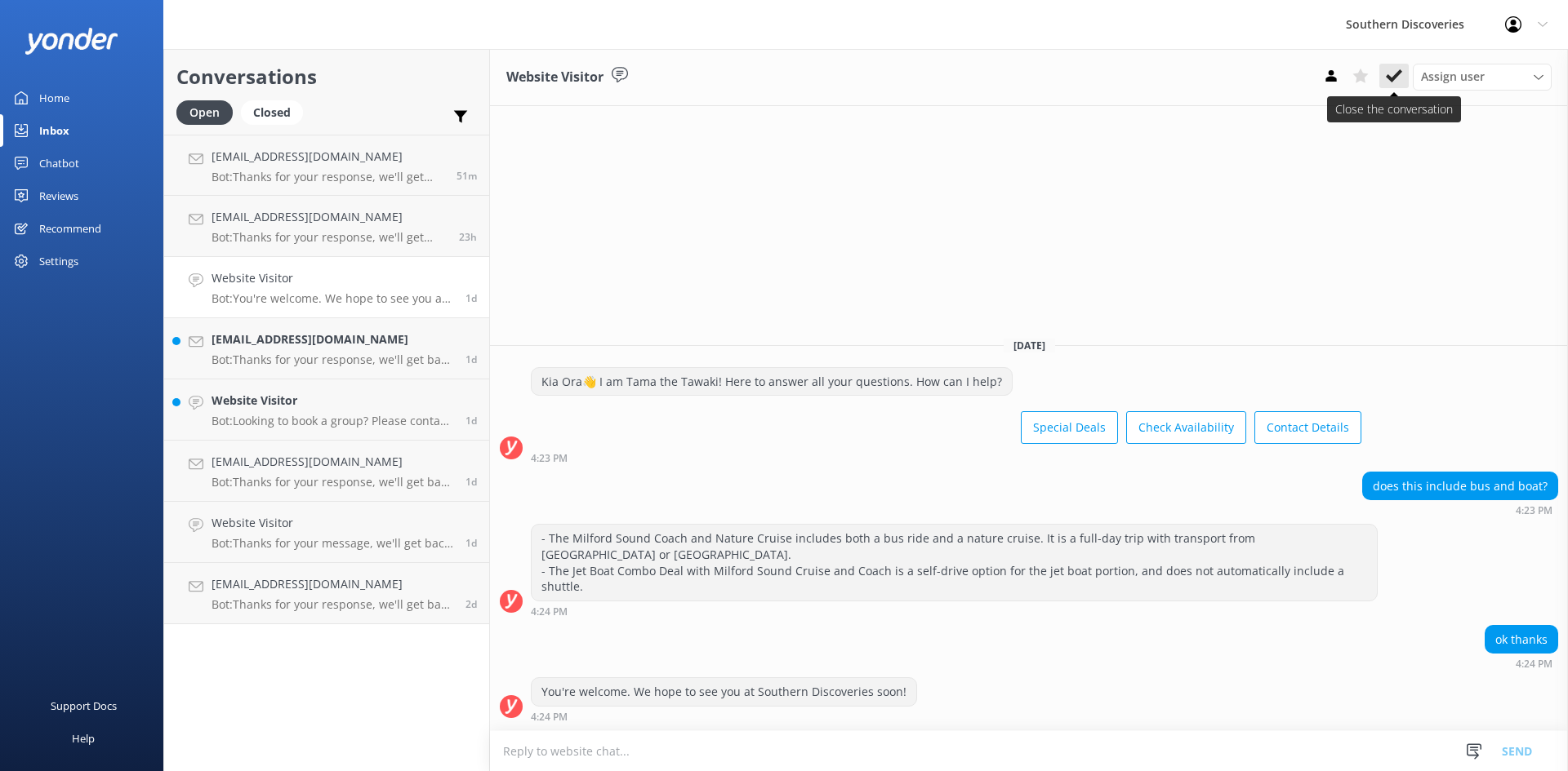
click at [1399, 79] on icon at bounding box center [1394, 76] width 16 height 16
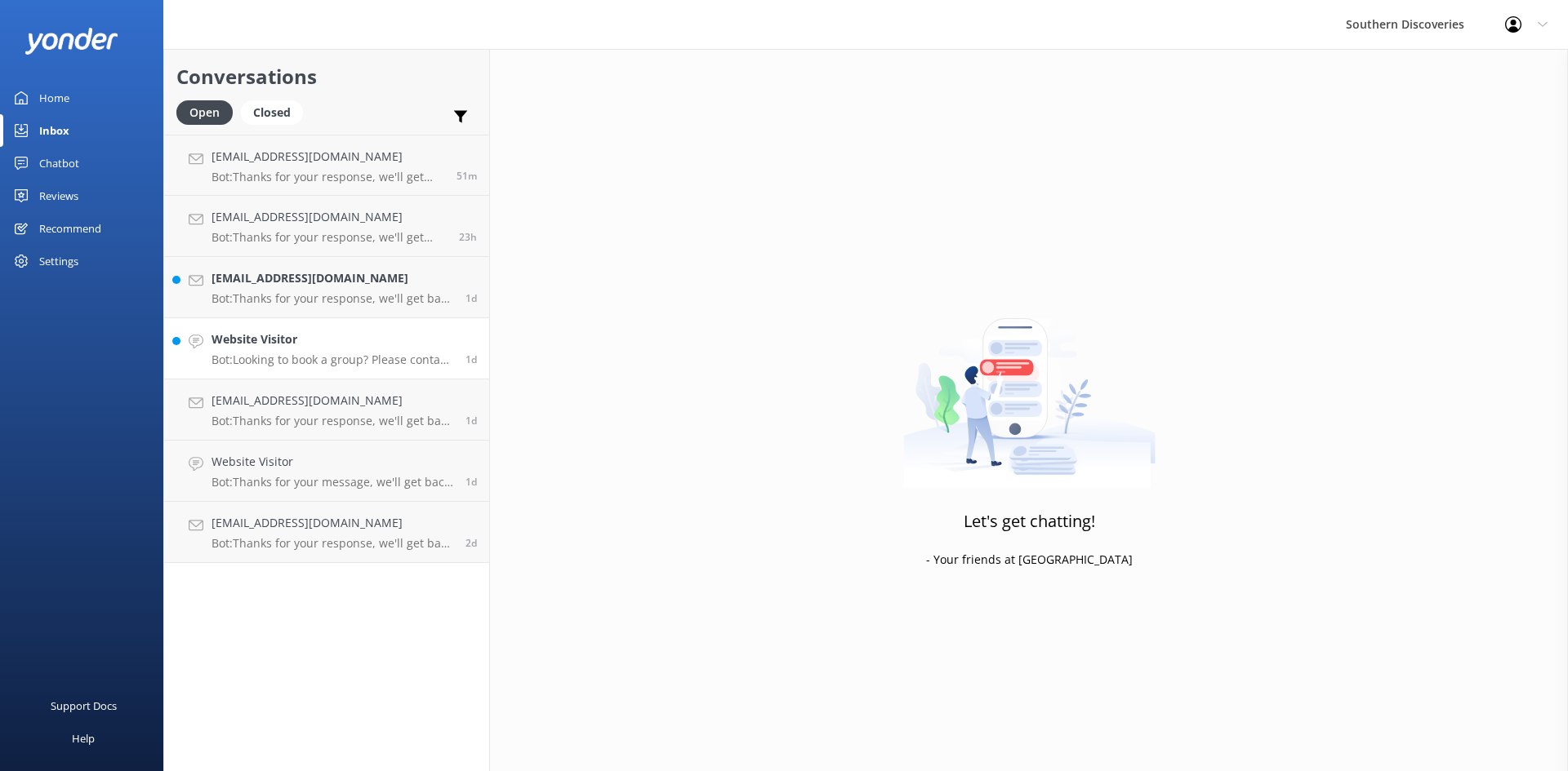
click at [305, 345] on h4 "Website Visitor" at bounding box center [333, 340] width 242 height 18
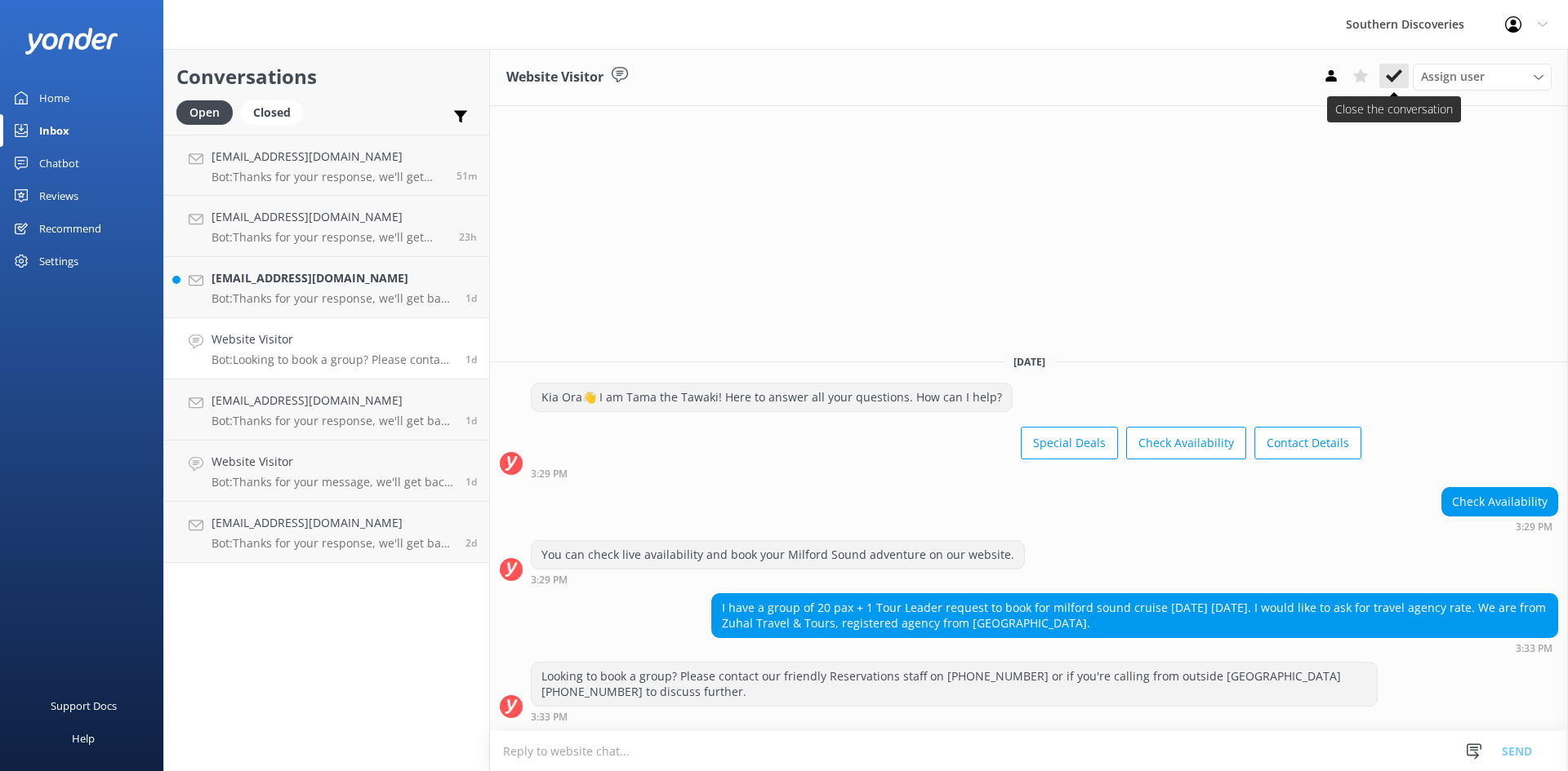
click at [1399, 75] on use at bounding box center [1394, 76] width 16 height 13
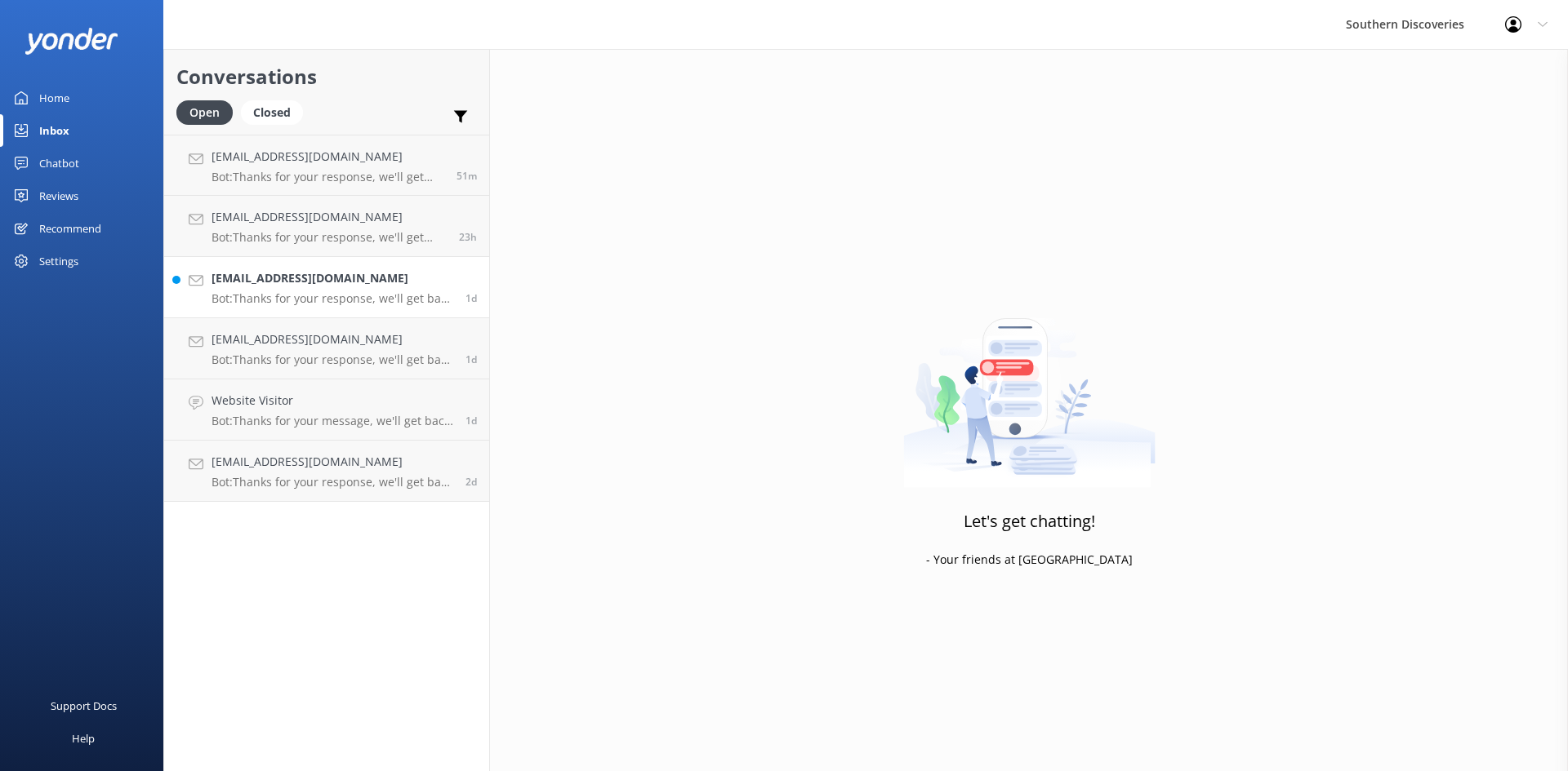
click at [298, 277] on h4 "[EMAIL_ADDRESS][DOMAIN_NAME]" at bounding box center [333, 278] width 242 height 18
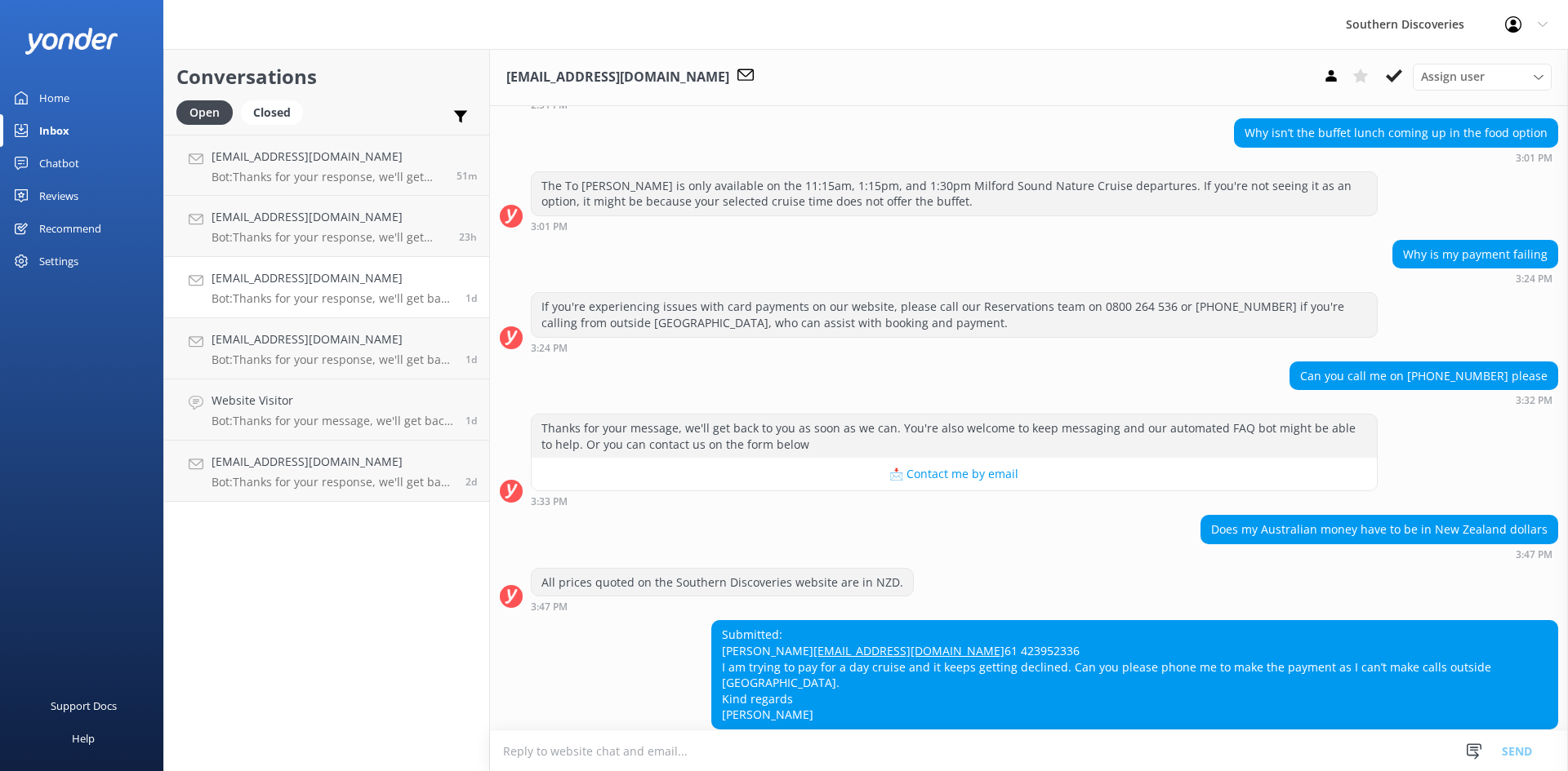
scroll to position [349, 0]
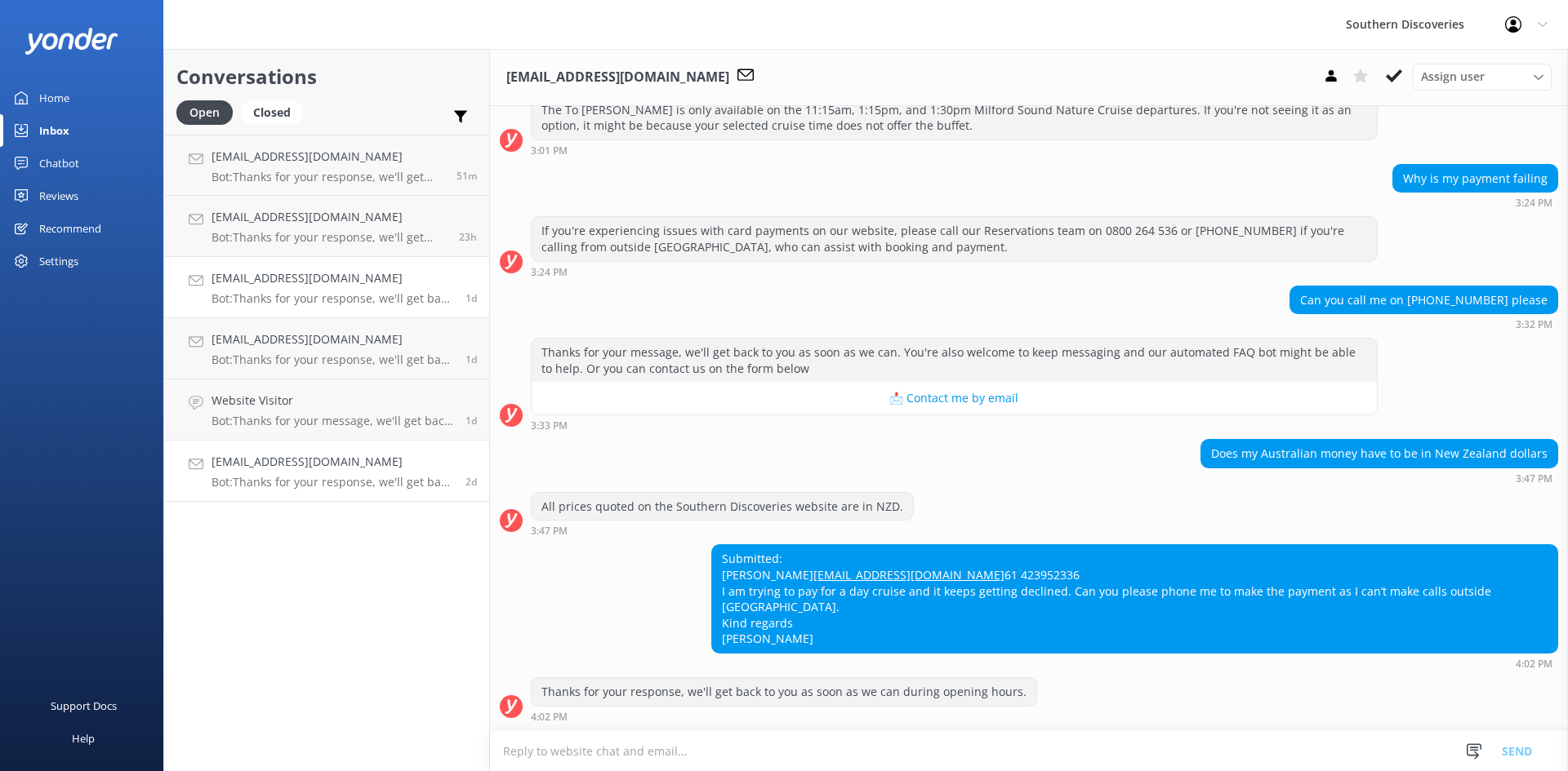
click at [333, 467] on h4 "[EMAIL_ADDRESS][DOMAIN_NAME]" at bounding box center [333, 462] width 242 height 18
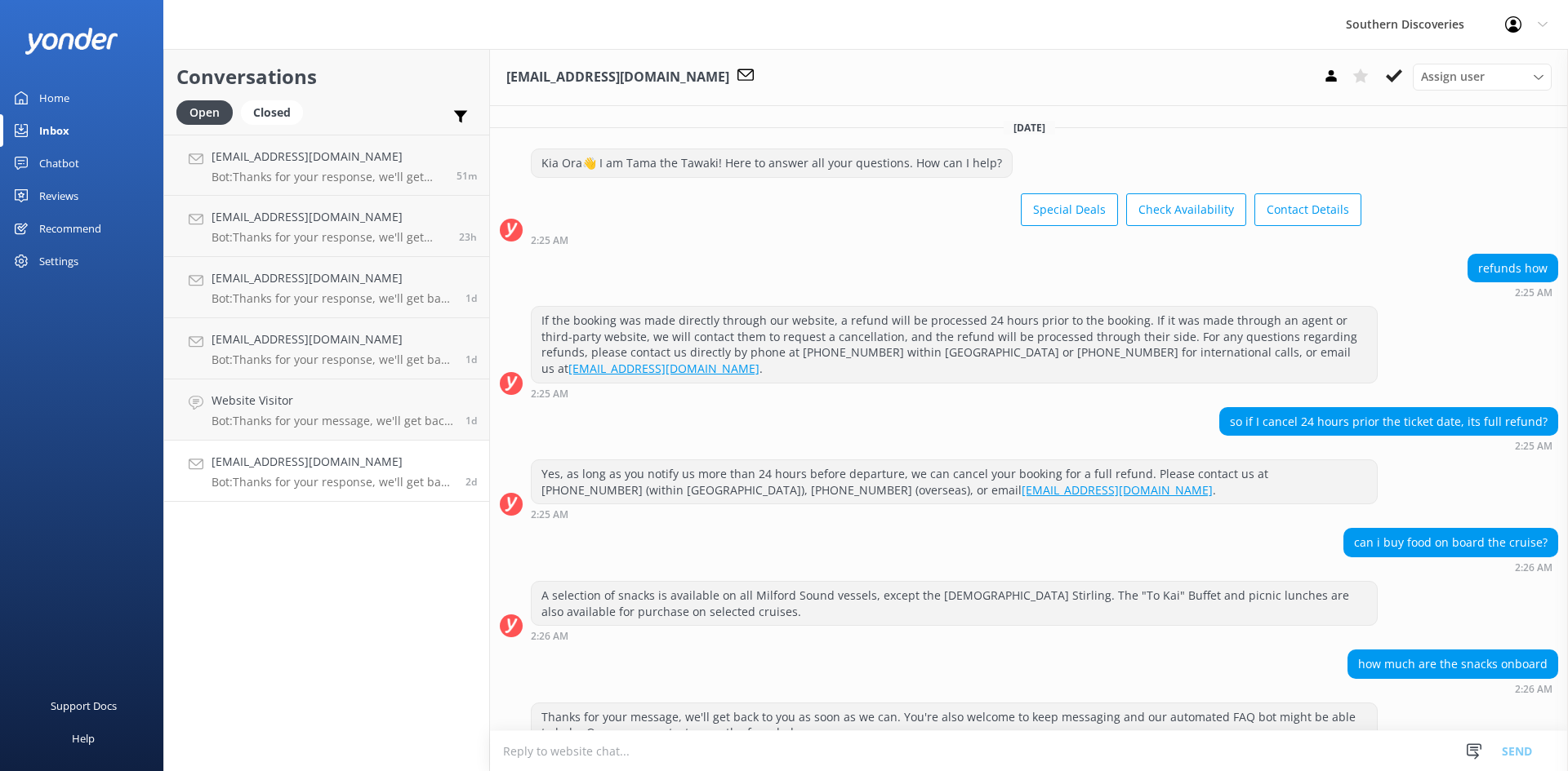
scroll to position [242, 0]
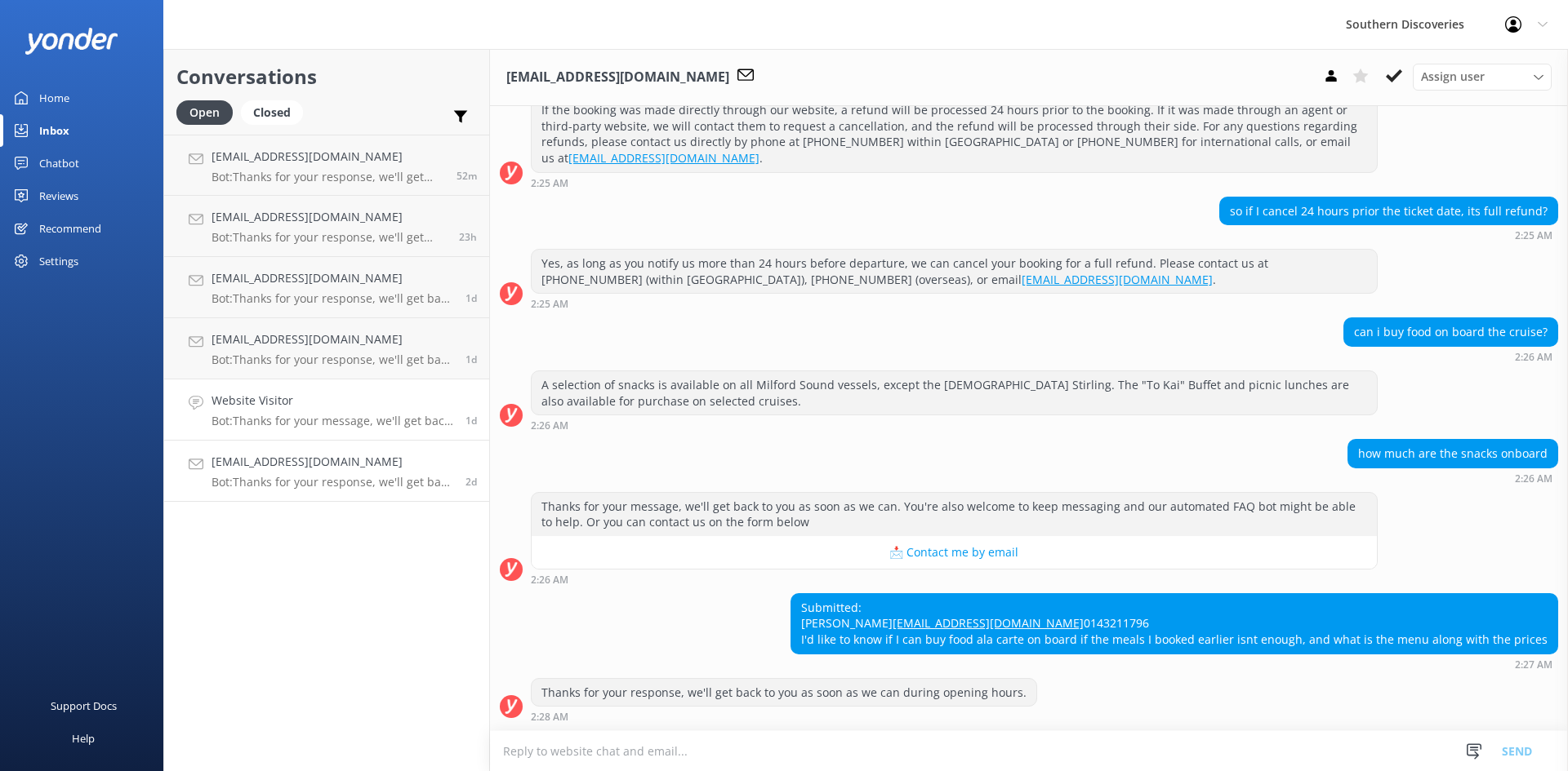
click at [295, 430] on link "Website Visitor Bot: Thanks for your message, we'll get back to you as soon as …" at bounding box center [326, 410] width 325 height 61
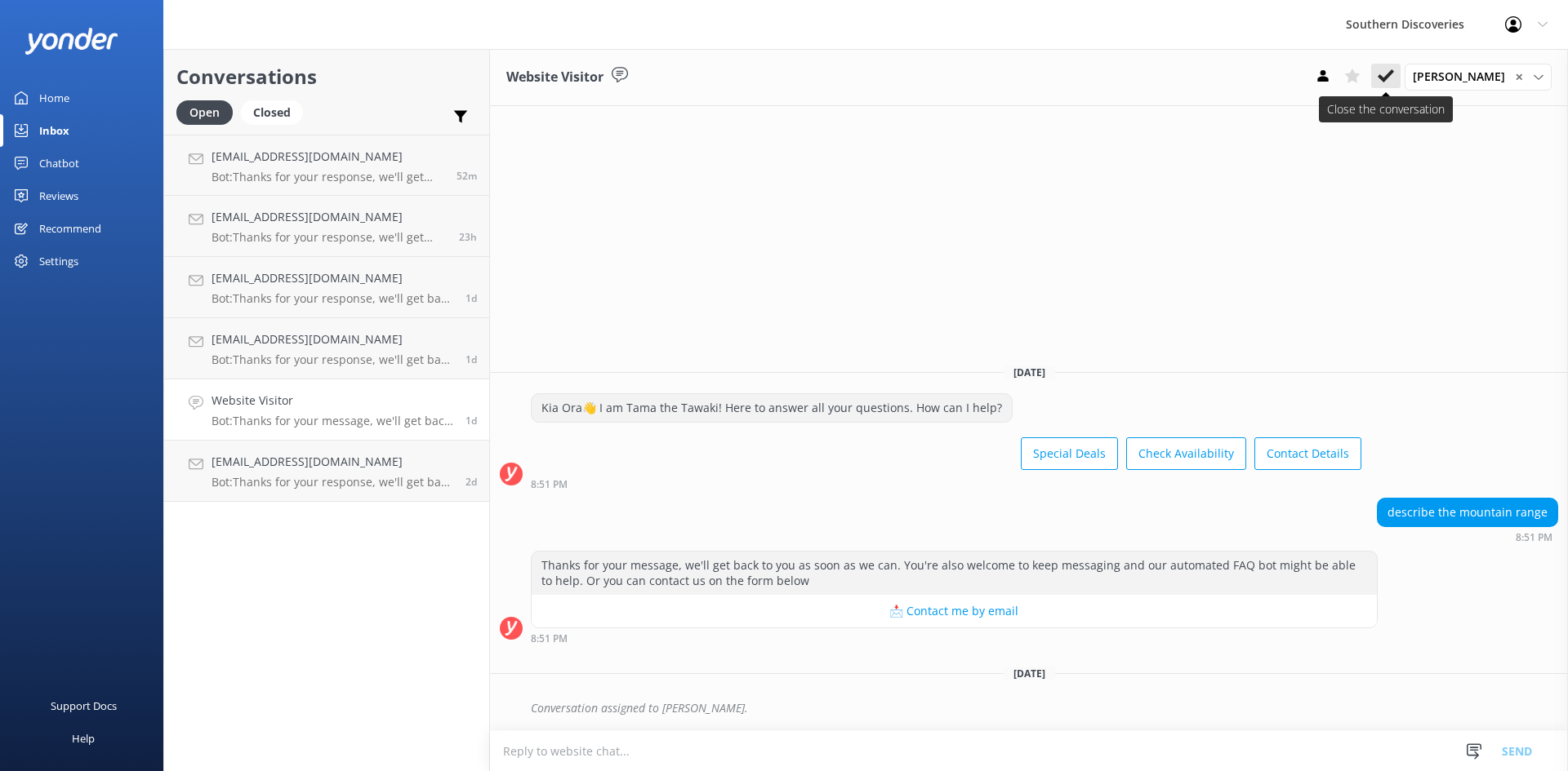
click at [1394, 70] on icon at bounding box center [1386, 76] width 16 height 16
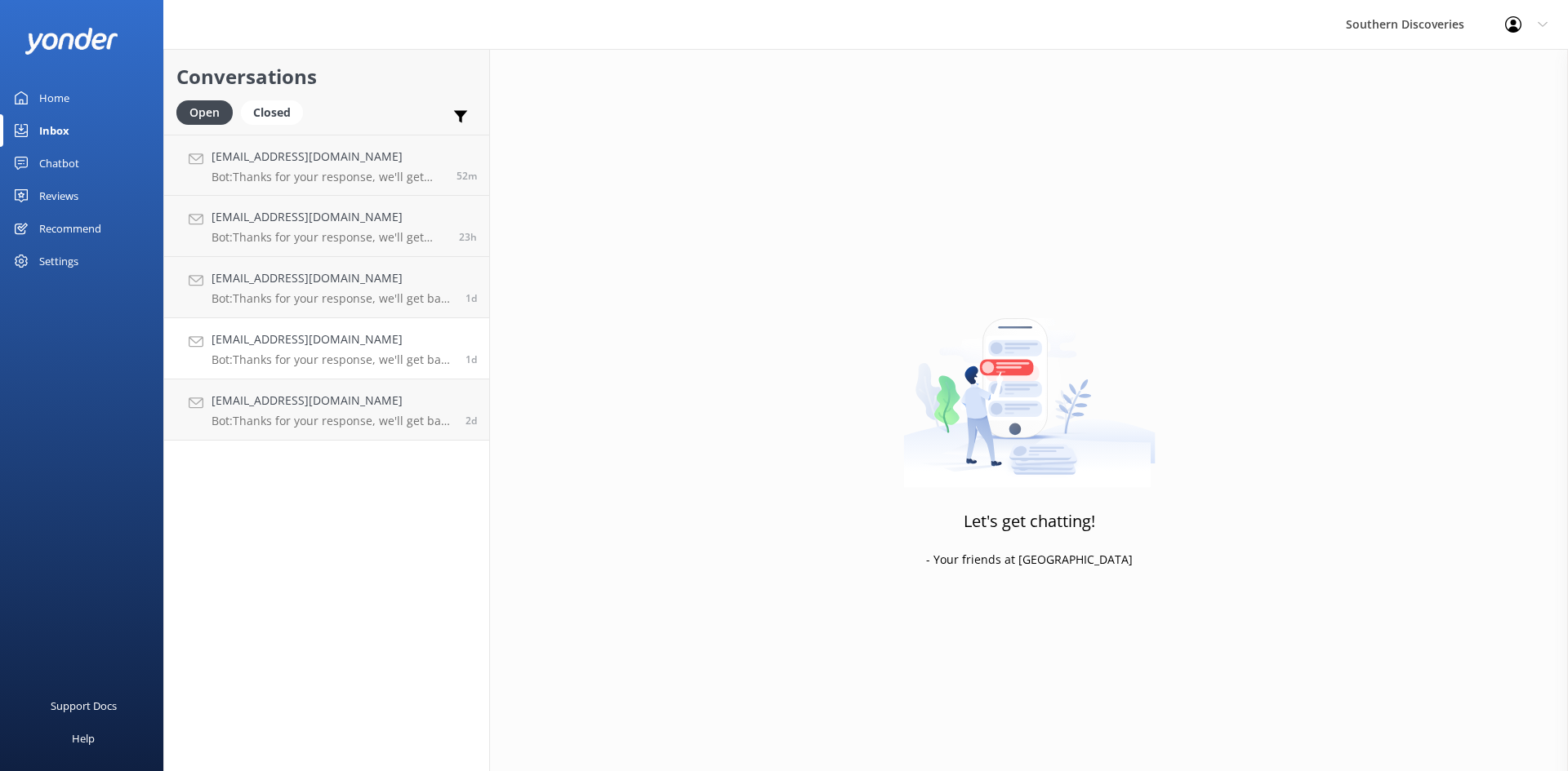
click at [331, 344] on h4 "[EMAIL_ADDRESS][DOMAIN_NAME]" at bounding box center [333, 340] width 242 height 18
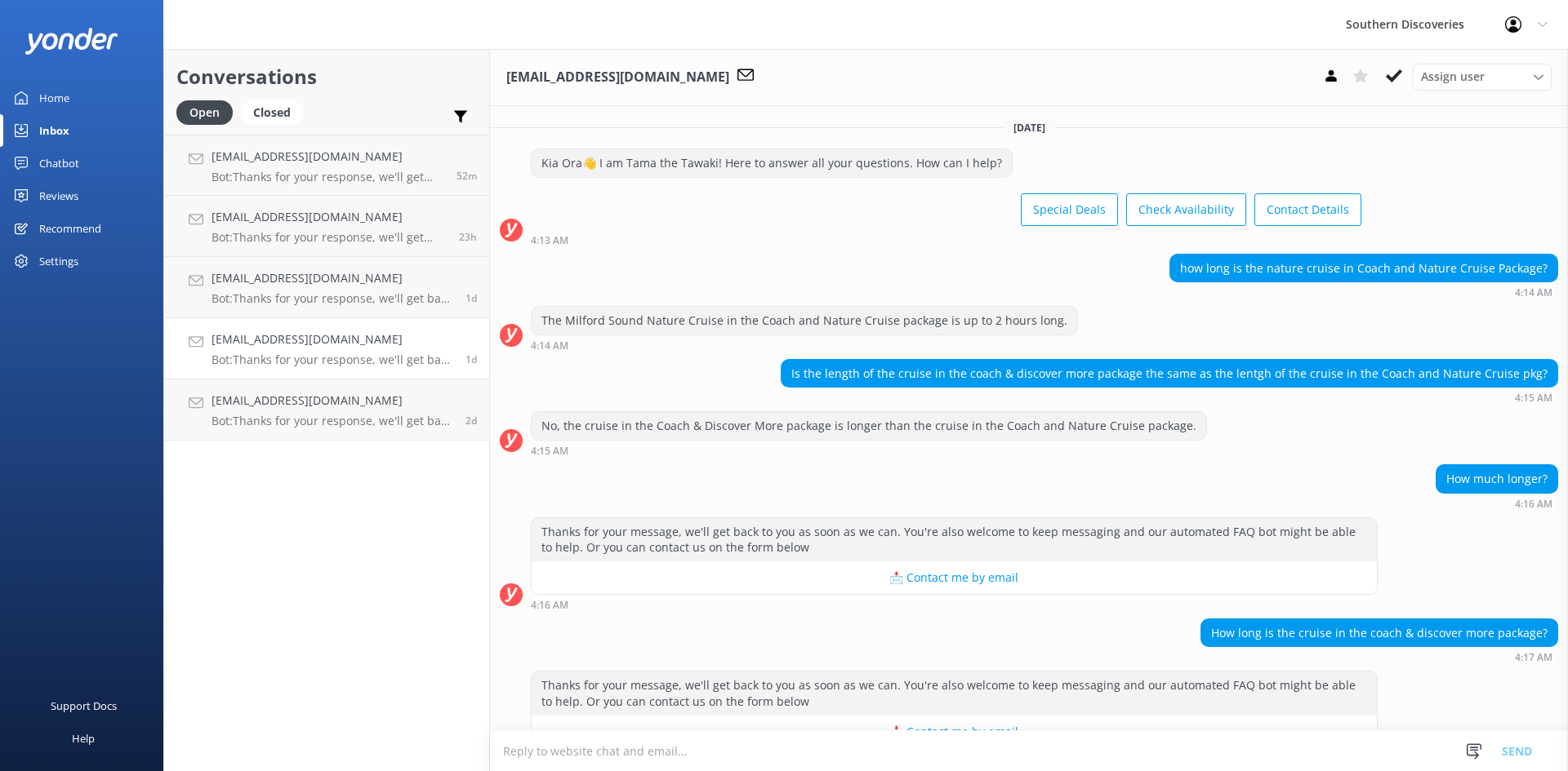
scroll to position [195, 0]
